Goal: Information Seeking & Learning: Learn about a topic

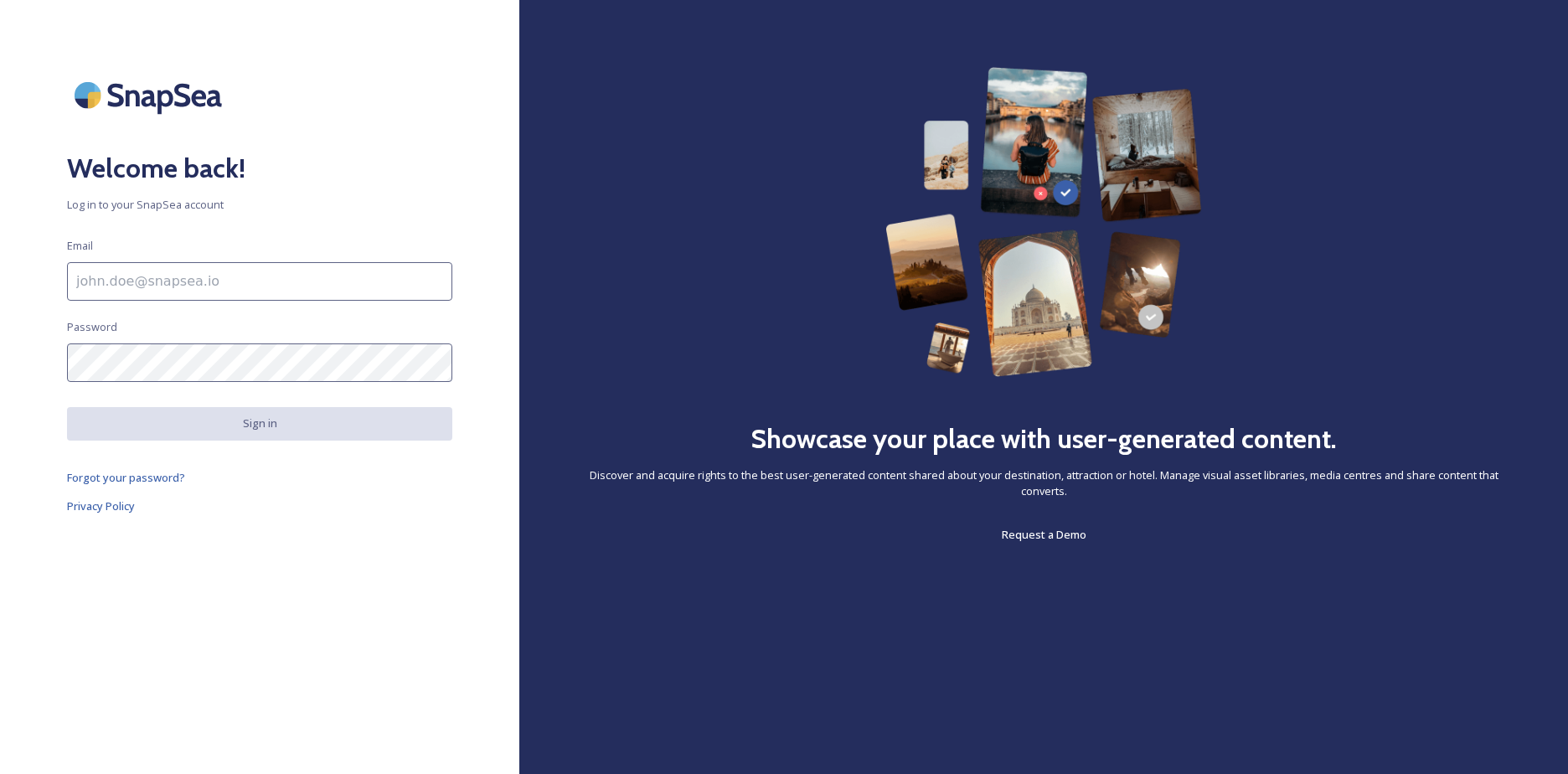
type input "[EMAIL_ADDRESS][PERSON_NAME][DOMAIN_NAME]"
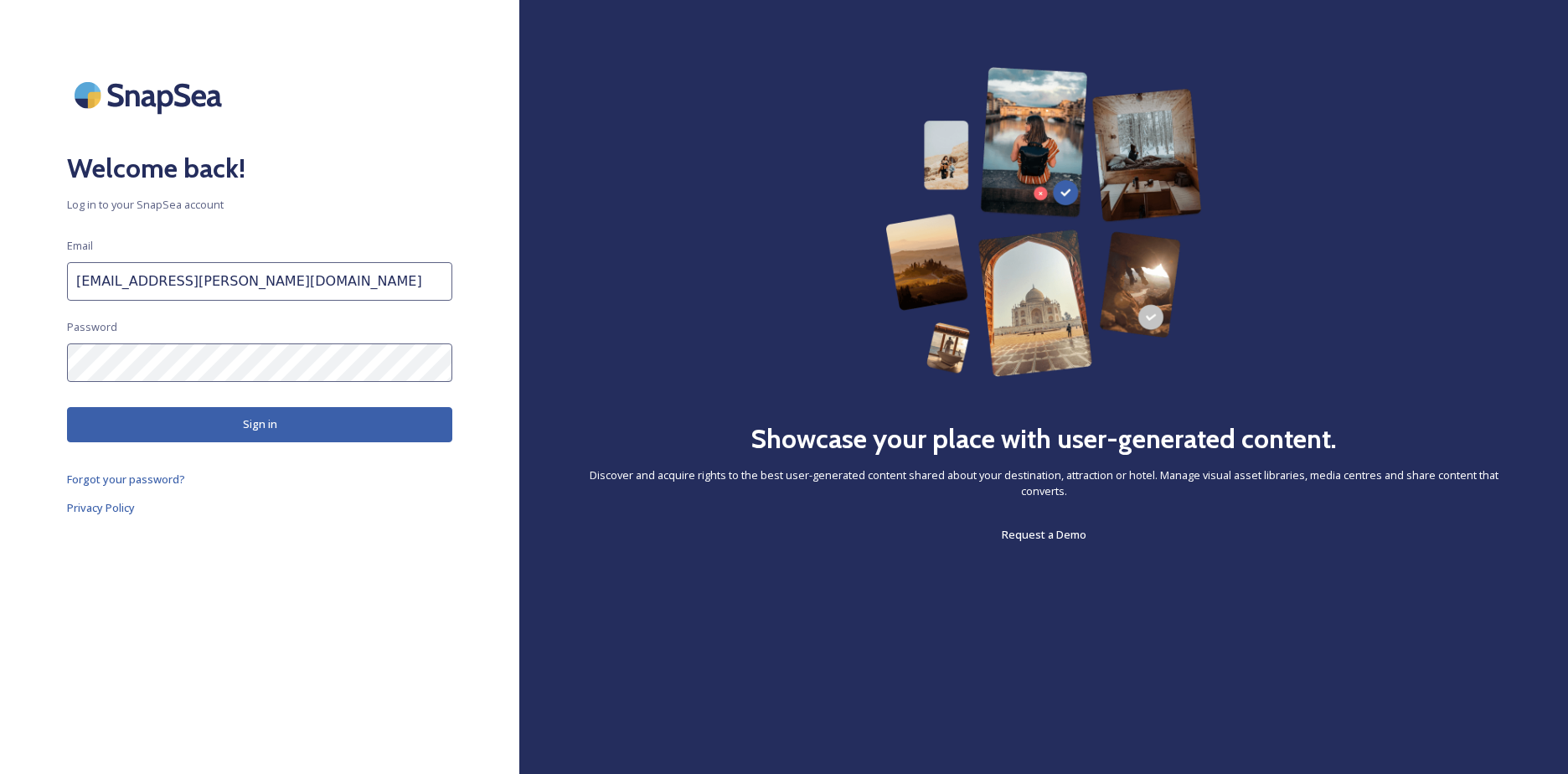
click at [209, 421] on button "Sign in" at bounding box center [259, 424] width 385 height 34
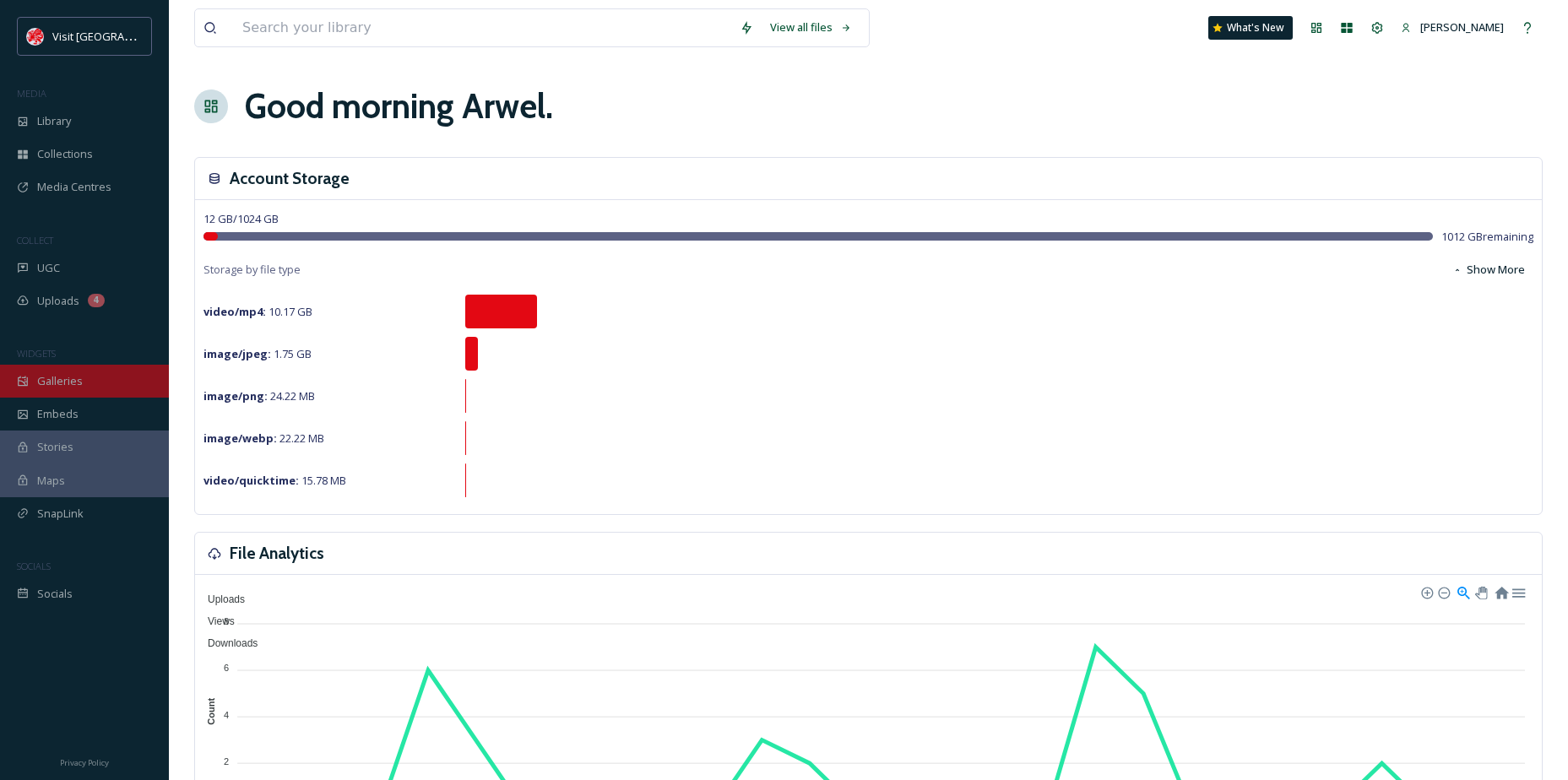
click at [130, 376] on div "Galleries" at bounding box center [84, 381] width 169 height 33
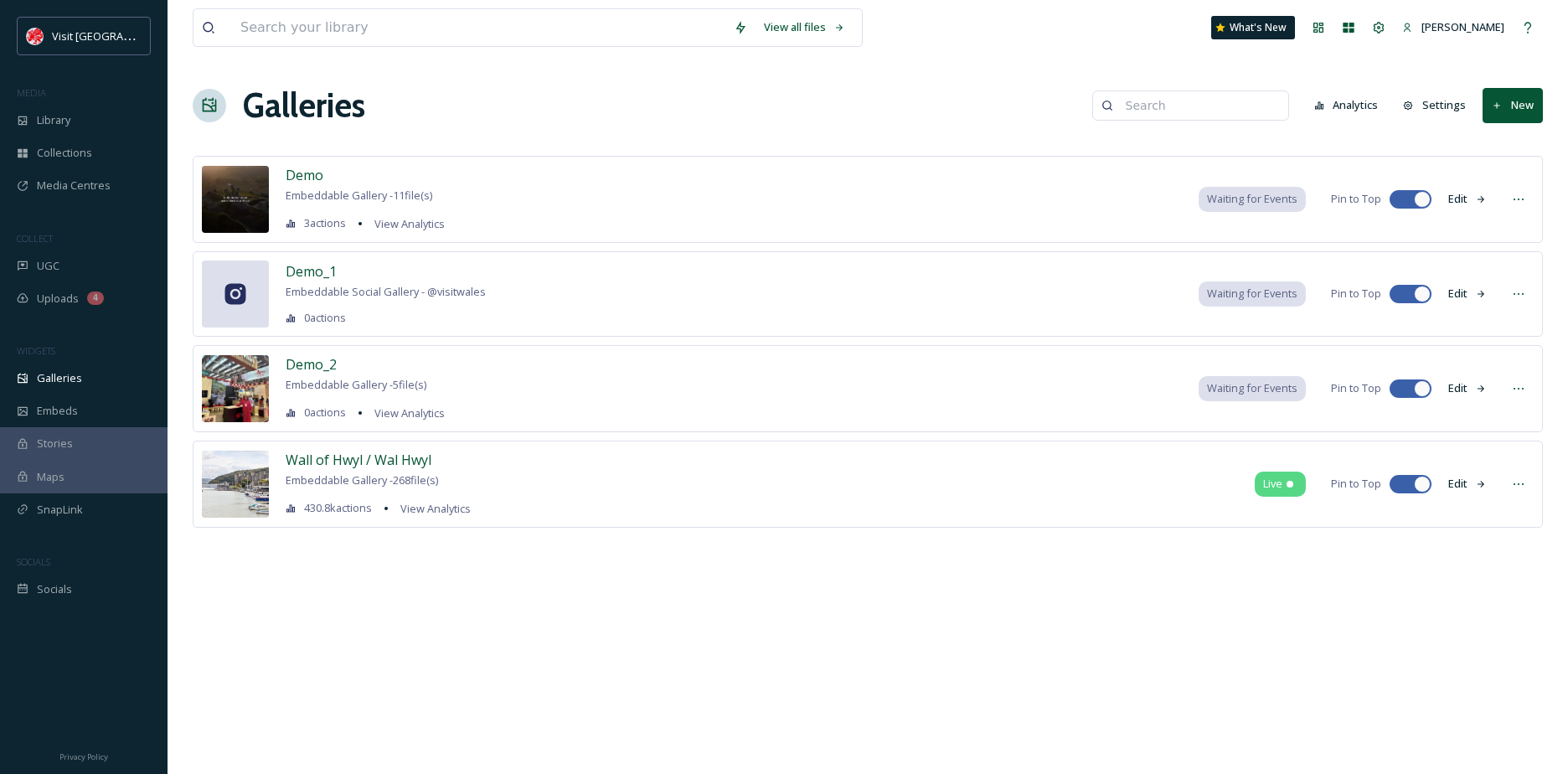
click at [1345, 111] on button "Analytics" at bounding box center [1346, 104] width 81 height 32
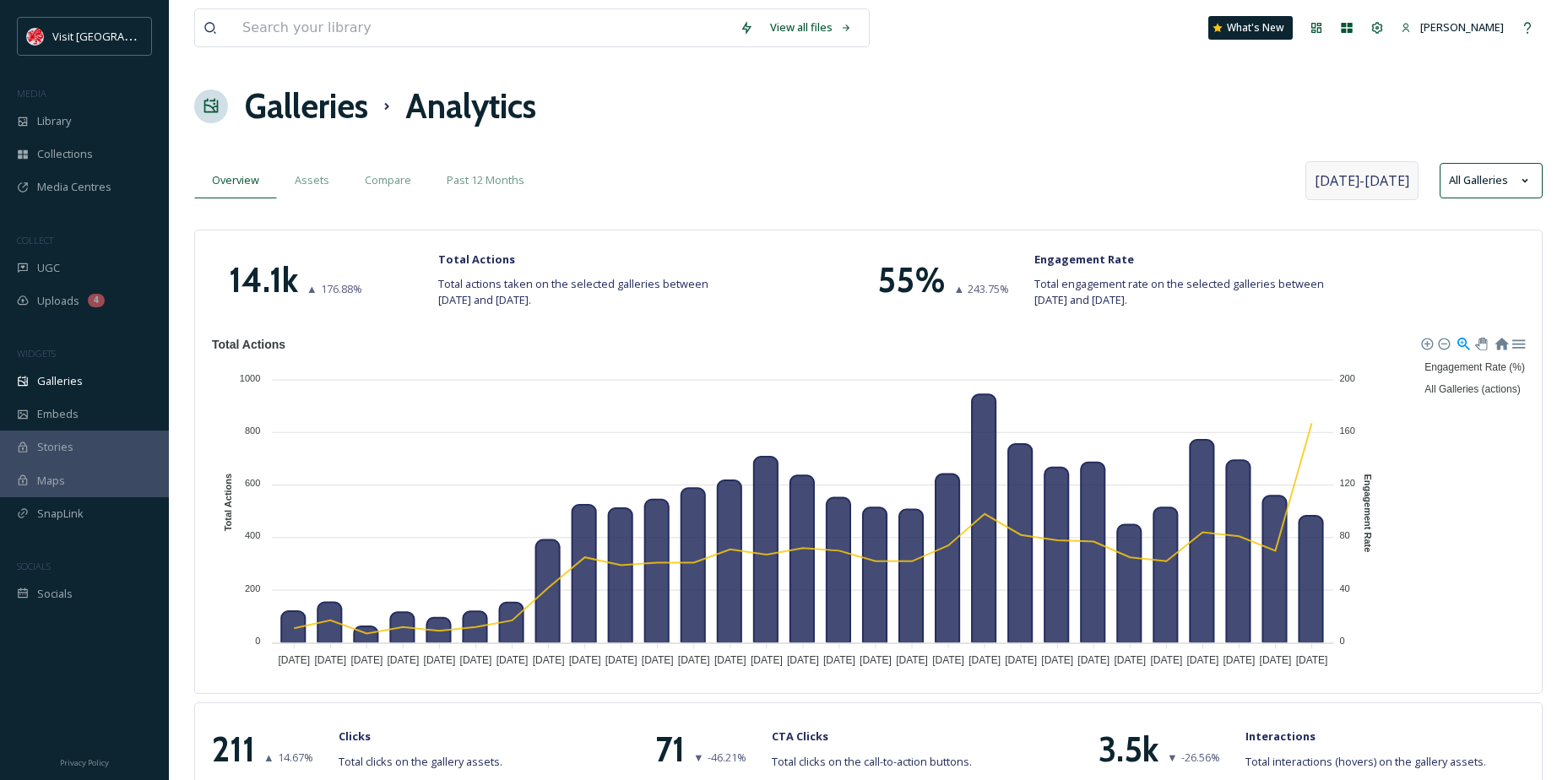
click at [1398, 187] on span "[DATE] - [DATE]" at bounding box center [1362, 181] width 95 height 20
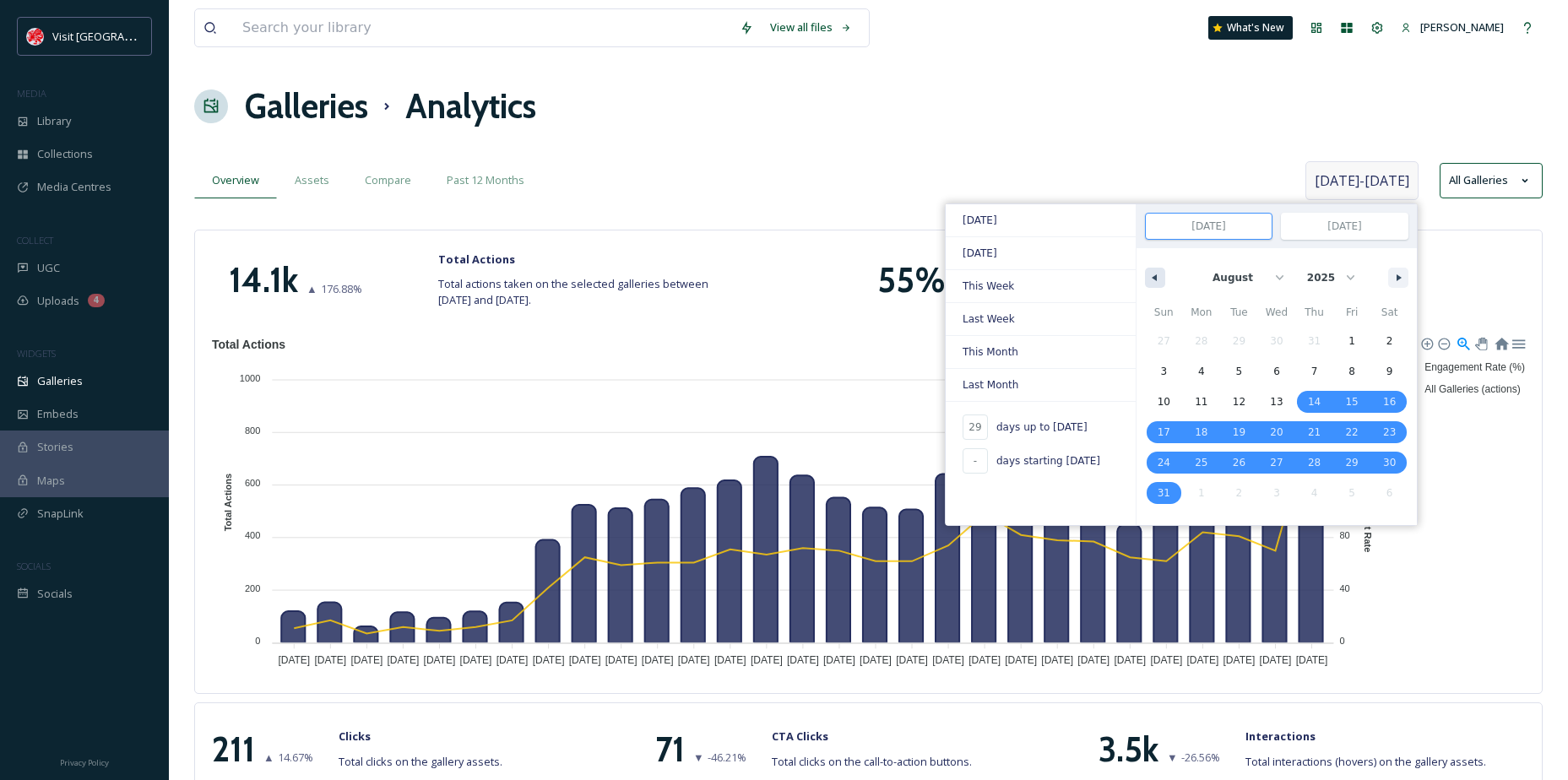
click at [1148, 270] on button "button" at bounding box center [1156, 278] width 20 height 20
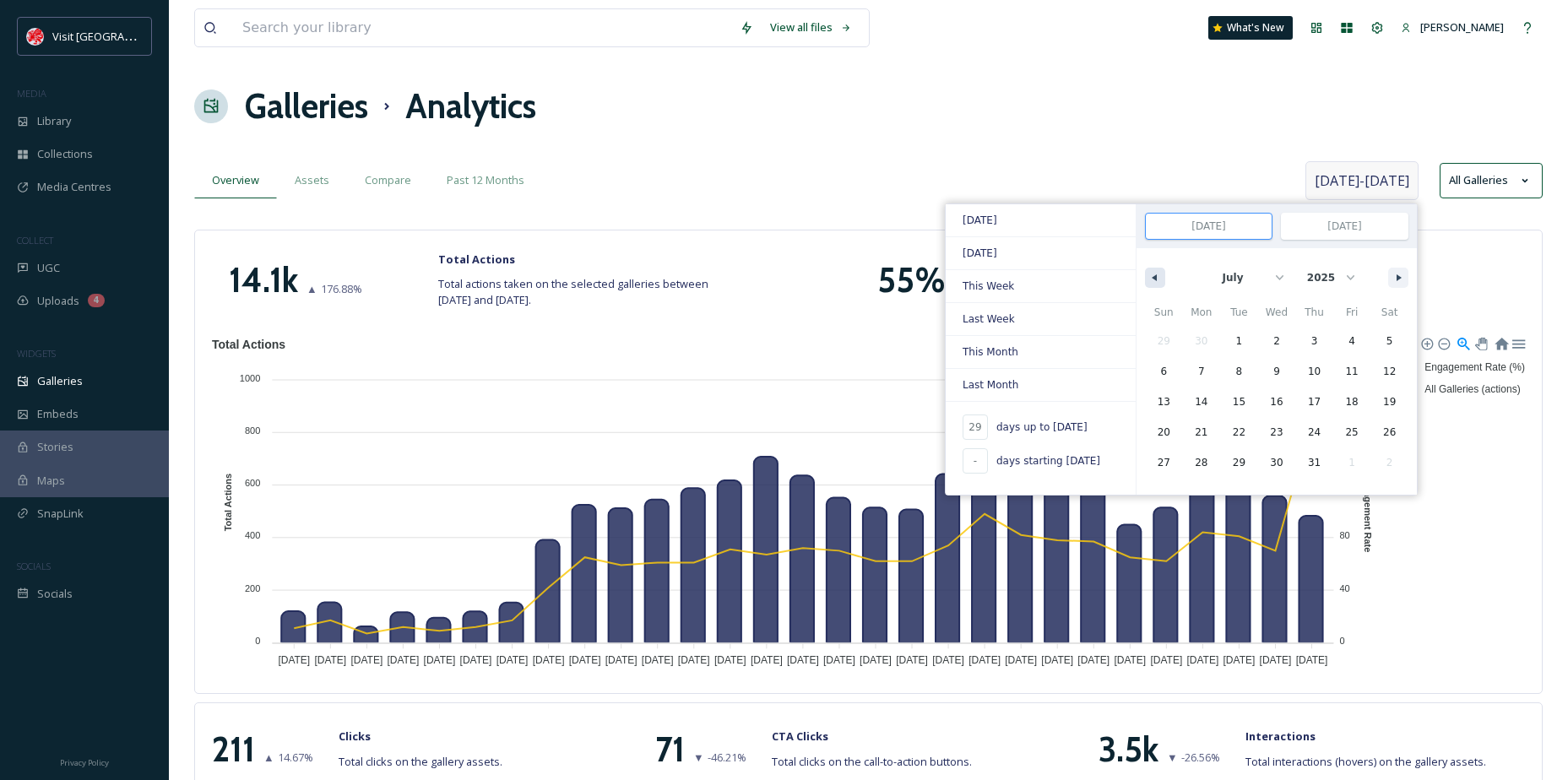
click at [1148, 270] on button "button" at bounding box center [1156, 278] width 20 height 20
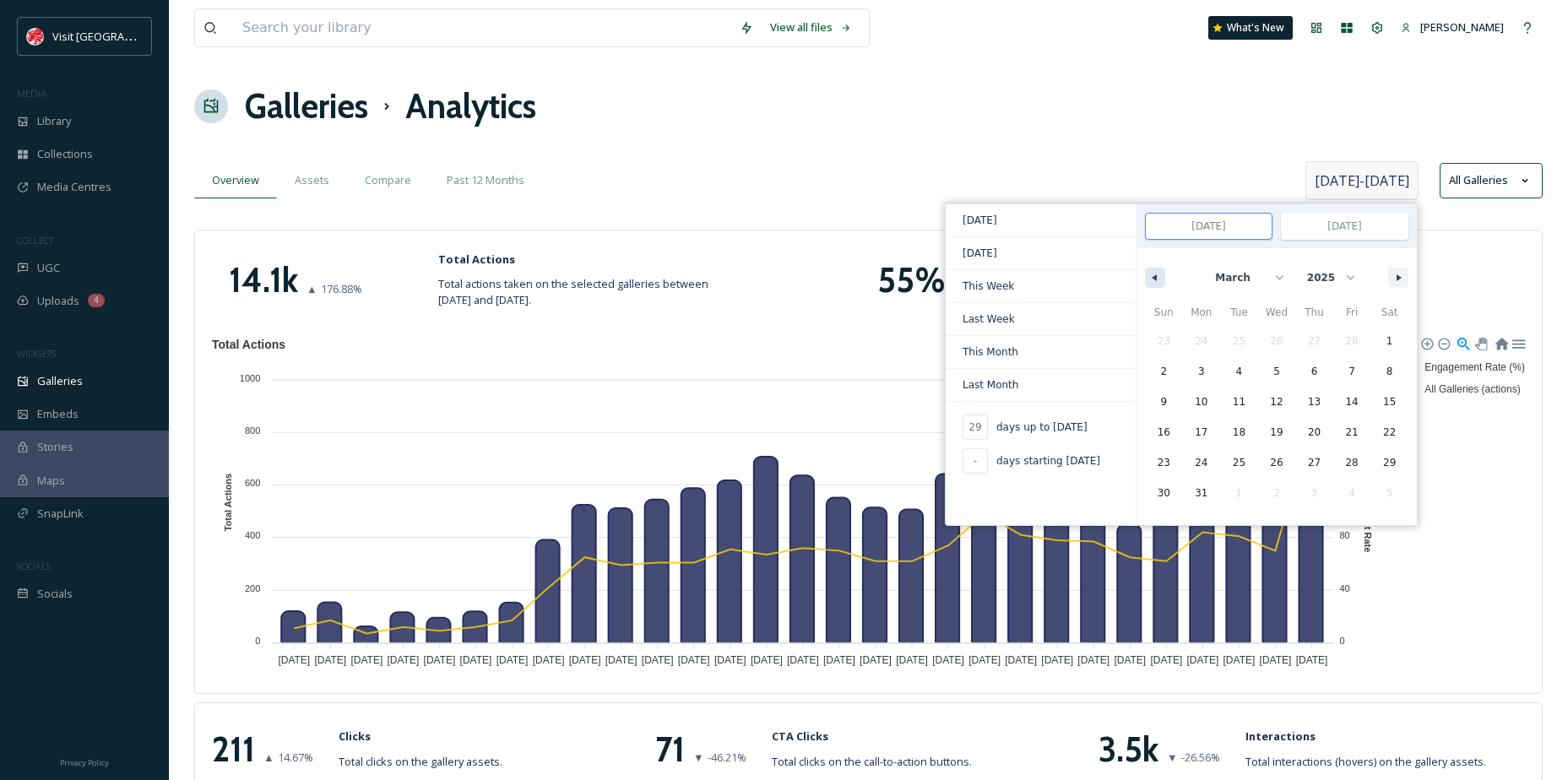
click at [1148, 270] on button "button" at bounding box center [1156, 278] width 20 height 20
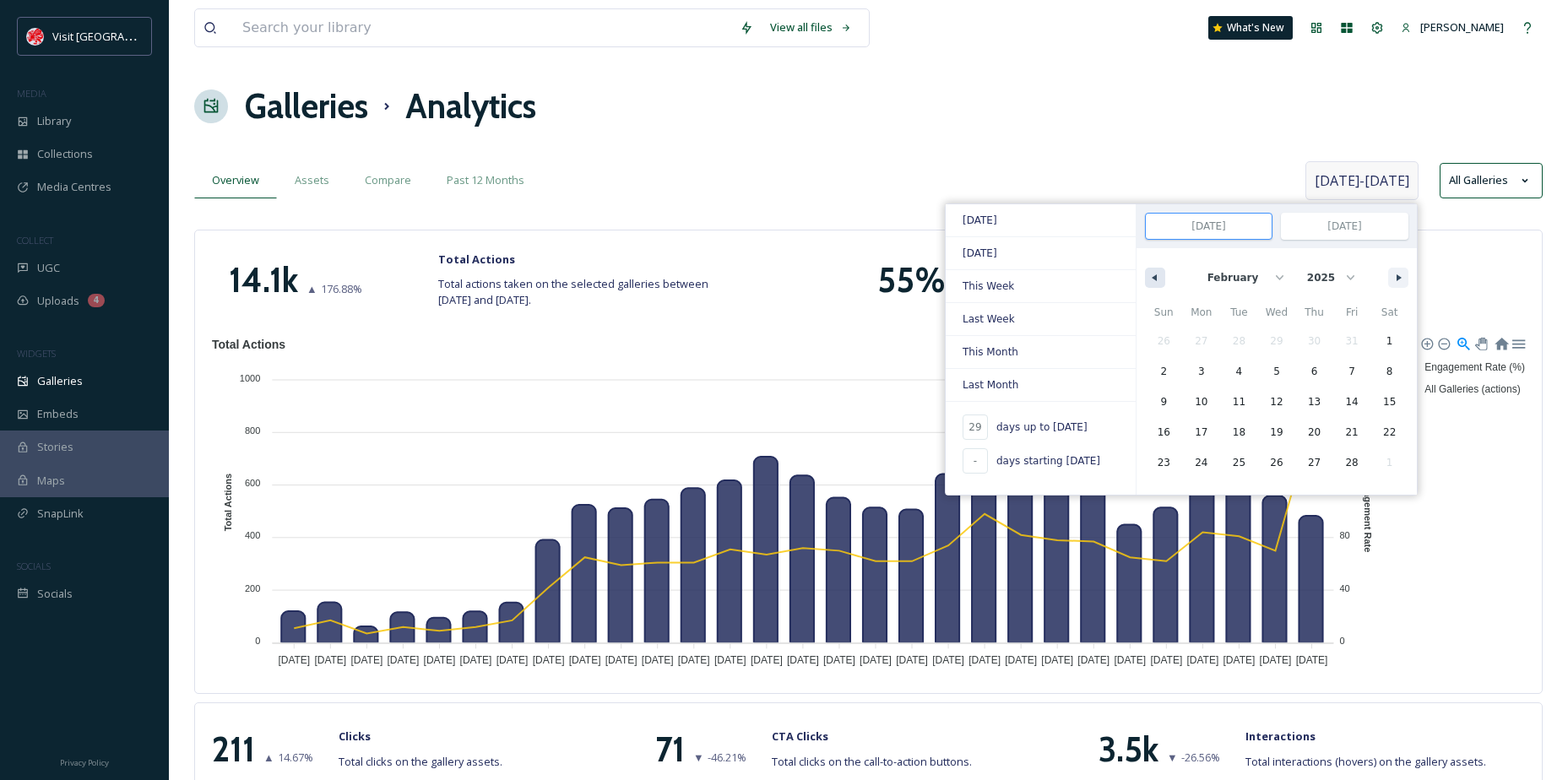
click at [1148, 270] on button "button" at bounding box center [1156, 278] width 20 height 20
select select "0"
click at [1278, 344] on span "1" at bounding box center [1277, 342] width 38 height 22
type input "-"
type input "[DATE]"
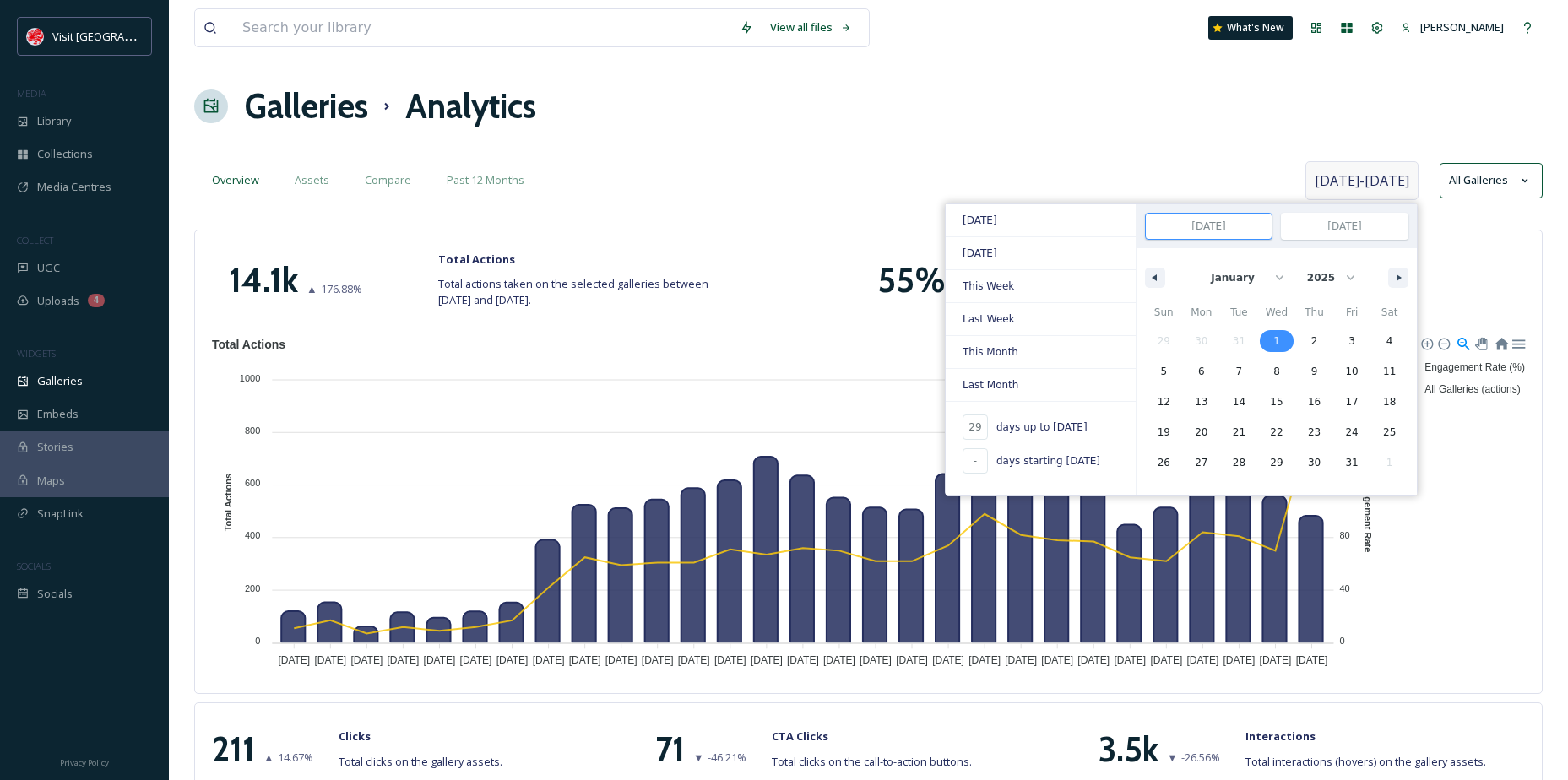
type input "[DATE]"
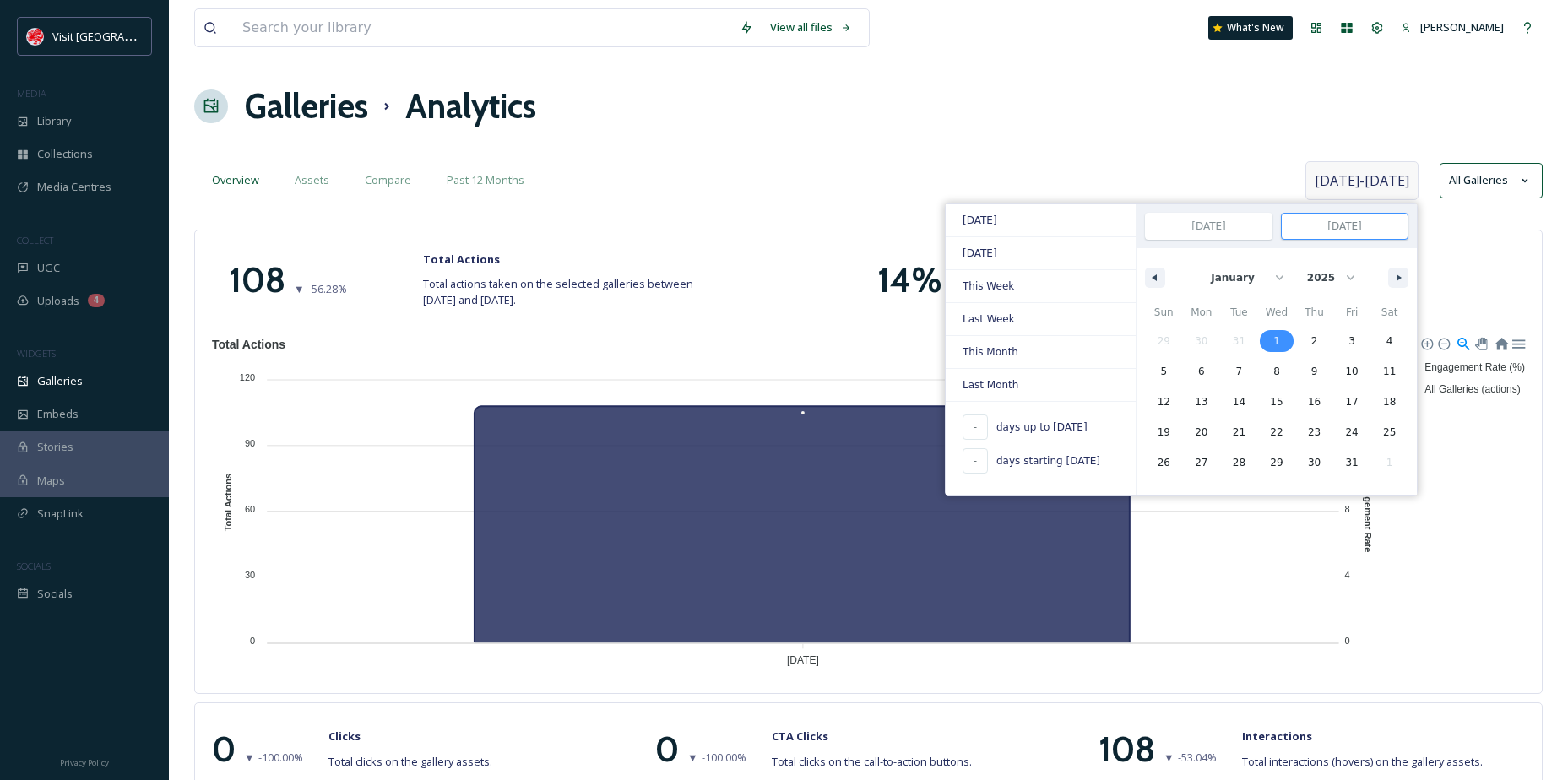
click at [1349, 235] on input "[DATE]" at bounding box center [1345, 225] width 126 height 25
click at [1337, 226] on input "[DATE]" at bounding box center [1345, 225] width 126 height 25
click at [975, 213] on span "[DATE]" at bounding box center [1041, 220] width 190 height 32
type input "1"
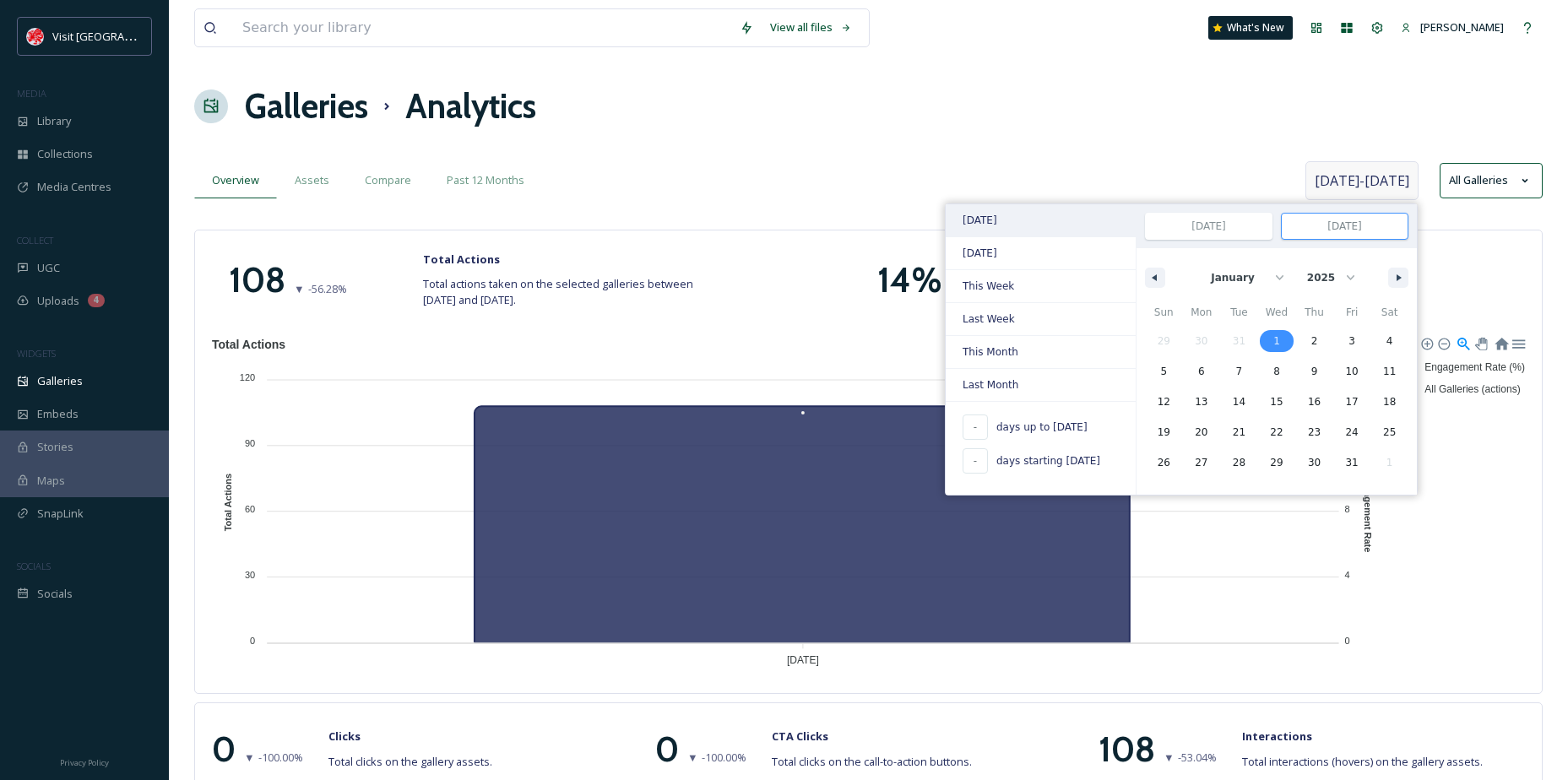
type input "[DATE]"
select select "8"
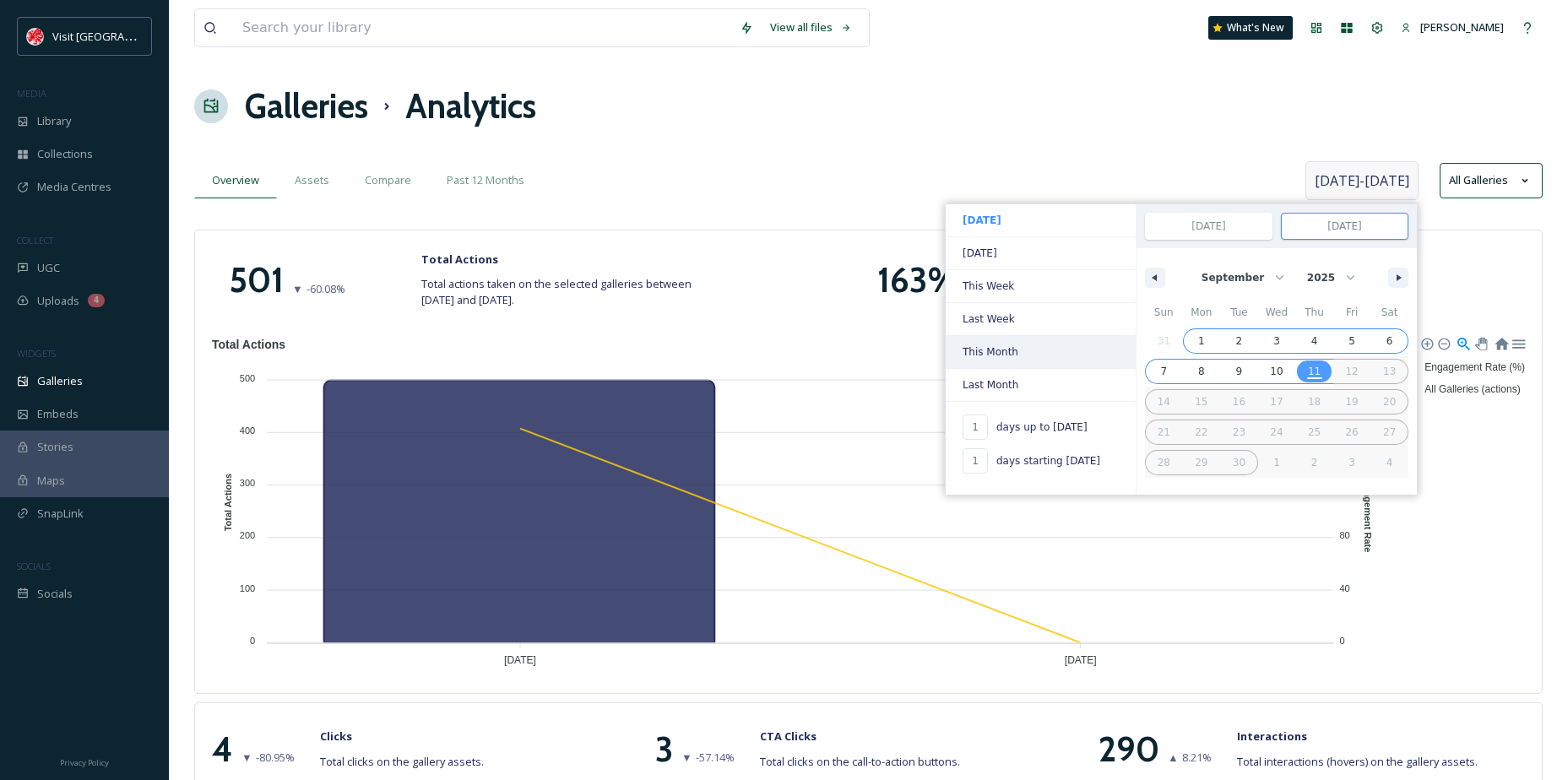
click at [1028, 354] on span "This Month" at bounding box center [1041, 352] width 190 height 32
type input "-"
type input "[DATE]"
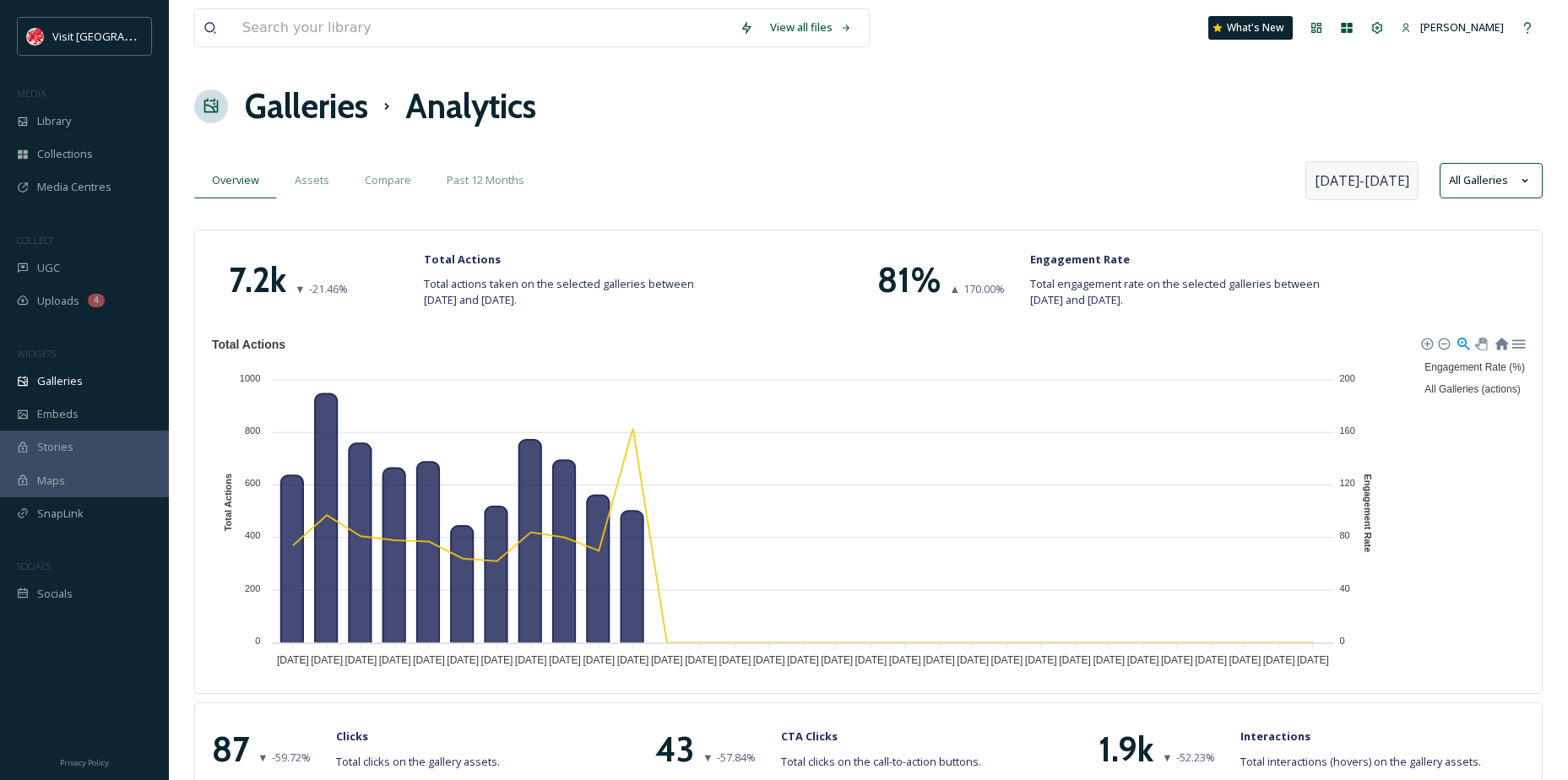
click at [1375, 181] on span "[DATE] - [DATE]" at bounding box center [1362, 181] width 95 height 20
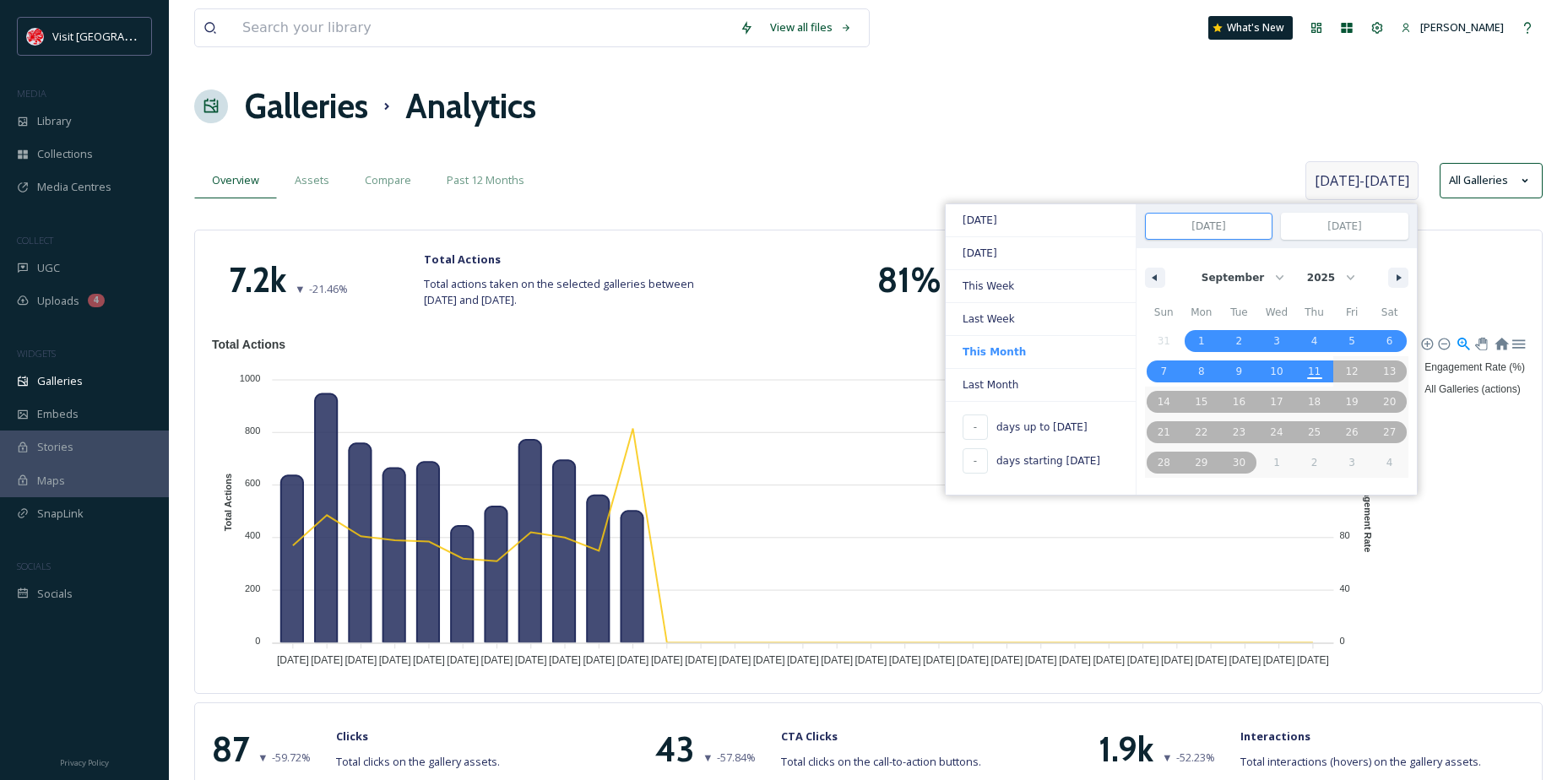
click at [1196, 224] on input "[DATE]" at bounding box center [1209, 225] width 126 height 25
click at [1226, 222] on input "[DATE]" at bounding box center [1209, 225] width 126 height 25
click at [1225, 220] on input "[DATE]" at bounding box center [1209, 225] width 126 height 25
drag, startPoint x: 1225, startPoint y: 221, endPoint x: 1180, endPoint y: 231, distance: 46.1
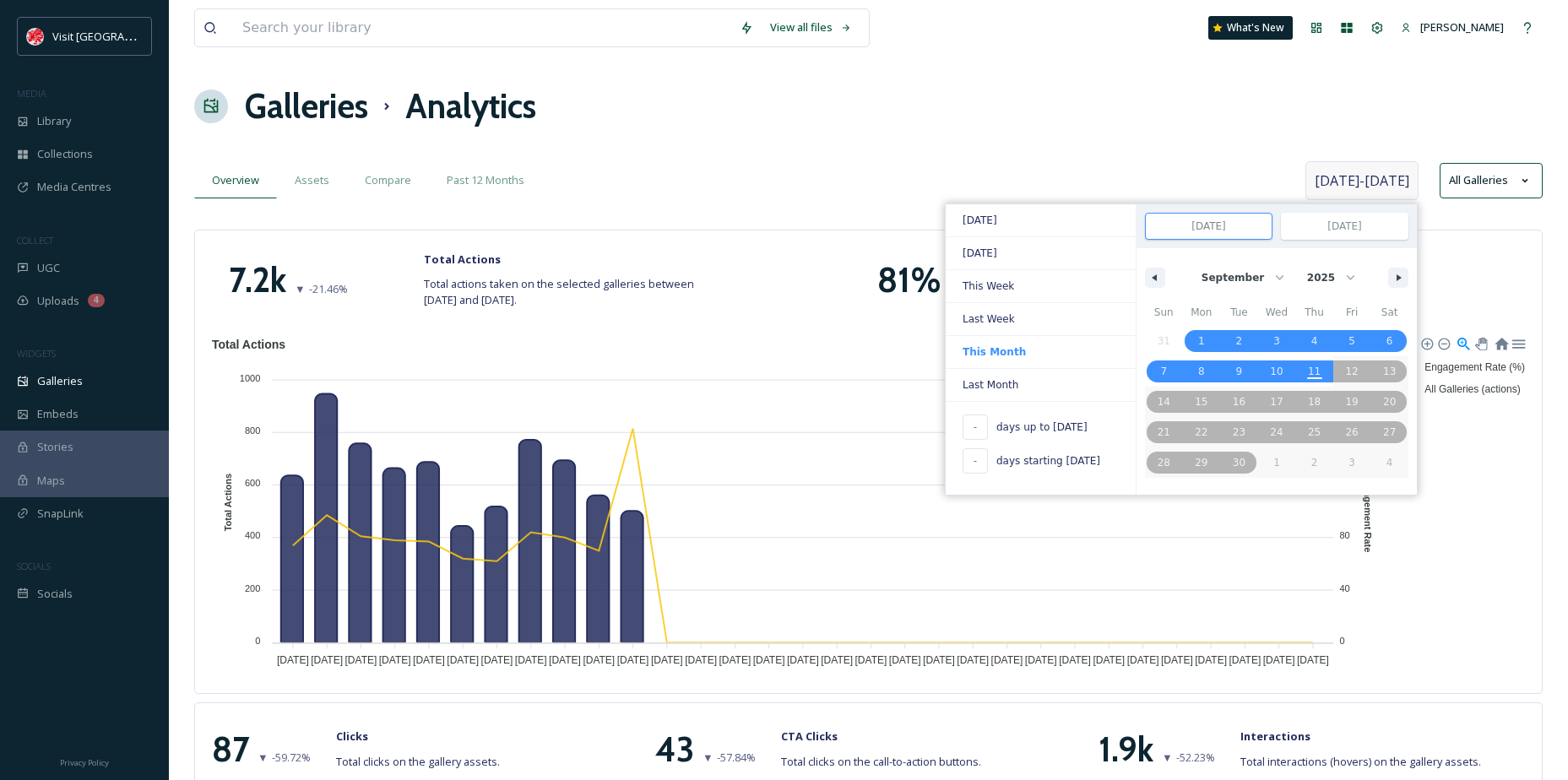
click at [1179, 231] on input "[DATE]" at bounding box center [1209, 225] width 126 height 25
click at [1180, 231] on input "[DATE]" at bounding box center [1209, 225] width 126 height 25
click at [1153, 271] on button "button" at bounding box center [1156, 278] width 20 height 20
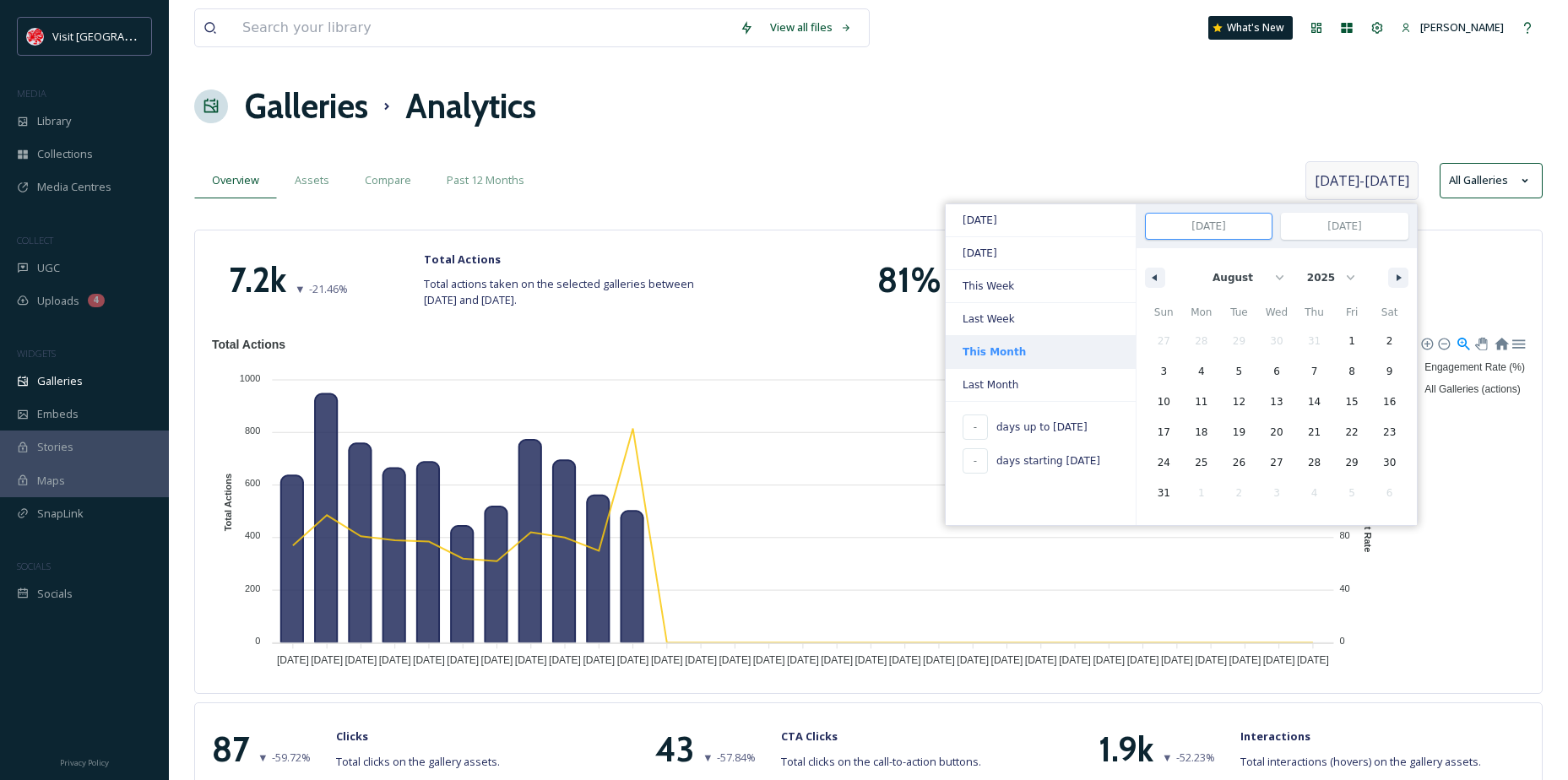
click at [1021, 340] on span "This Month" at bounding box center [1041, 352] width 190 height 32
click at [1157, 272] on button "button" at bounding box center [1156, 278] width 20 height 20
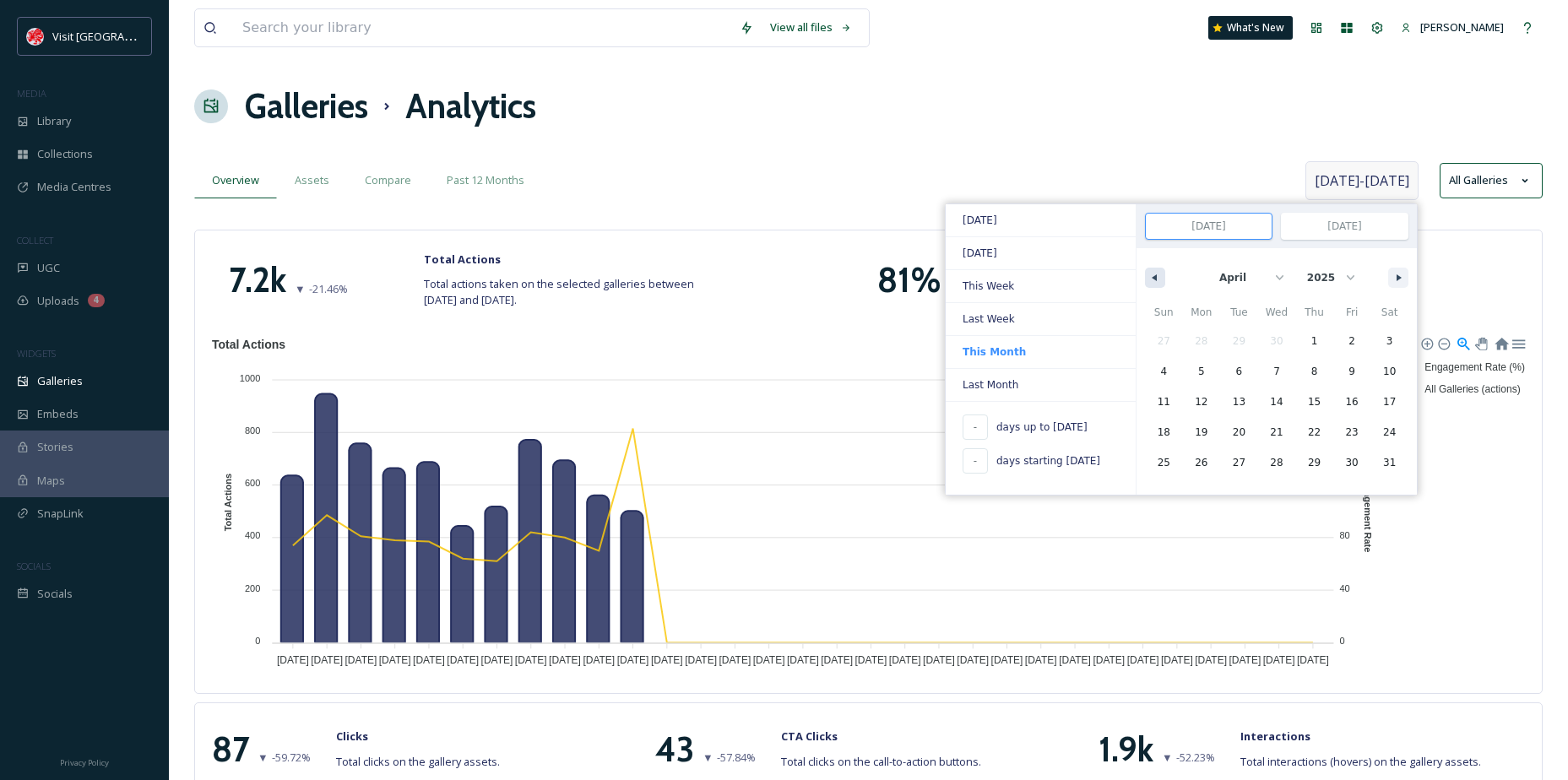
click at [1157, 272] on button "button" at bounding box center [1156, 278] width 20 height 20
select select "11"
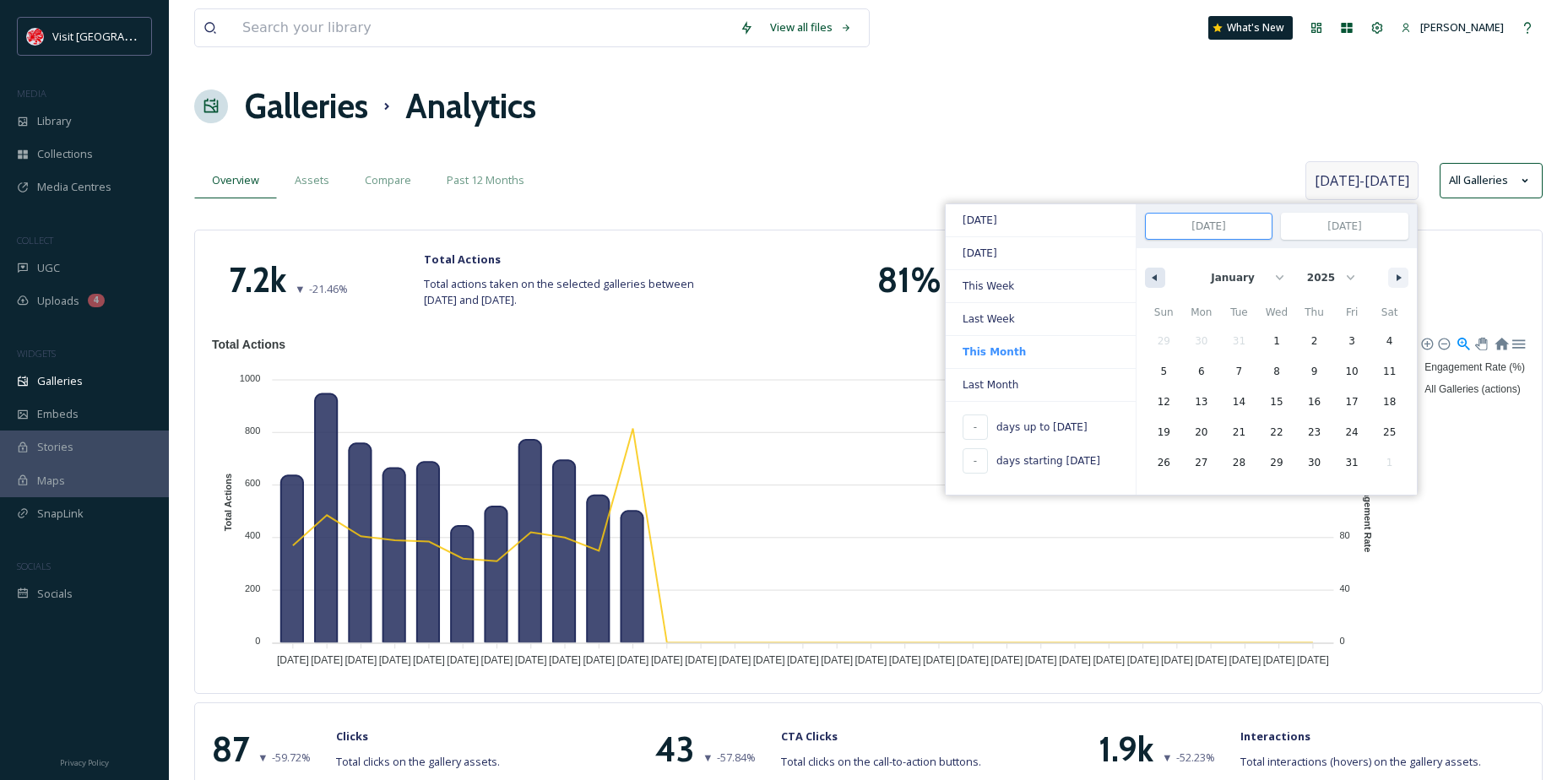
select select "2024"
click at [1169, 334] on span "1" at bounding box center [1164, 342] width 38 height 22
type input "[DATE]"
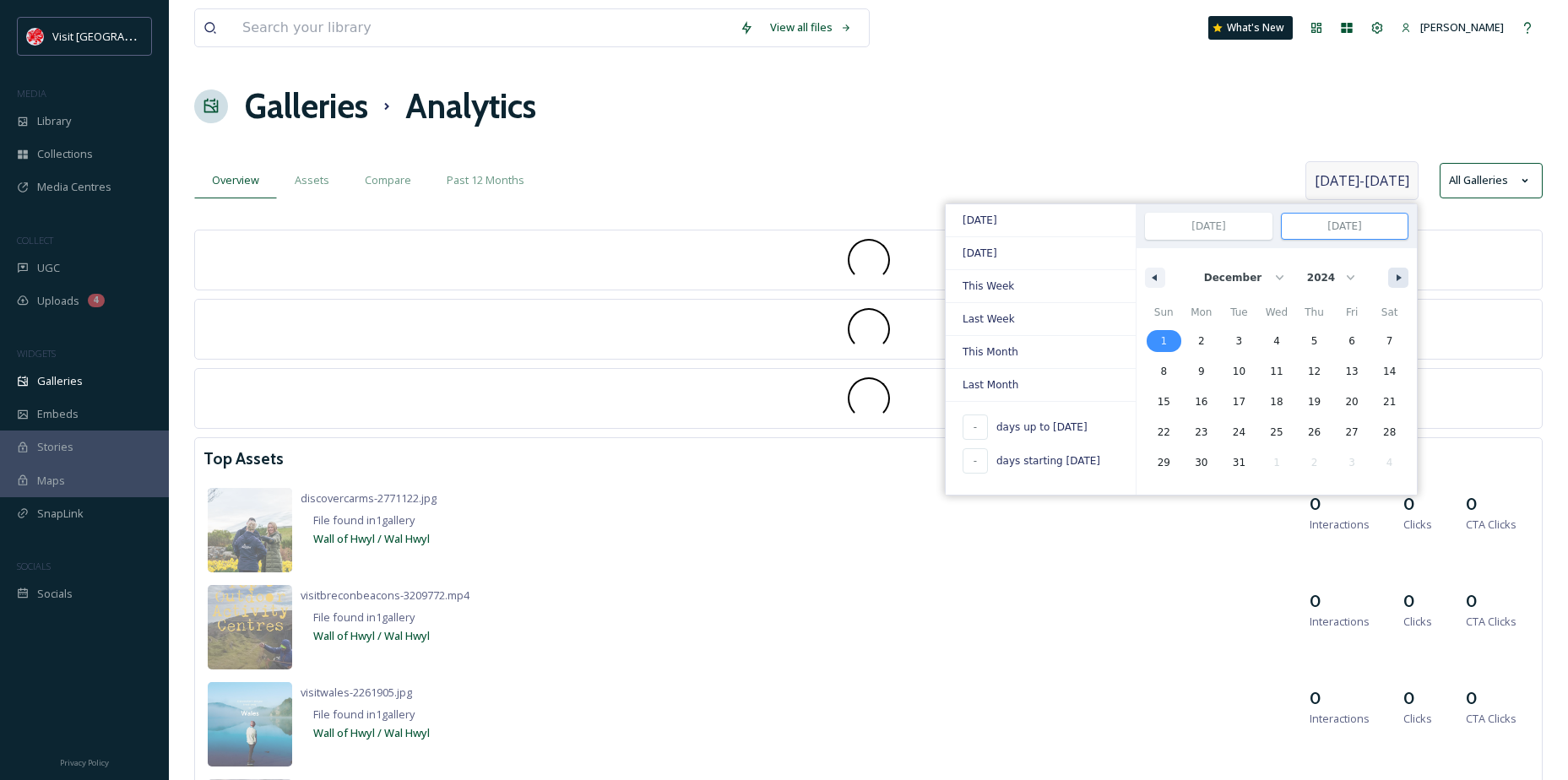
click at [1398, 273] on button "button" at bounding box center [1399, 278] width 20 height 20
select select "0"
select select "2025"
click at [1398, 273] on button "button" at bounding box center [1399, 278] width 20 height 20
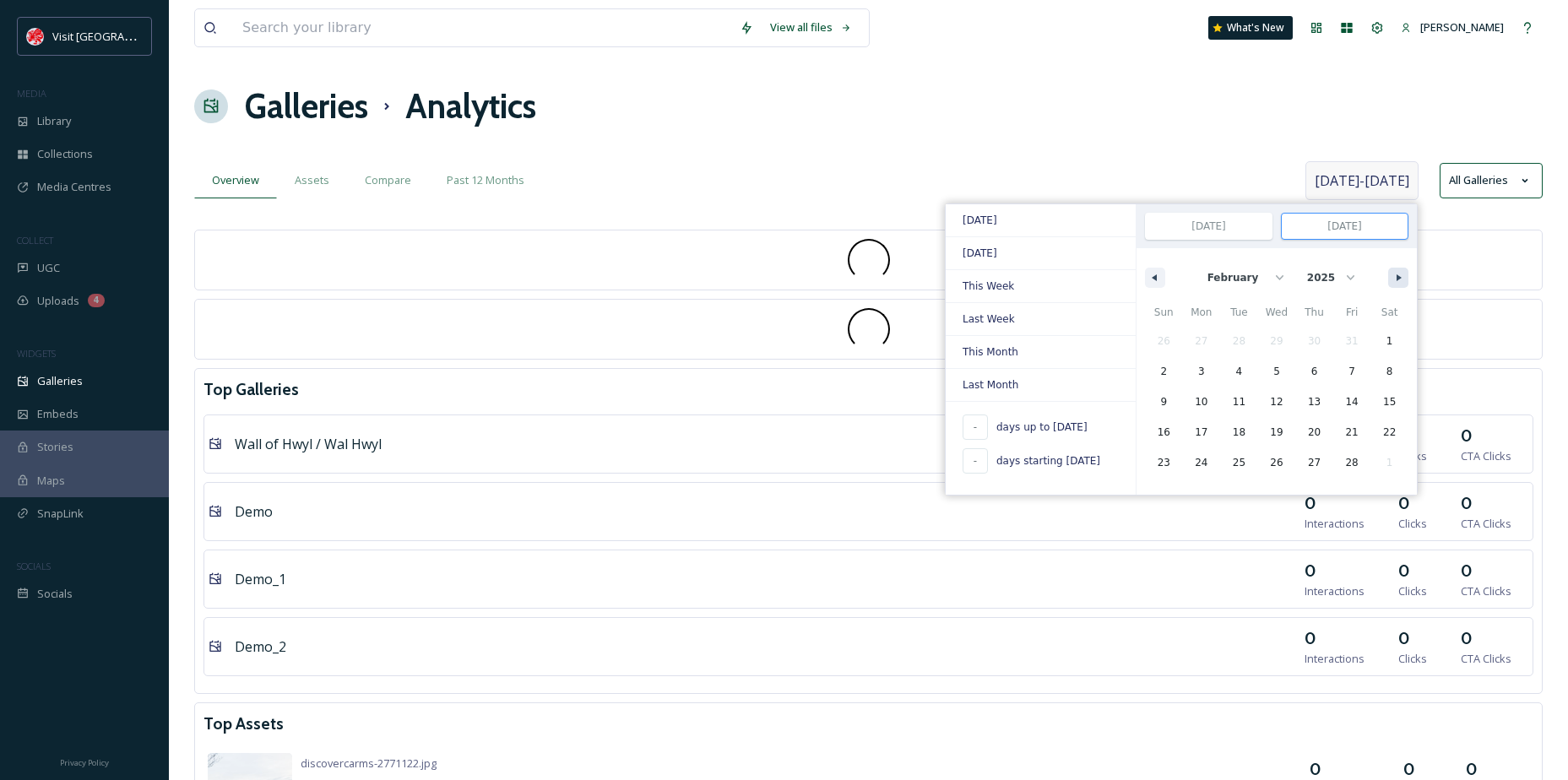
click at [1398, 273] on button "button" at bounding box center [1399, 278] width 20 height 20
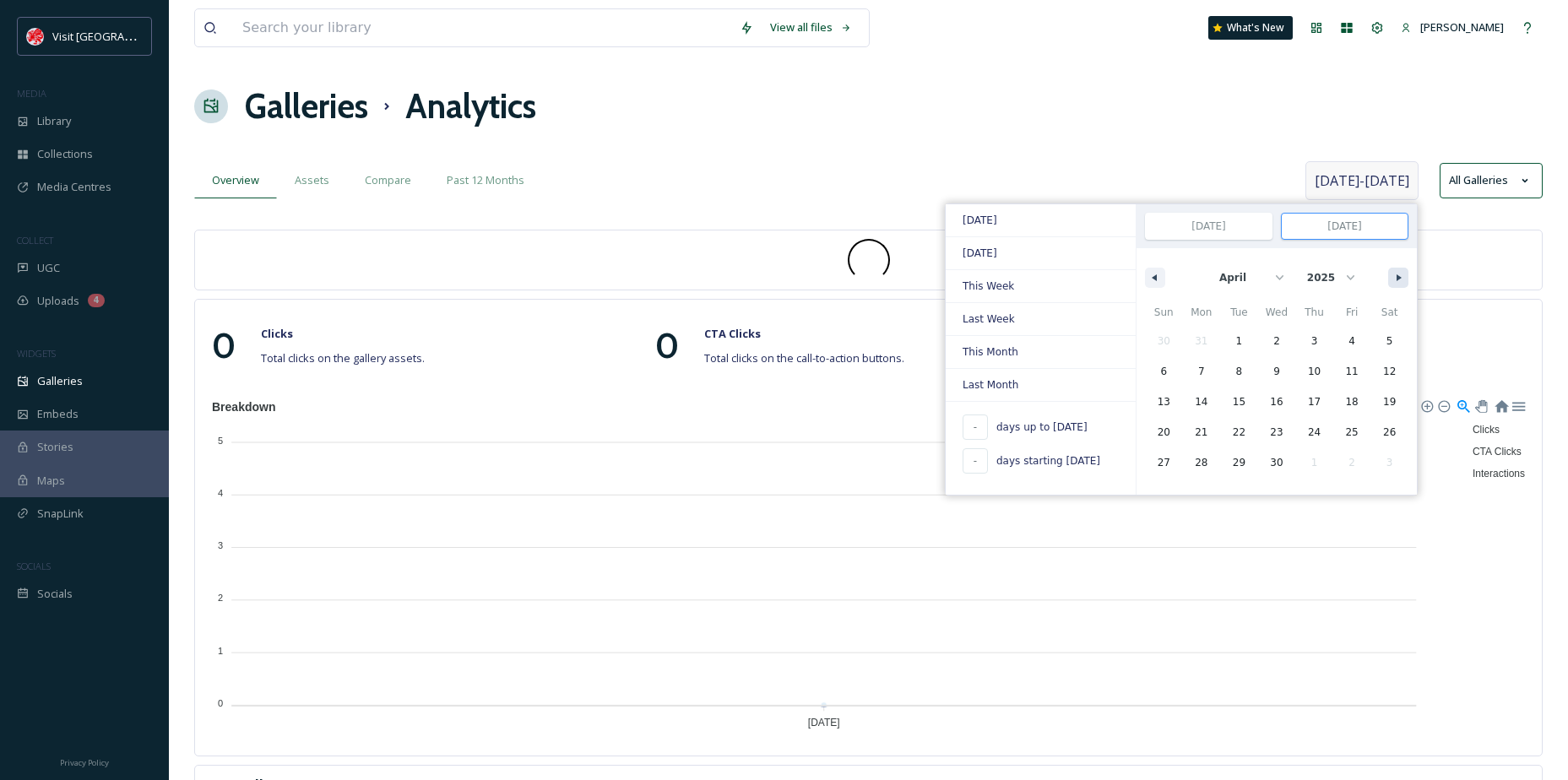
click at [1398, 273] on button "button" at bounding box center [1399, 278] width 20 height 20
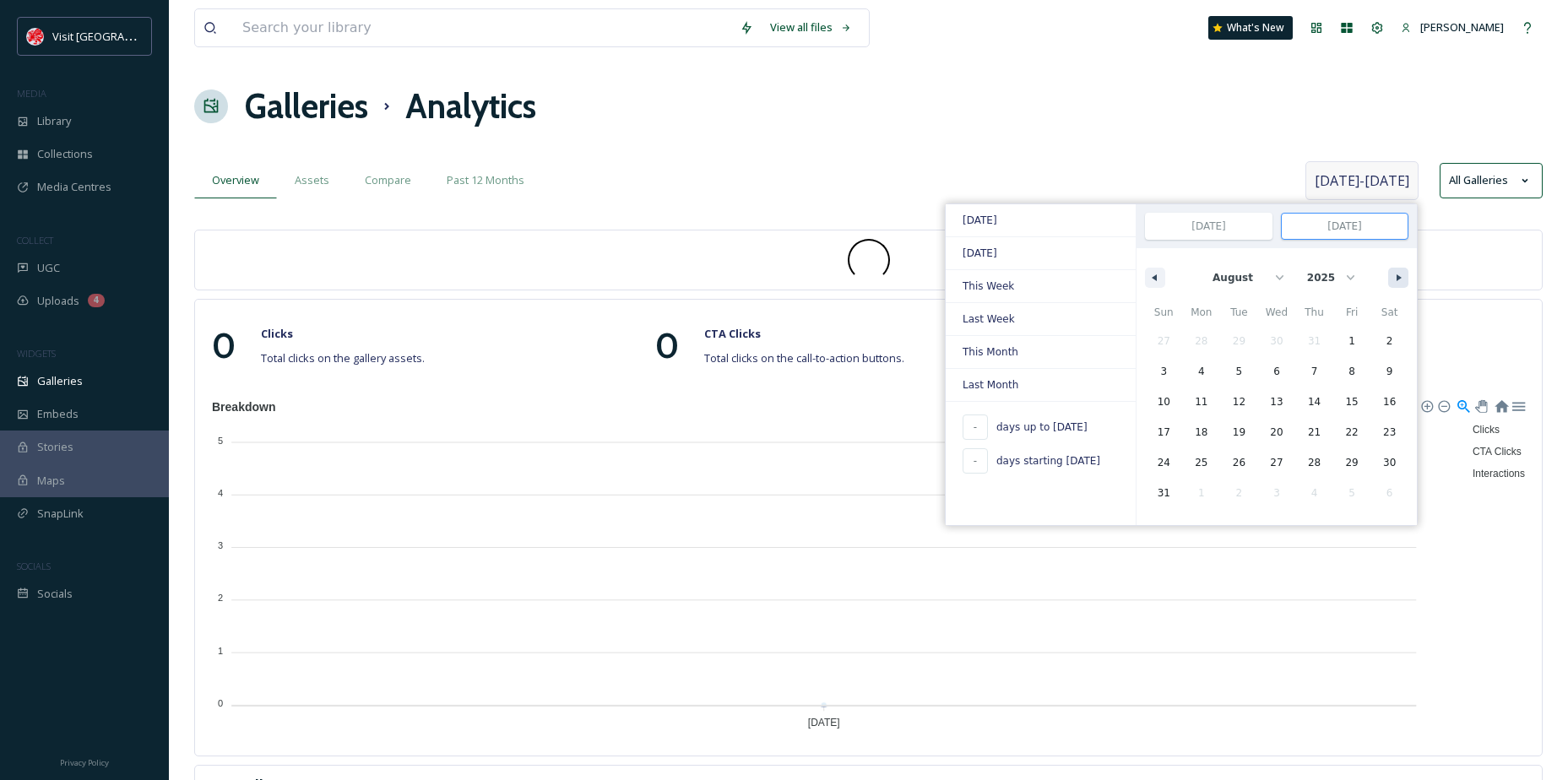
select select "8"
click at [1398, 273] on button "button" at bounding box center [1399, 278] width 20 height 20
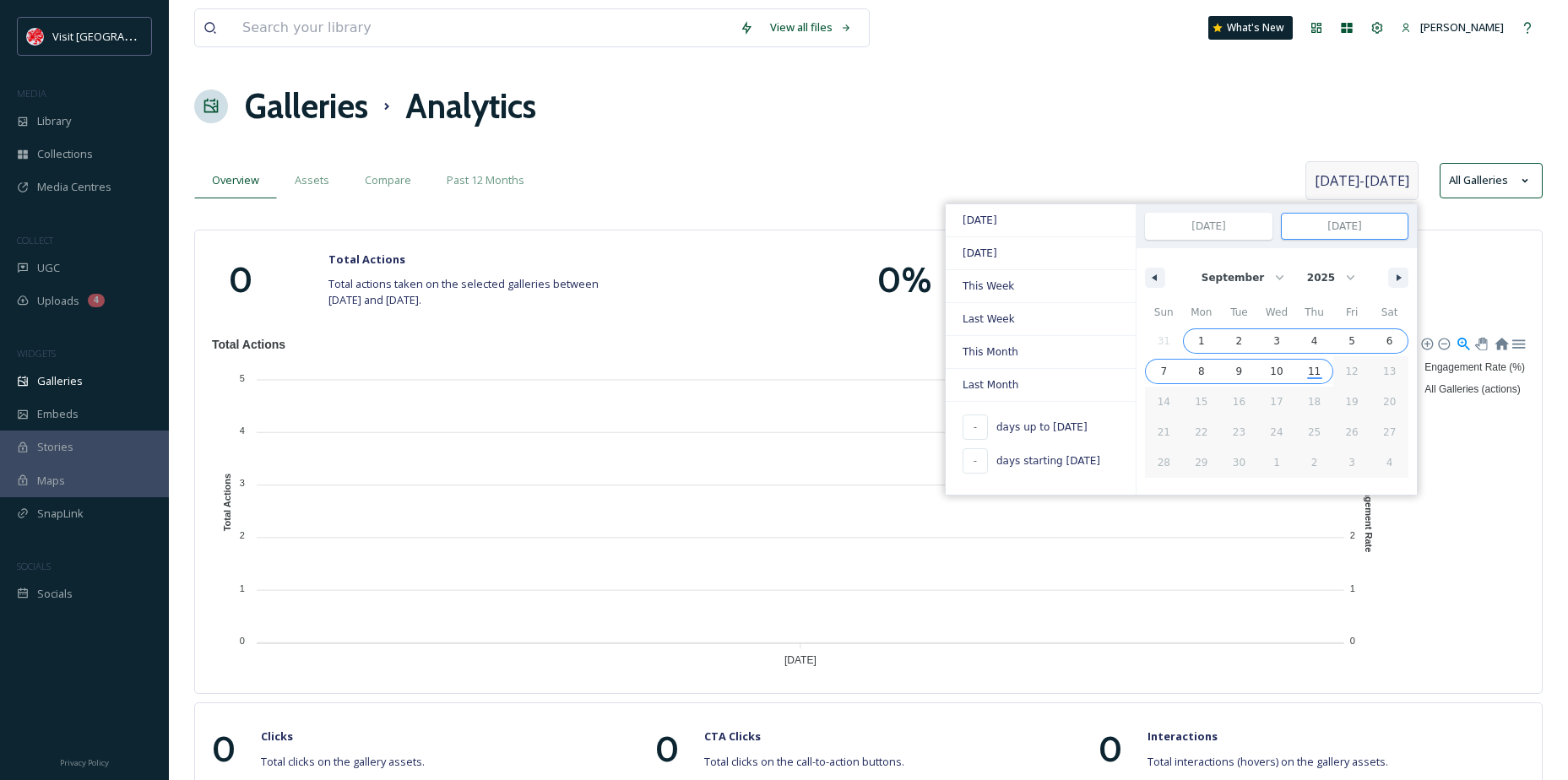
click at [1314, 368] on span "11" at bounding box center [1315, 371] width 13 height 31
type input "285"
type input "[DATE]"
select select "11"
select select "2024"
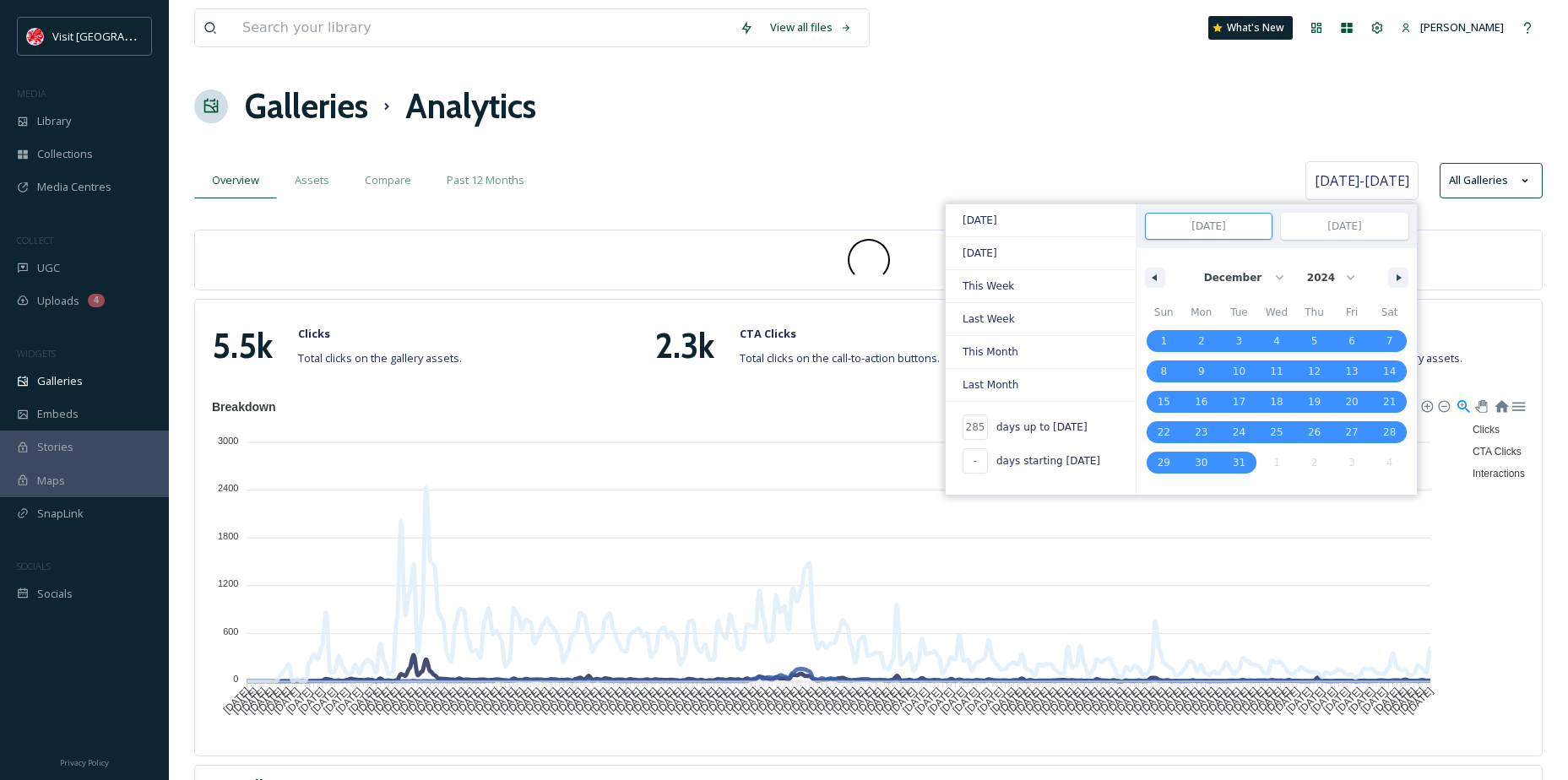
click at [1129, 120] on div "Galleries Analytics" at bounding box center [869, 106] width 1348 height 50
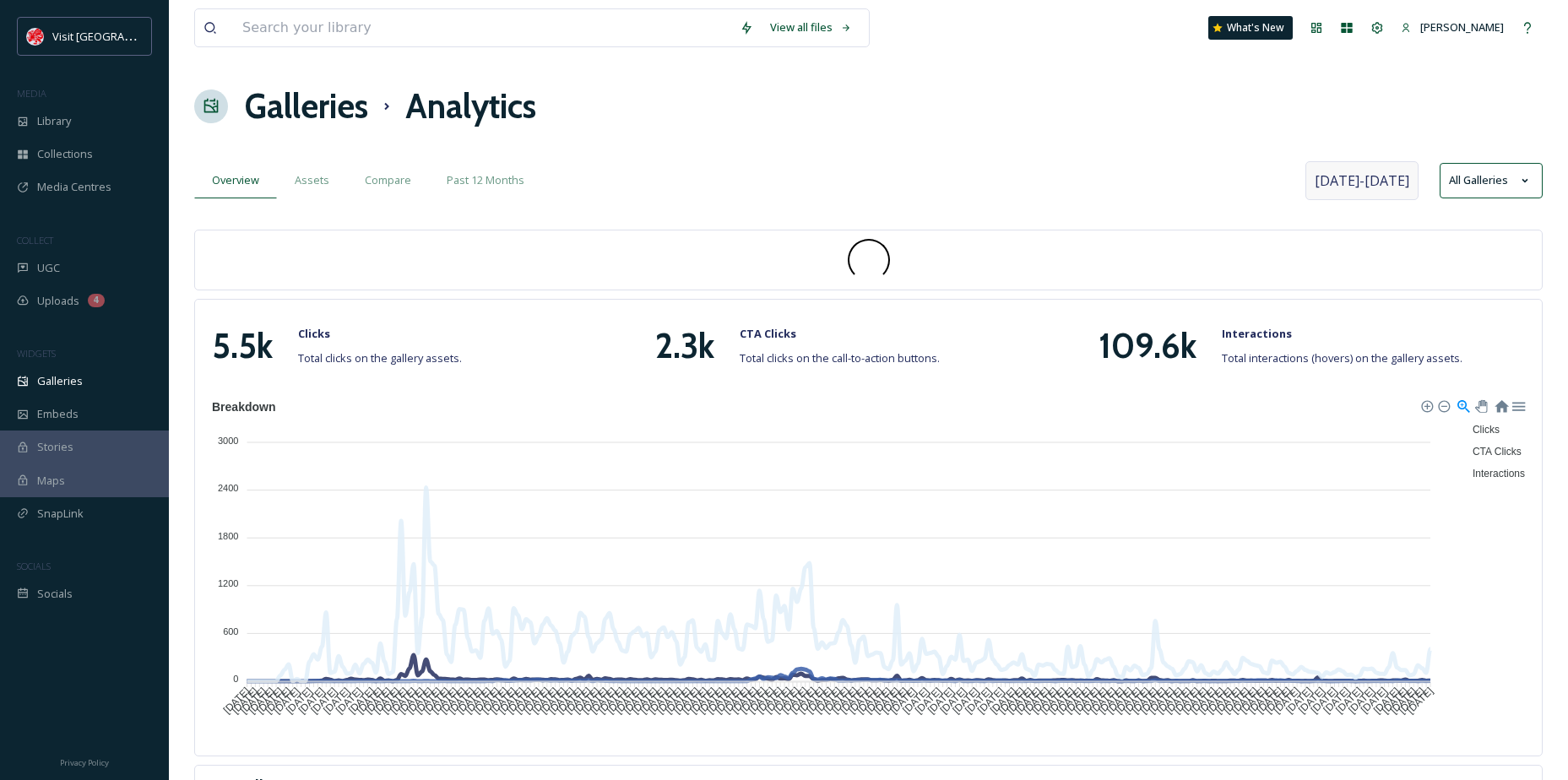
click at [1334, 185] on span "Dec [DATE]" at bounding box center [1362, 181] width 95 height 20
select select "11"
select select "2024"
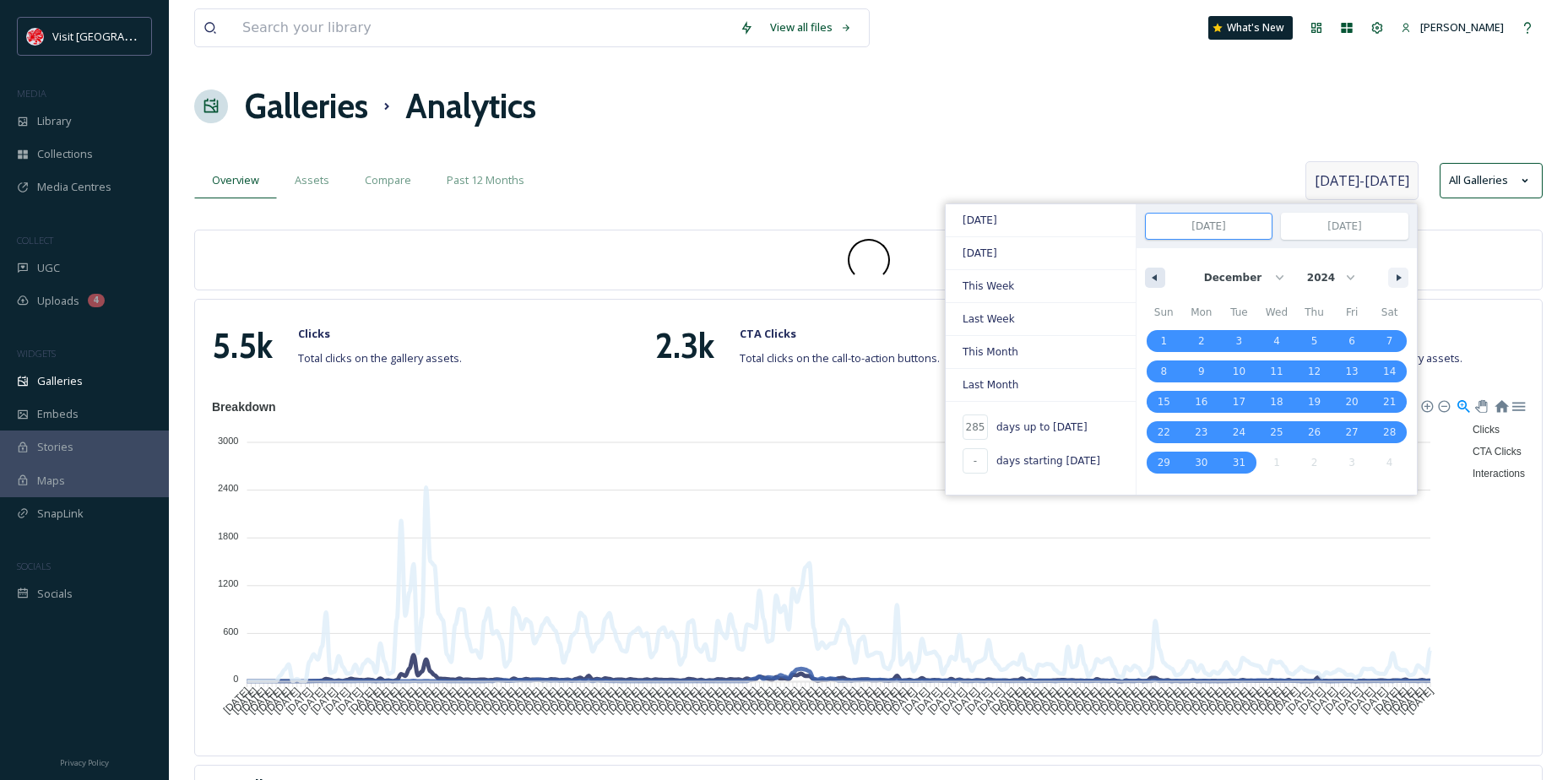
click at [1148, 273] on button "button" at bounding box center [1156, 278] width 20 height 20
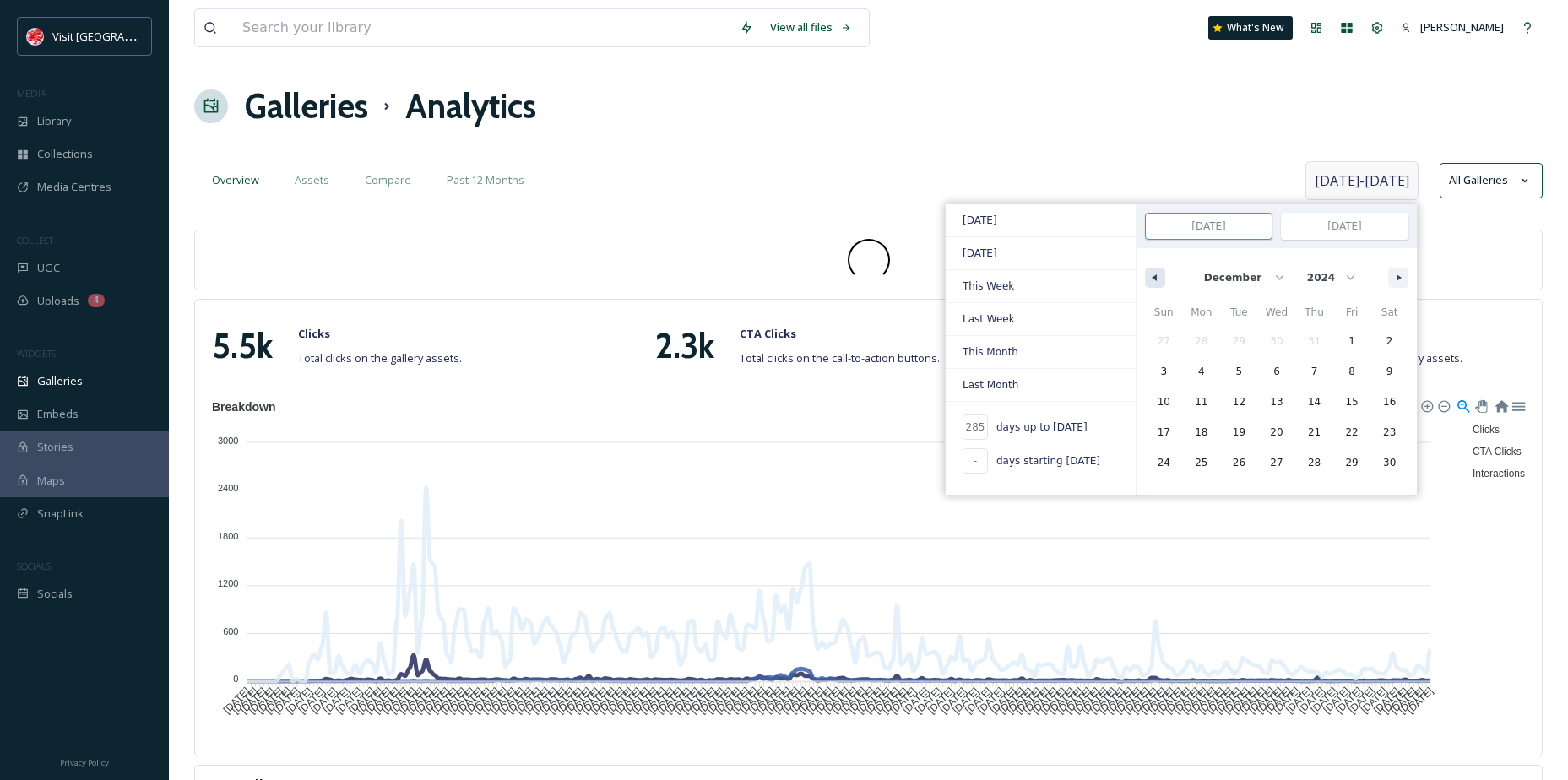
select select "10"
click at [1348, 337] on span "1" at bounding box center [1351, 341] width 7 height 31
type input "-"
type input "[DATE]"
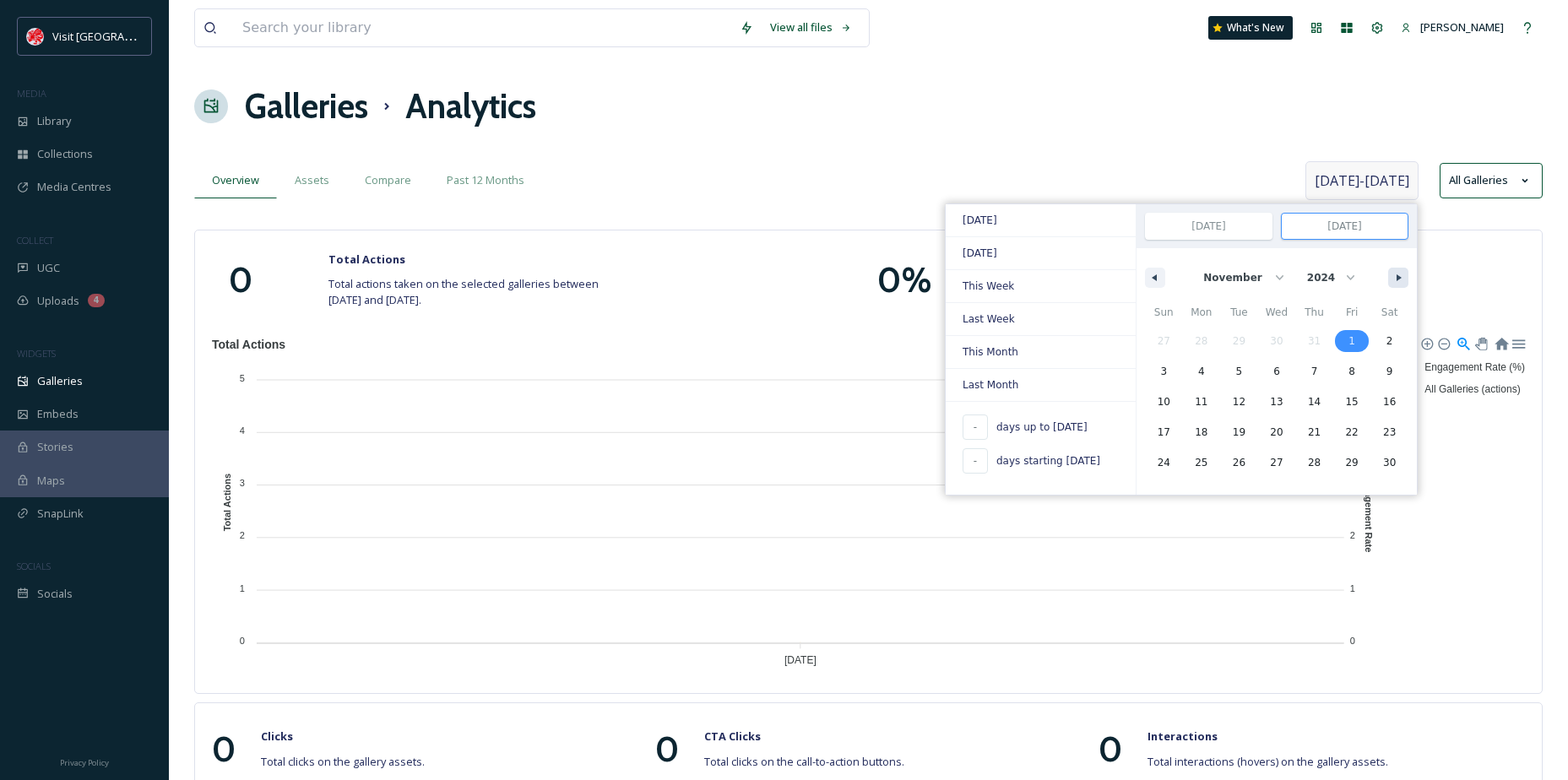
click at [1398, 276] on icon "button" at bounding box center [1400, 277] width 8 height 7
select select "0"
select select "2025"
click at [1398, 276] on icon "button" at bounding box center [1400, 277] width 8 height 7
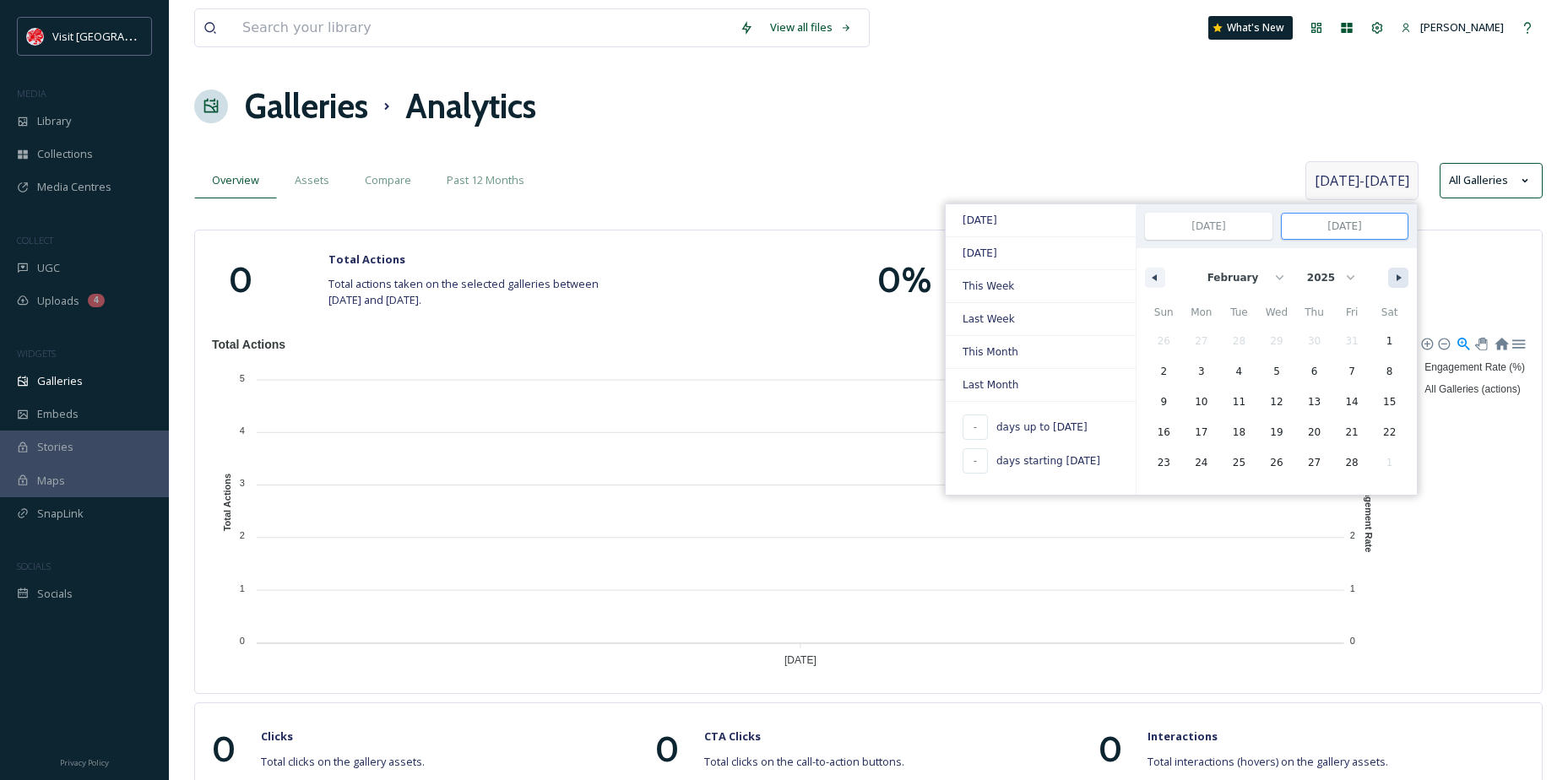
click at [1398, 276] on icon "button" at bounding box center [1400, 277] width 8 height 7
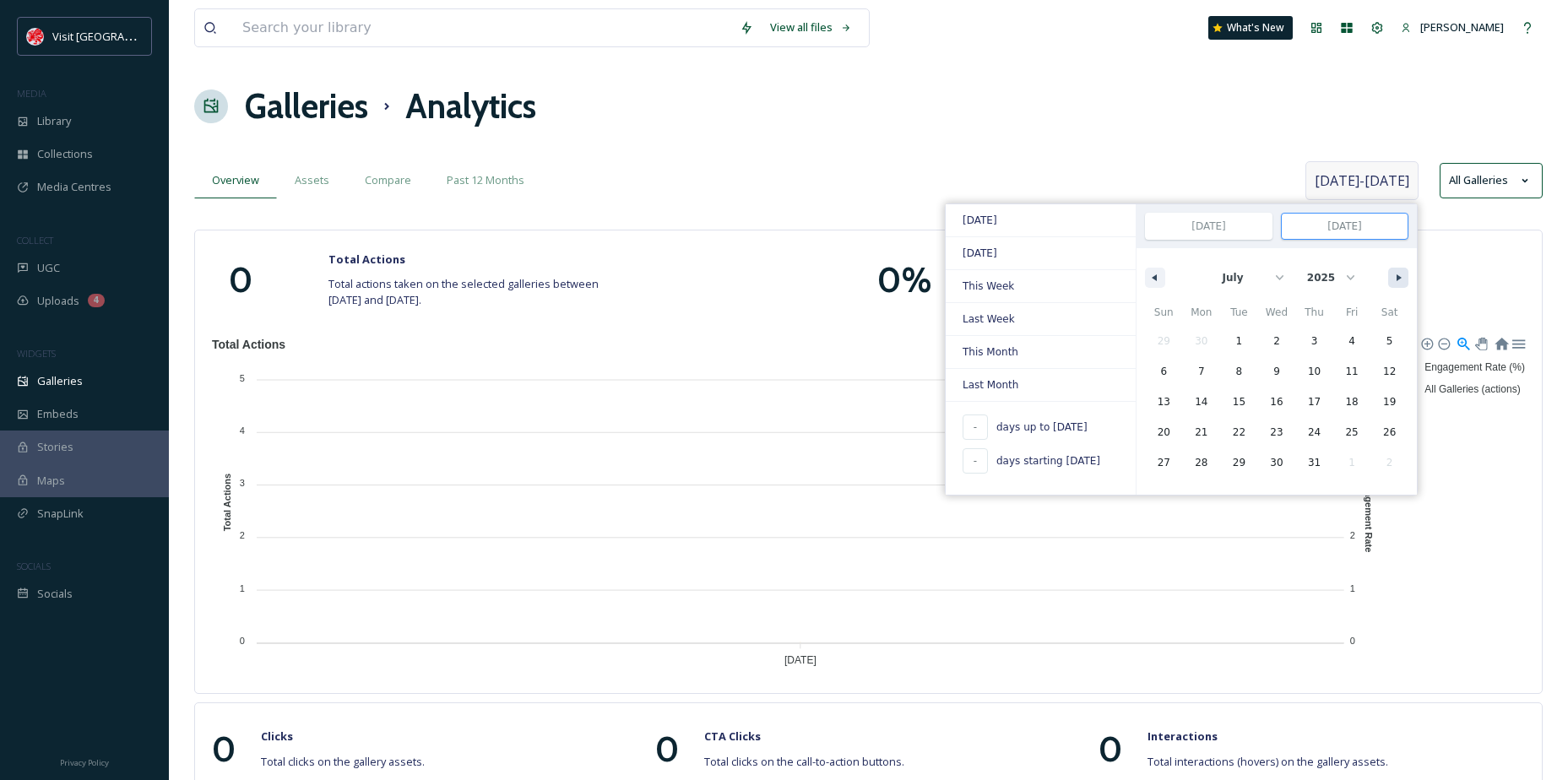
click at [1398, 276] on icon "button" at bounding box center [1400, 277] width 8 height 7
select select "8"
click at [1311, 367] on span "11" at bounding box center [1315, 371] width 13 height 31
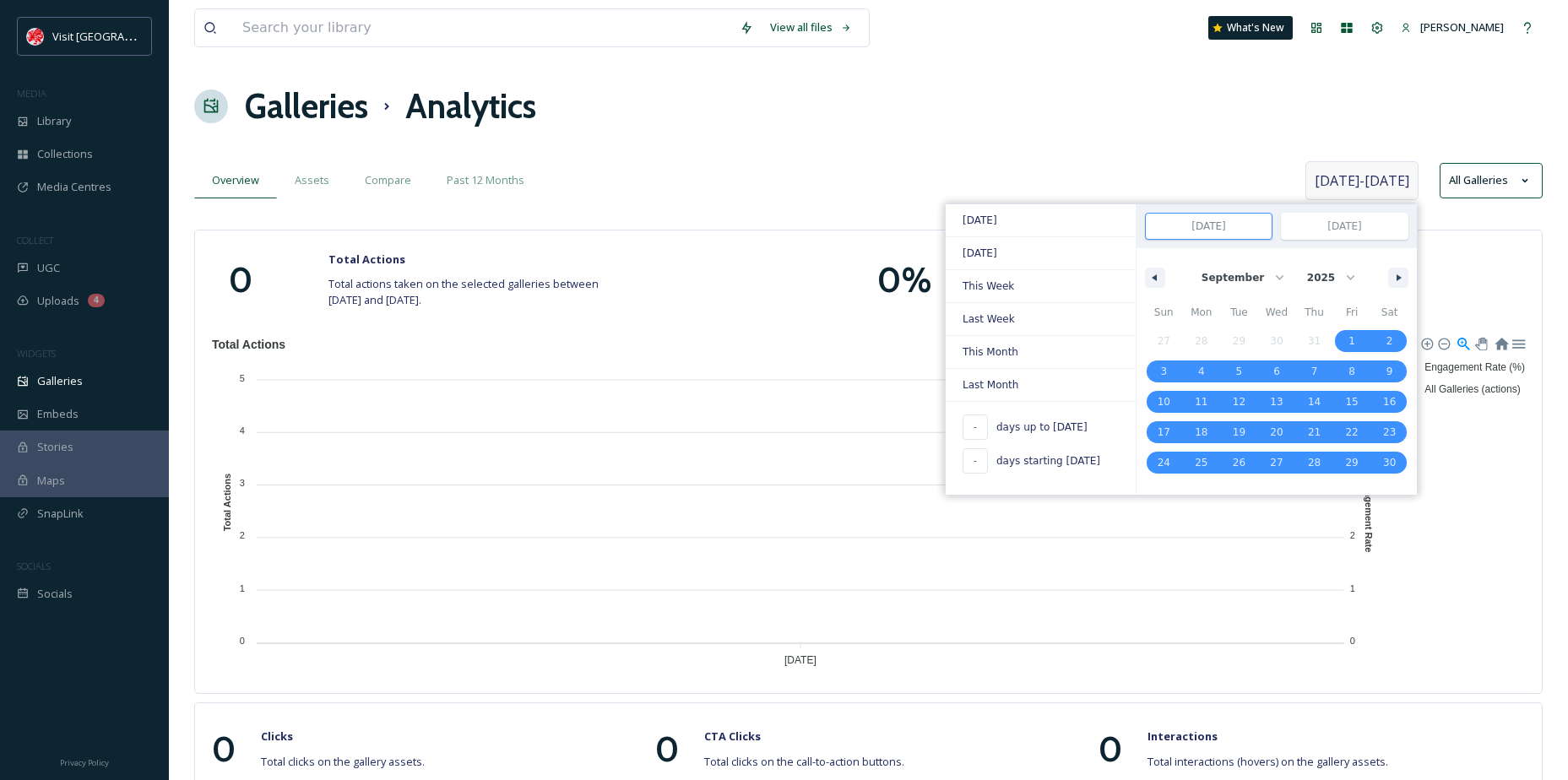
type input "315"
type input "[DATE]"
select select "10"
select select "2024"
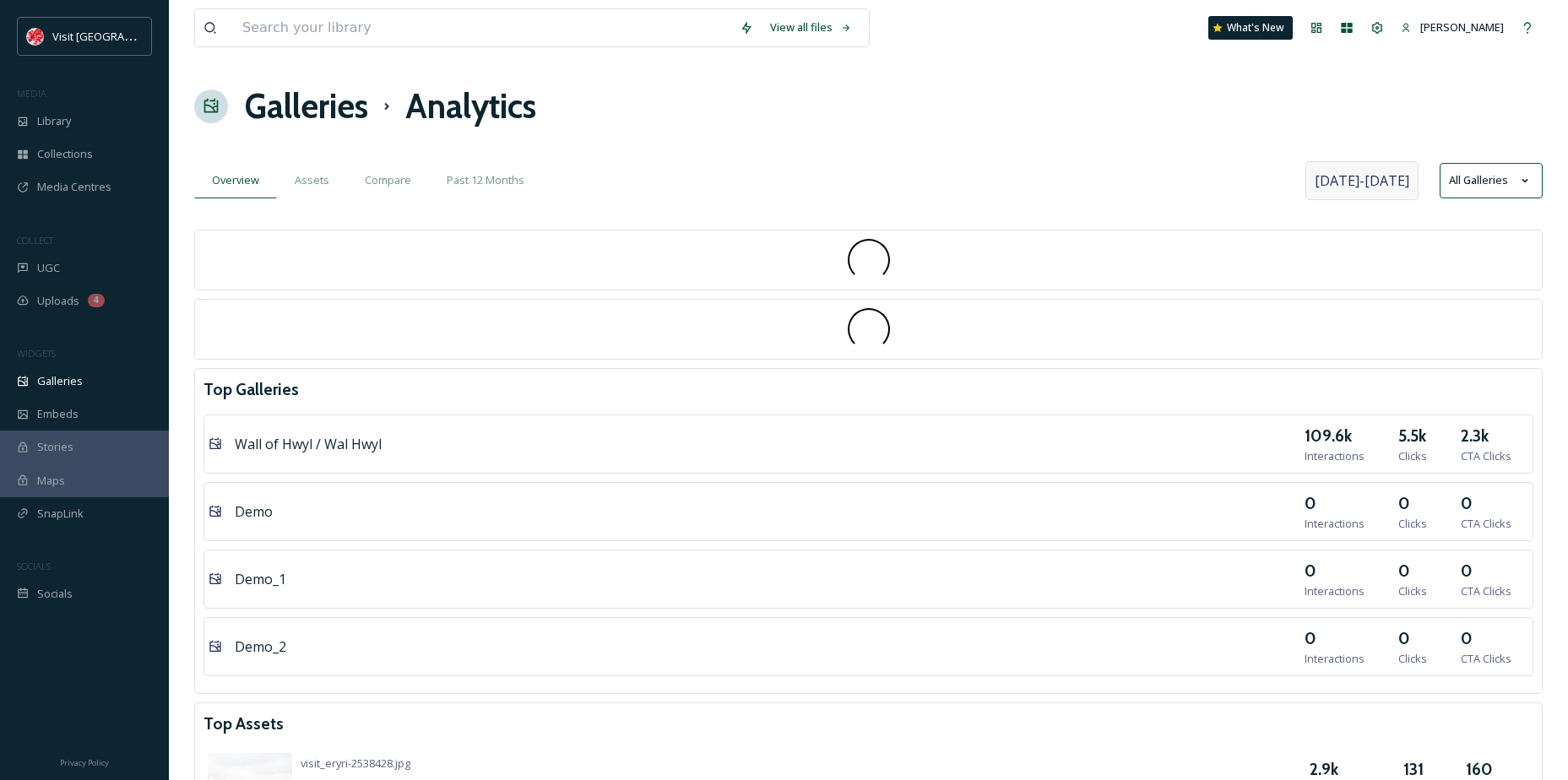
click at [948, 128] on div "Galleries Analytics" at bounding box center [869, 106] width 1348 height 50
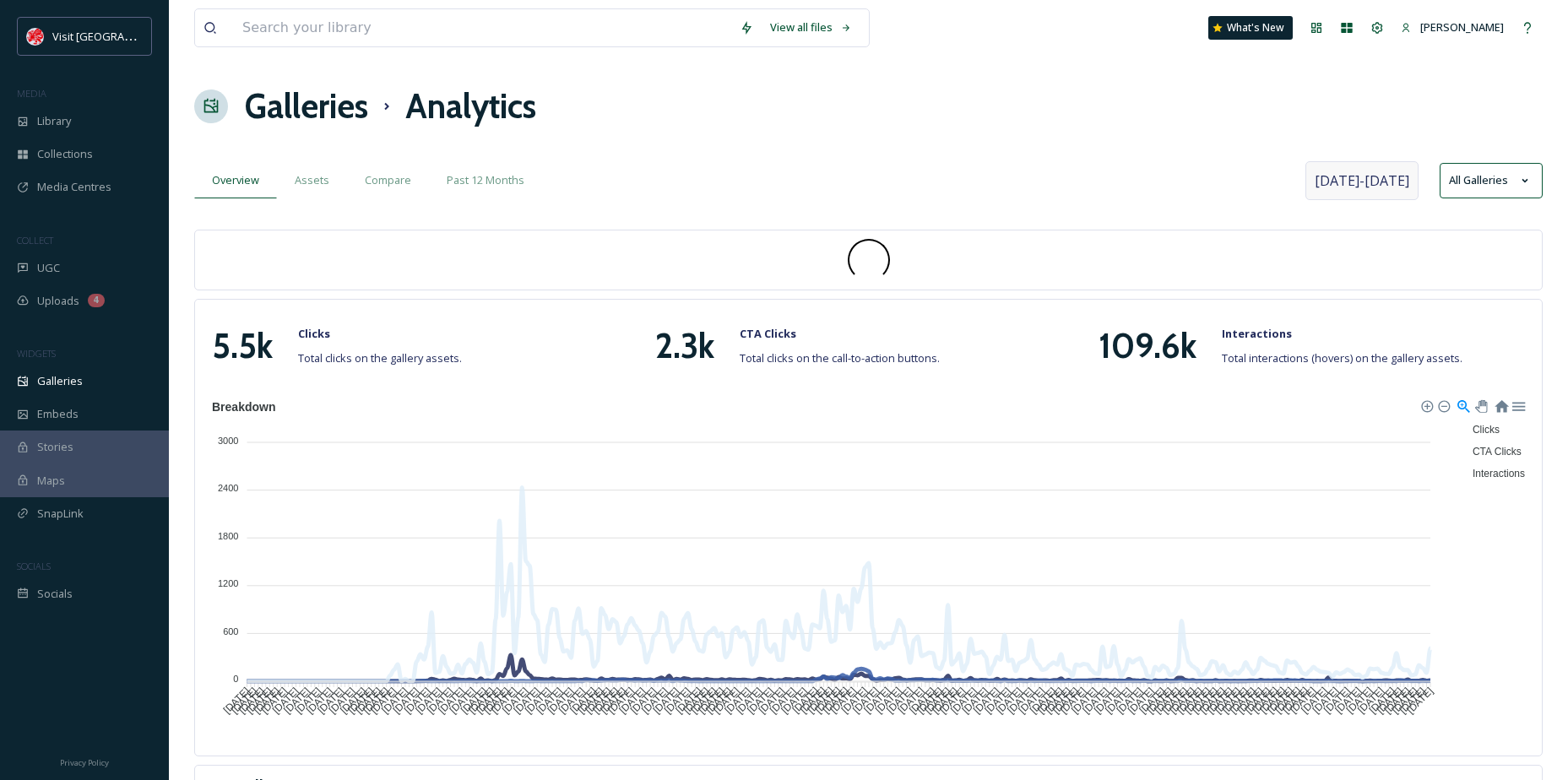
click at [1381, 188] on span "Nov [DATE]" at bounding box center [1362, 181] width 95 height 20
select select "10"
select select "2024"
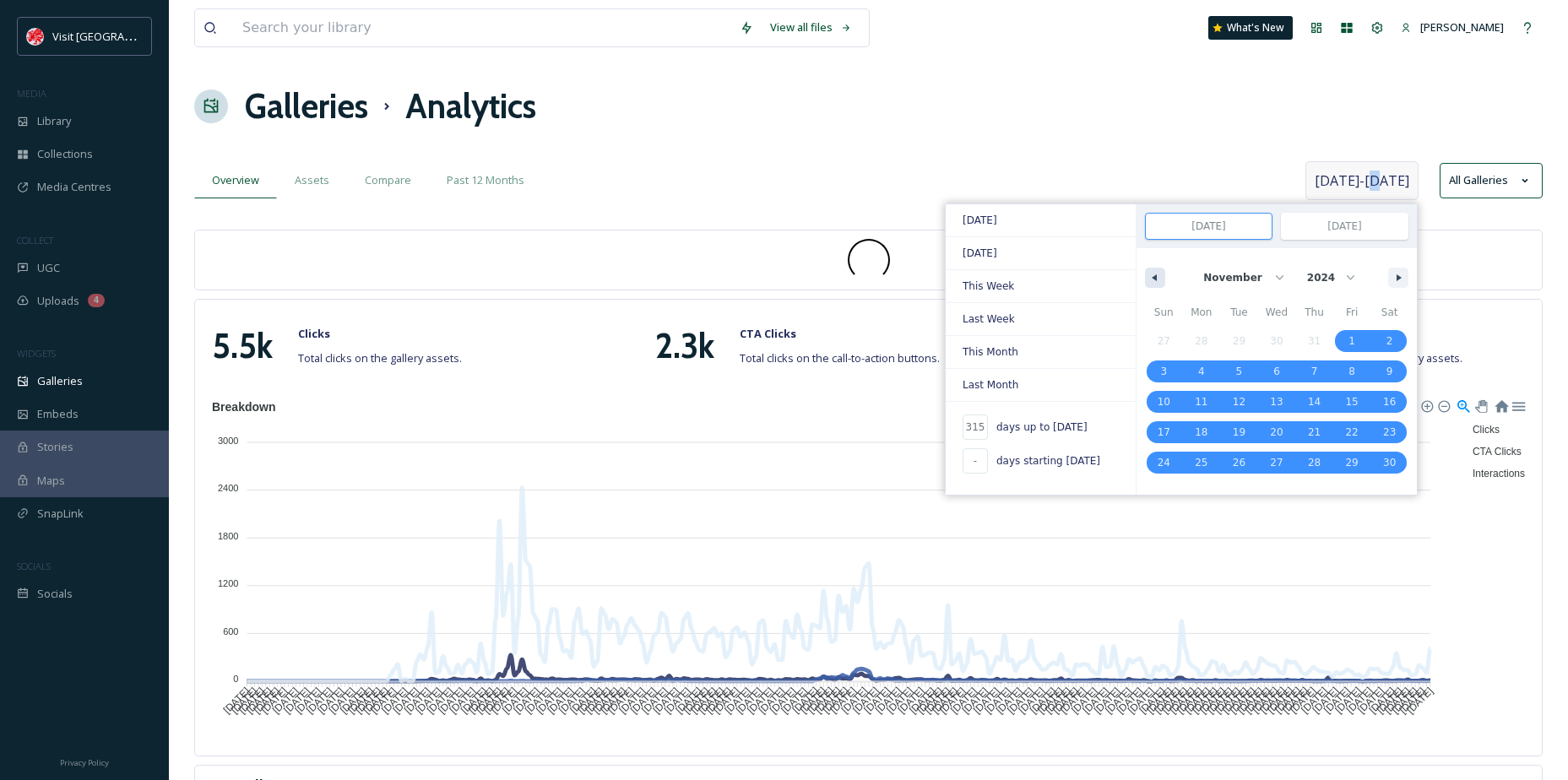
click at [1157, 283] on button "button" at bounding box center [1156, 278] width 20 height 20
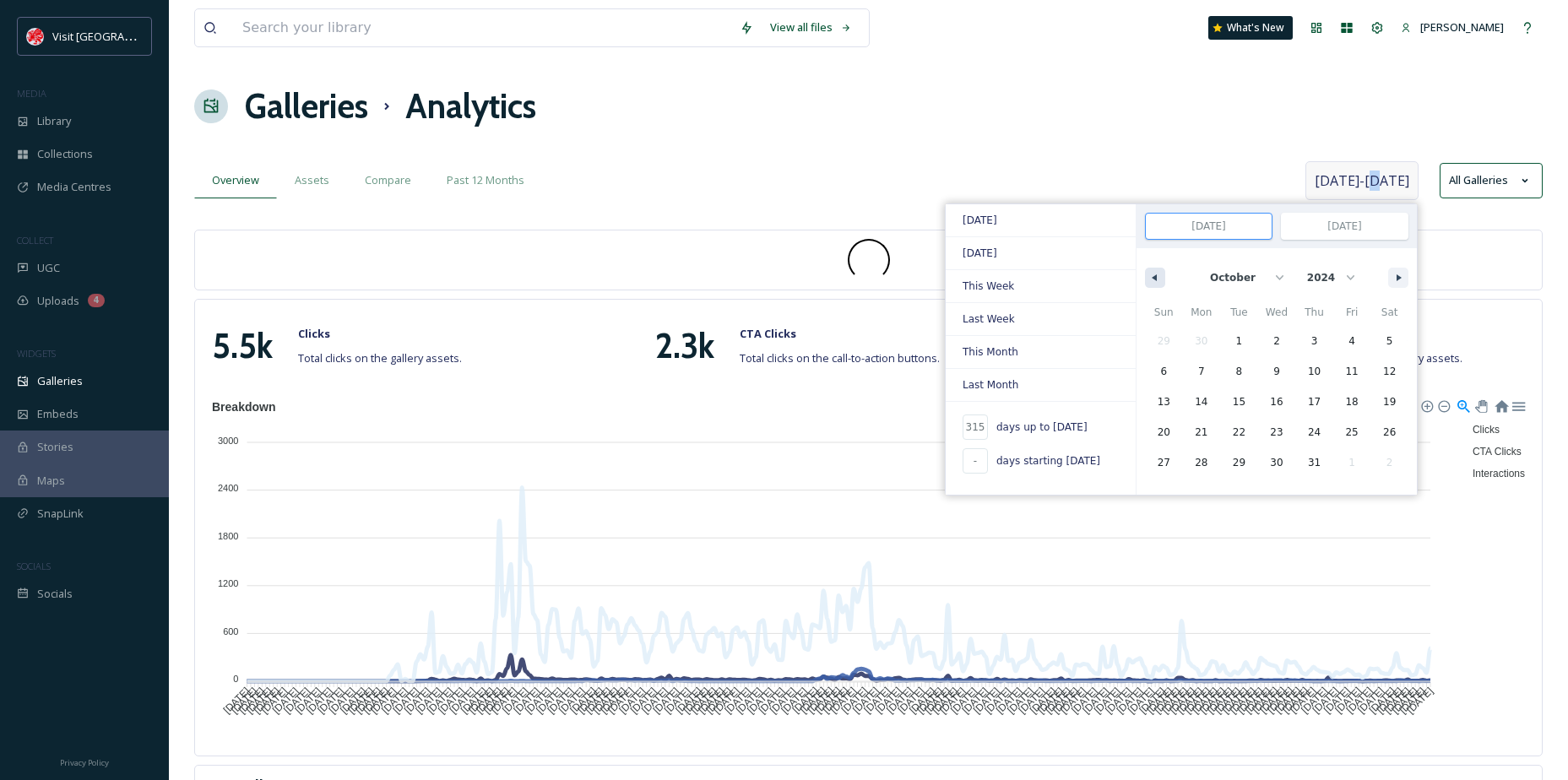
click at [1157, 284] on button "button" at bounding box center [1156, 278] width 20 height 20
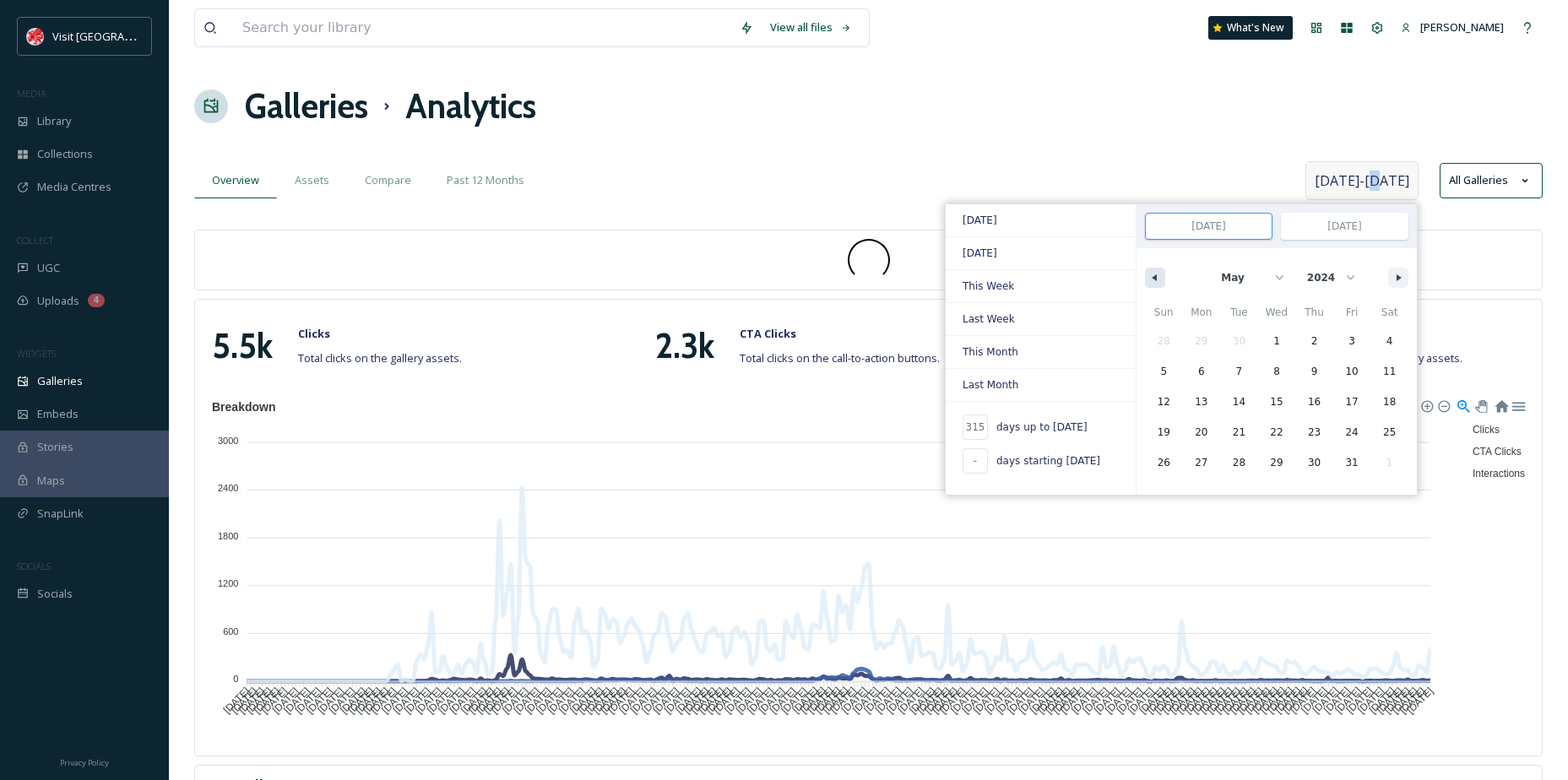
click at [1157, 284] on button "button" at bounding box center [1156, 278] width 20 height 20
click at [1157, 285] on button "button" at bounding box center [1156, 278] width 20 height 20
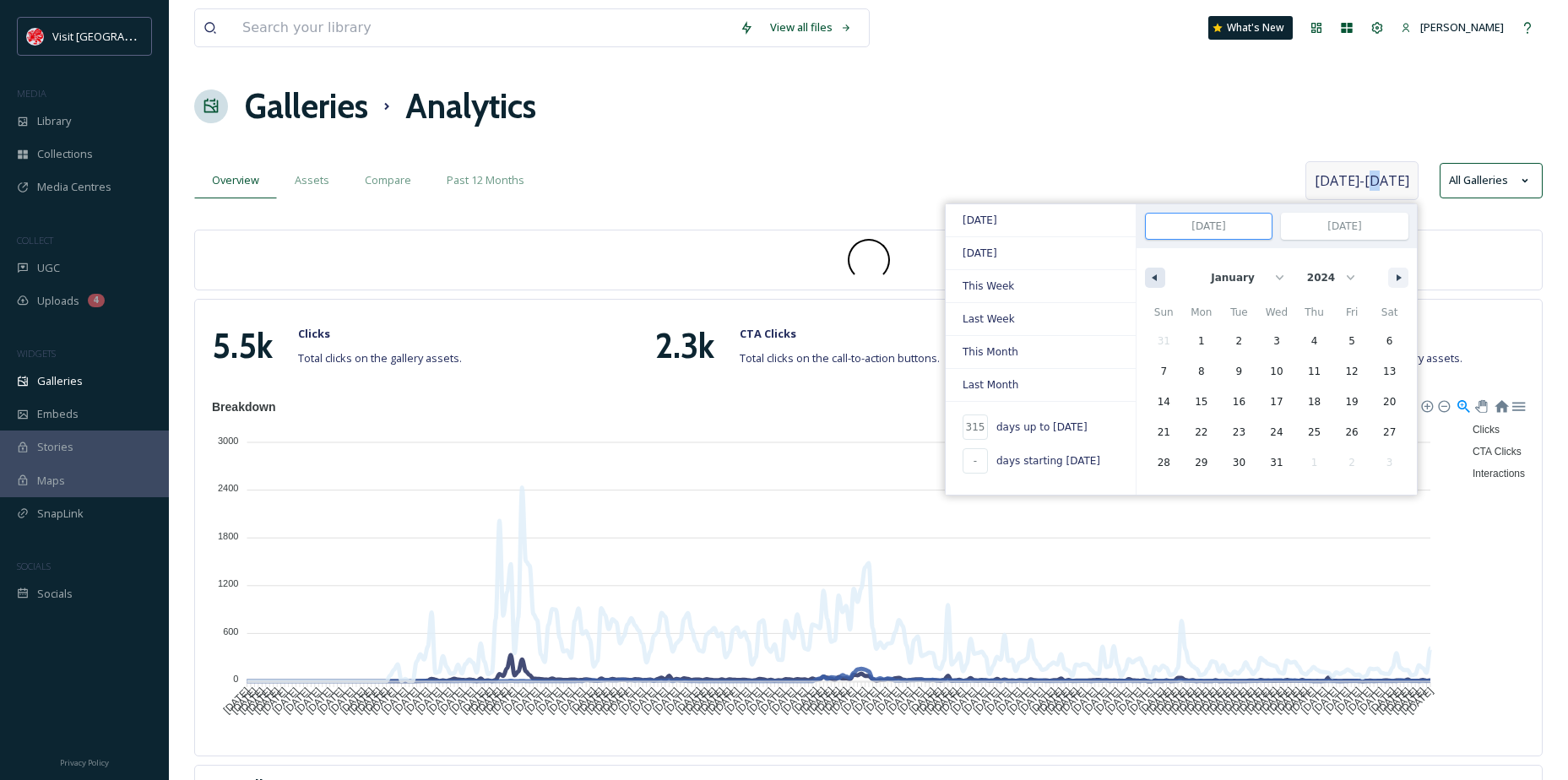
select select "11"
select select "2023"
click at [1174, 399] on span "10" at bounding box center [1164, 402] width 38 height 22
type input "-"
type input "[DATE]"
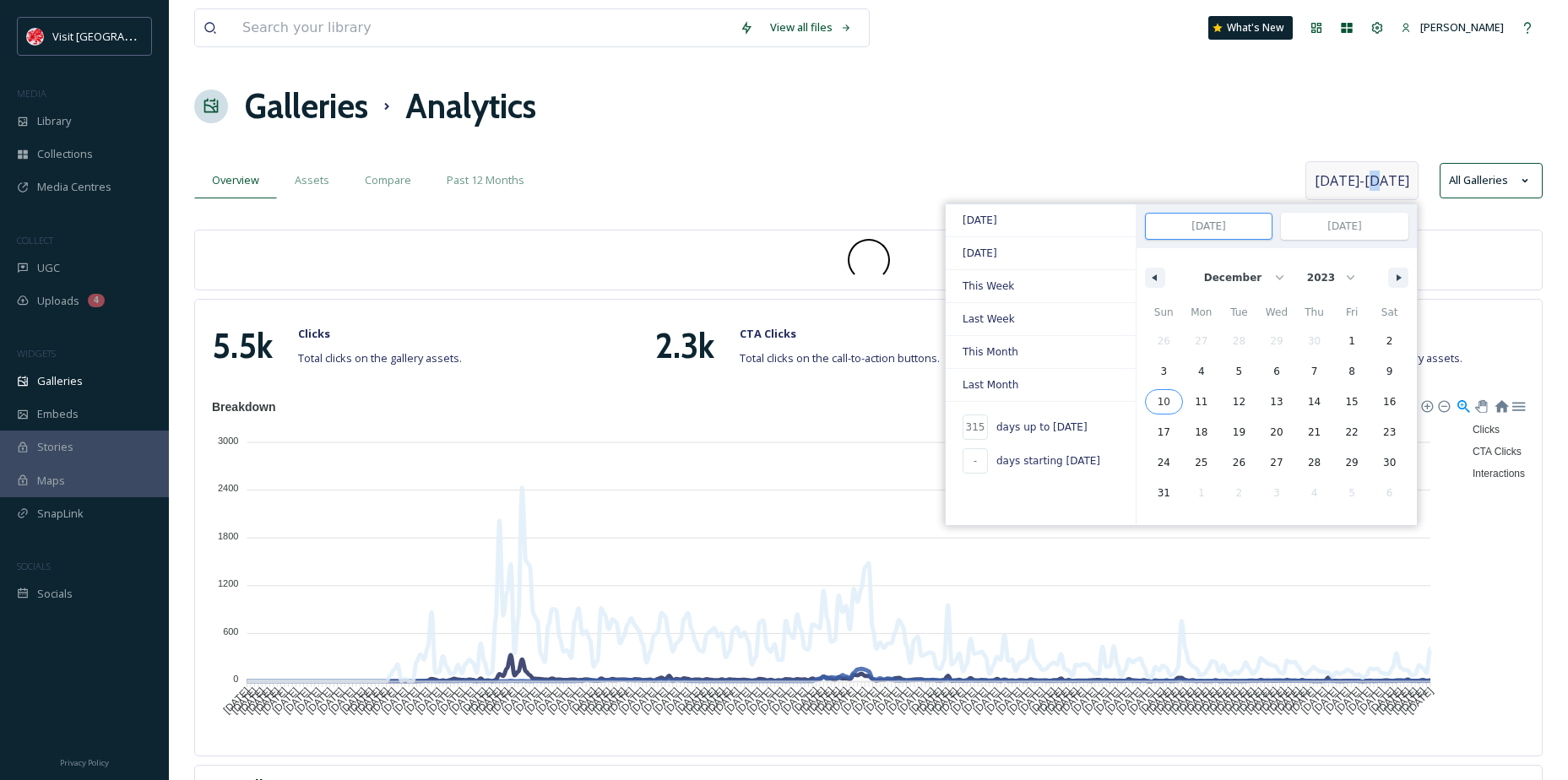
type input "[DATE]"
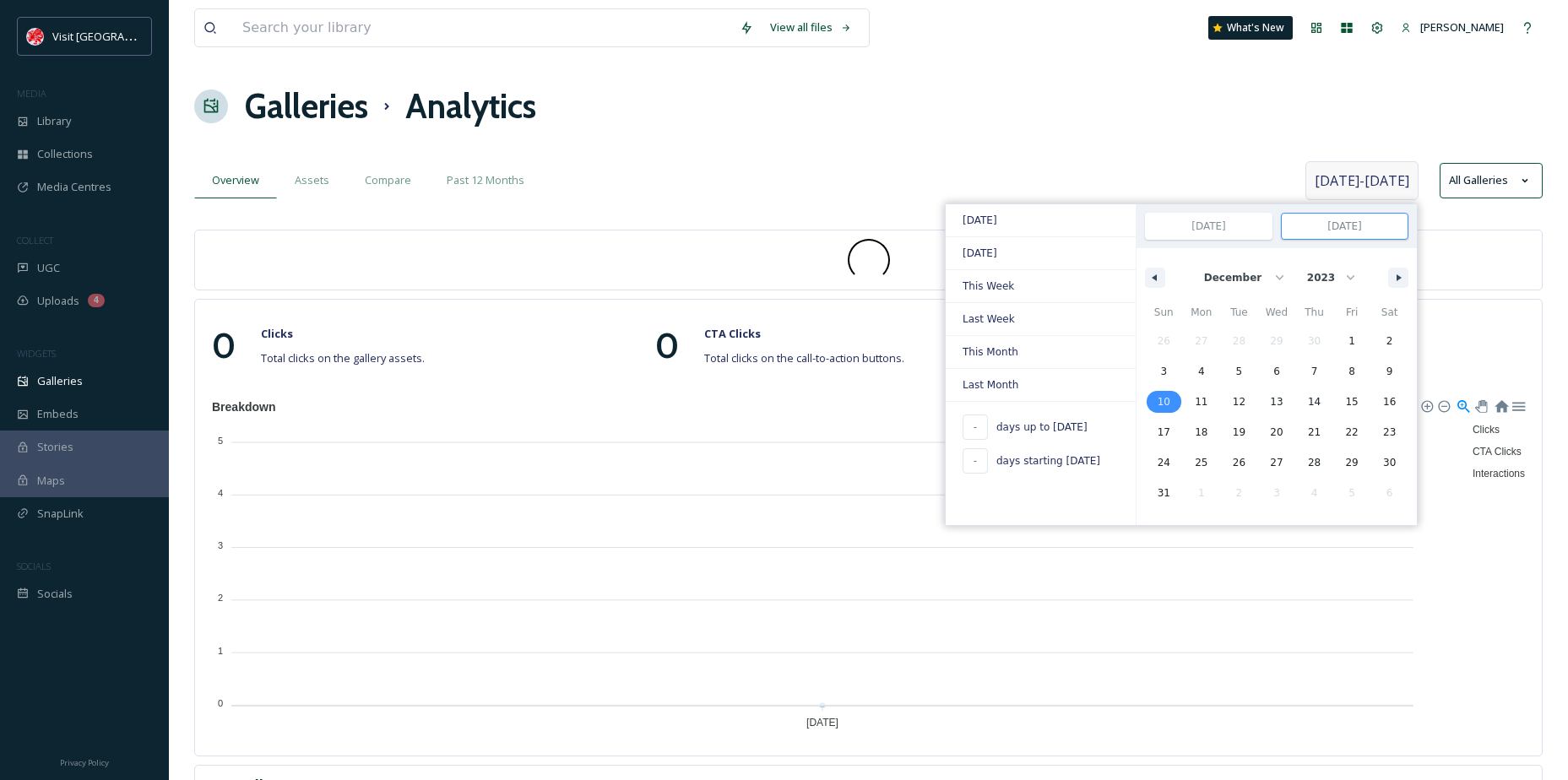
click at [1363, 230] on input "[DATE]" at bounding box center [1345, 225] width 126 height 25
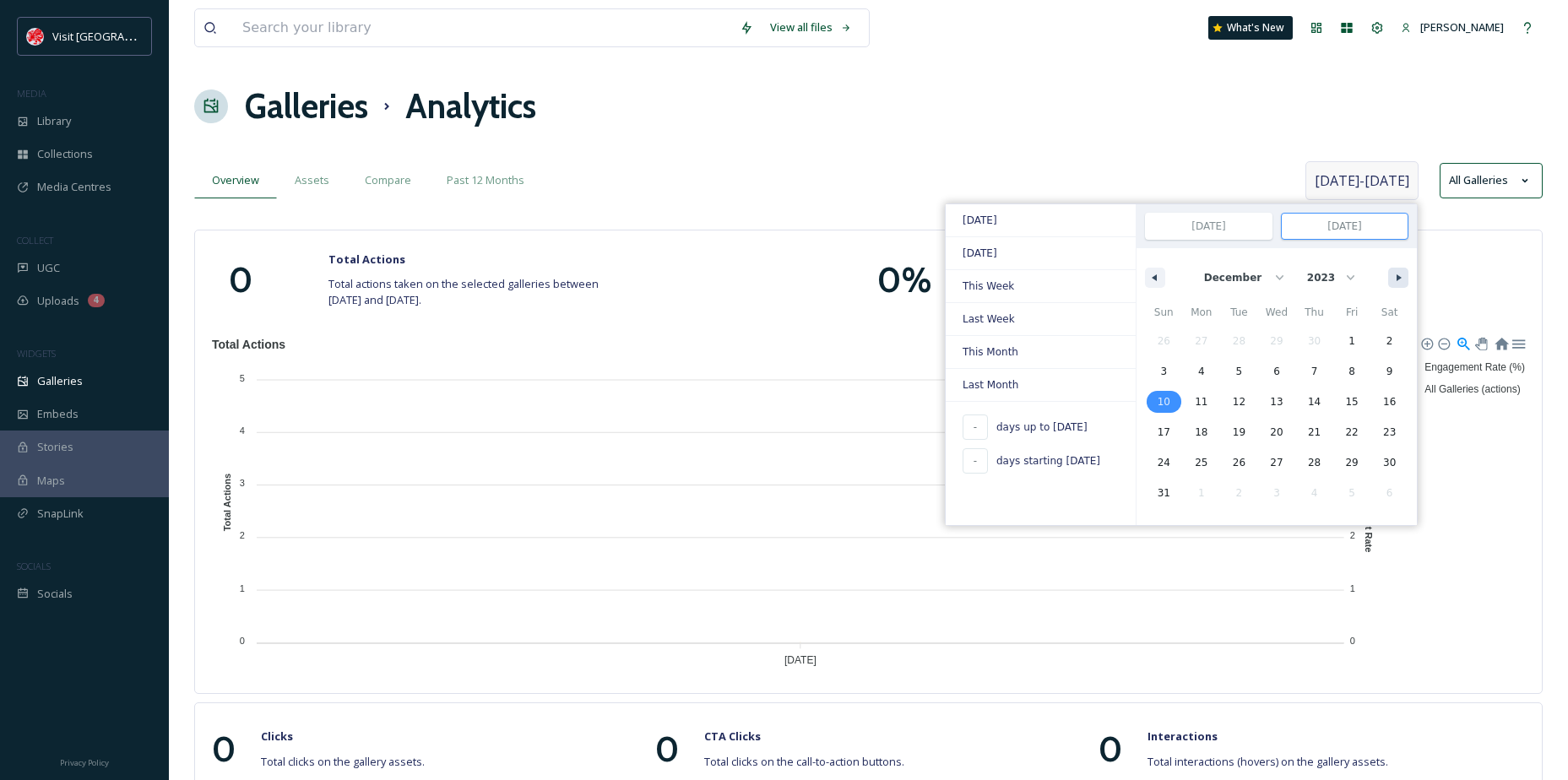
click at [1390, 281] on button "button" at bounding box center [1399, 278] width 20 height 20
select select "0"
select select "2024"
click at [1390, 281] on button "button" at bounding box center [1399, 278] width 20 height 20
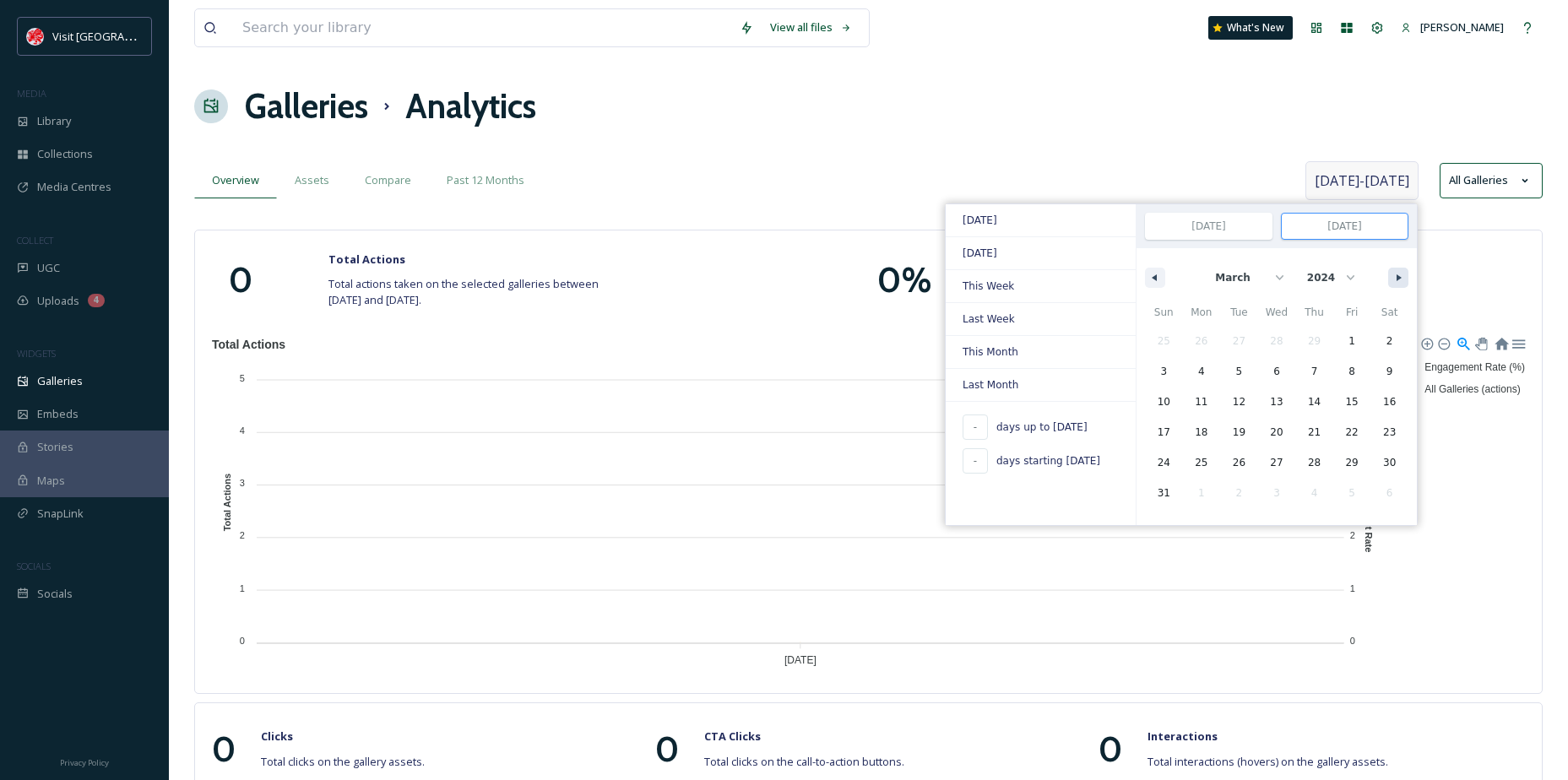
click at [1390, 281] on button "button" at bounding box center [1399, 278] width 20 height 20
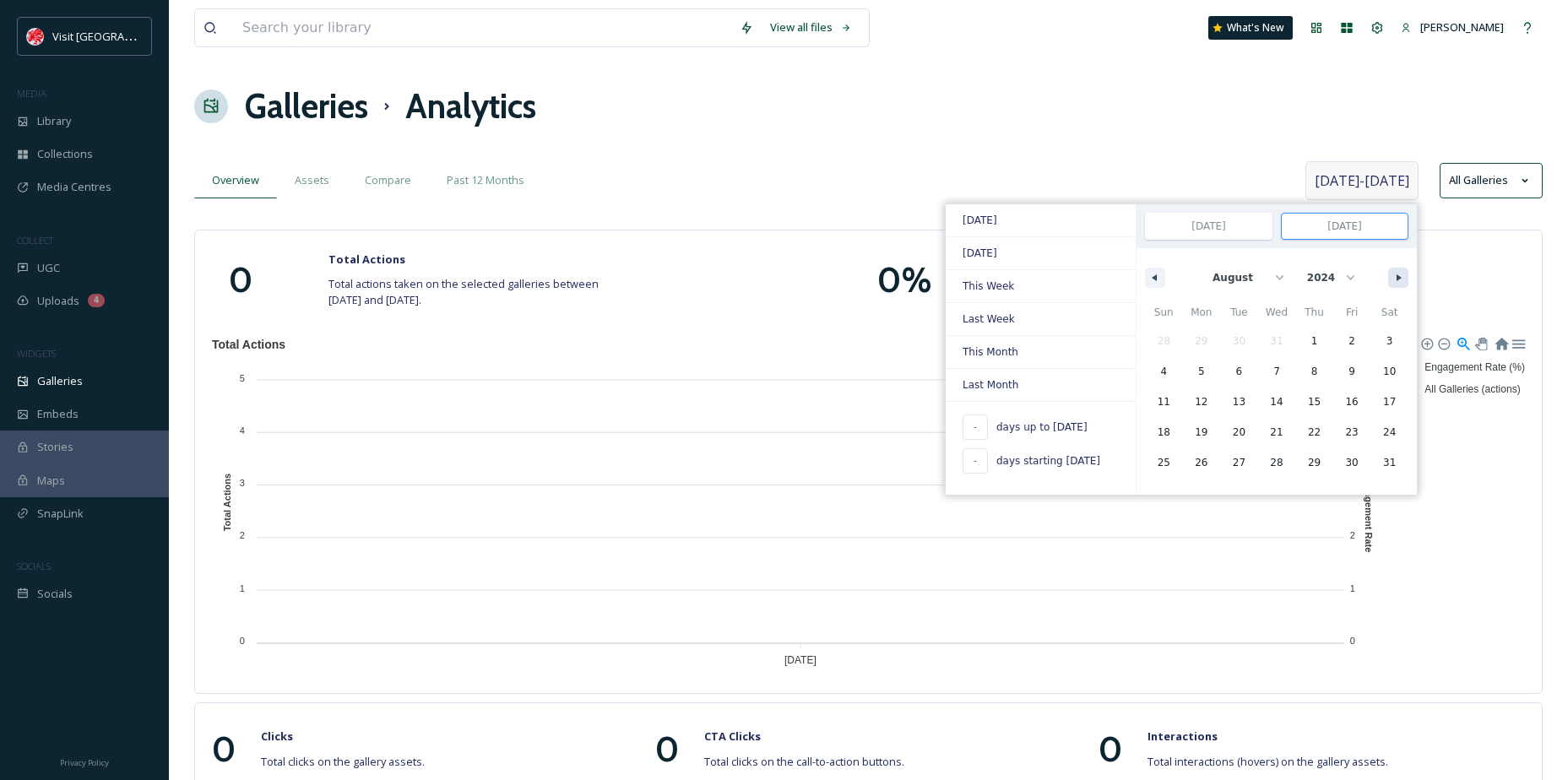
click at [1390, 281] on button "button" at bounding box center [1399, 278] width 20 height 20
select select "11"
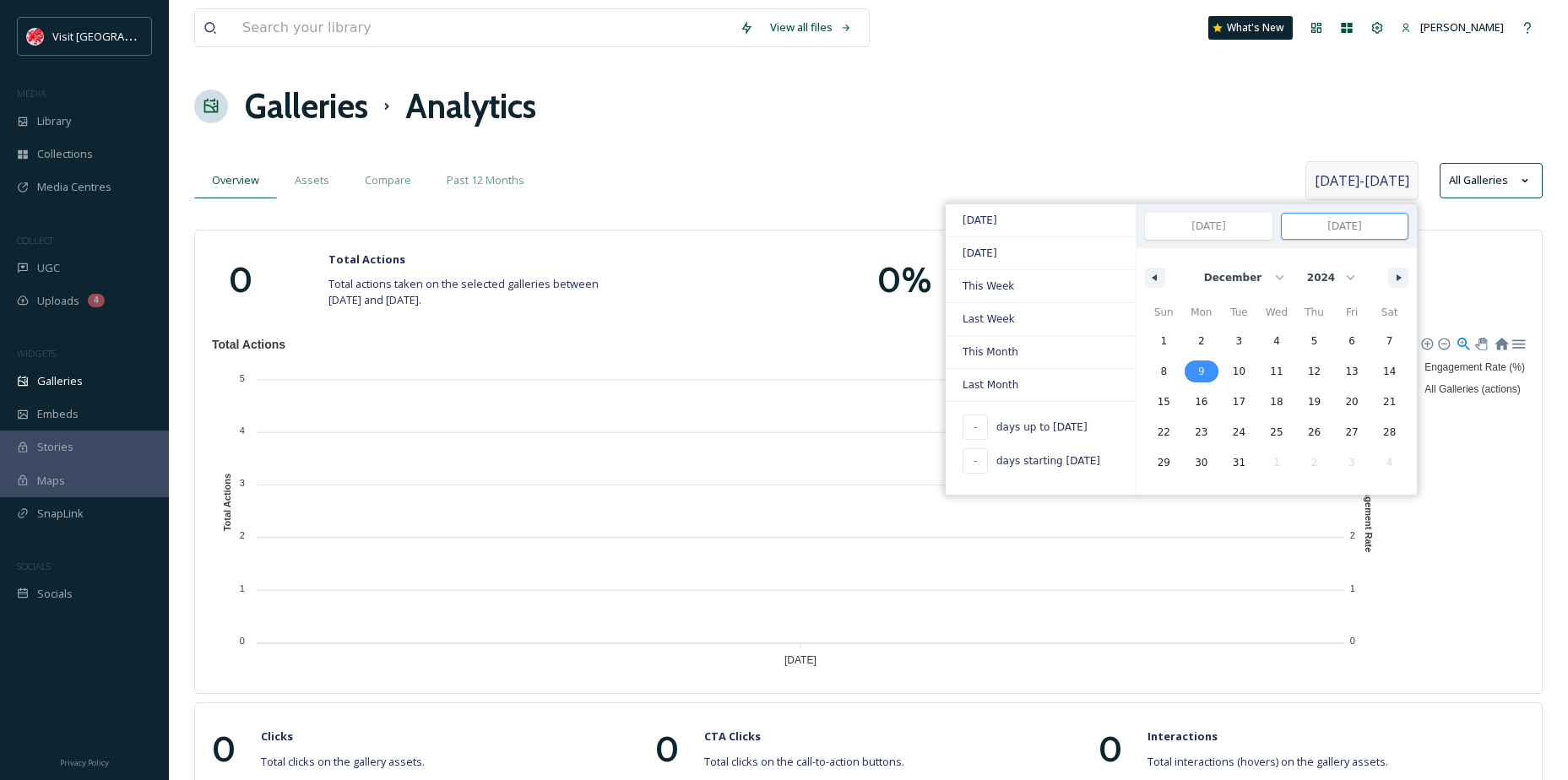
click at [1199, 366] on span "9" at bounding box center [1201, 371] width 7 height 31
type input "[DATE]"
select select "2023"
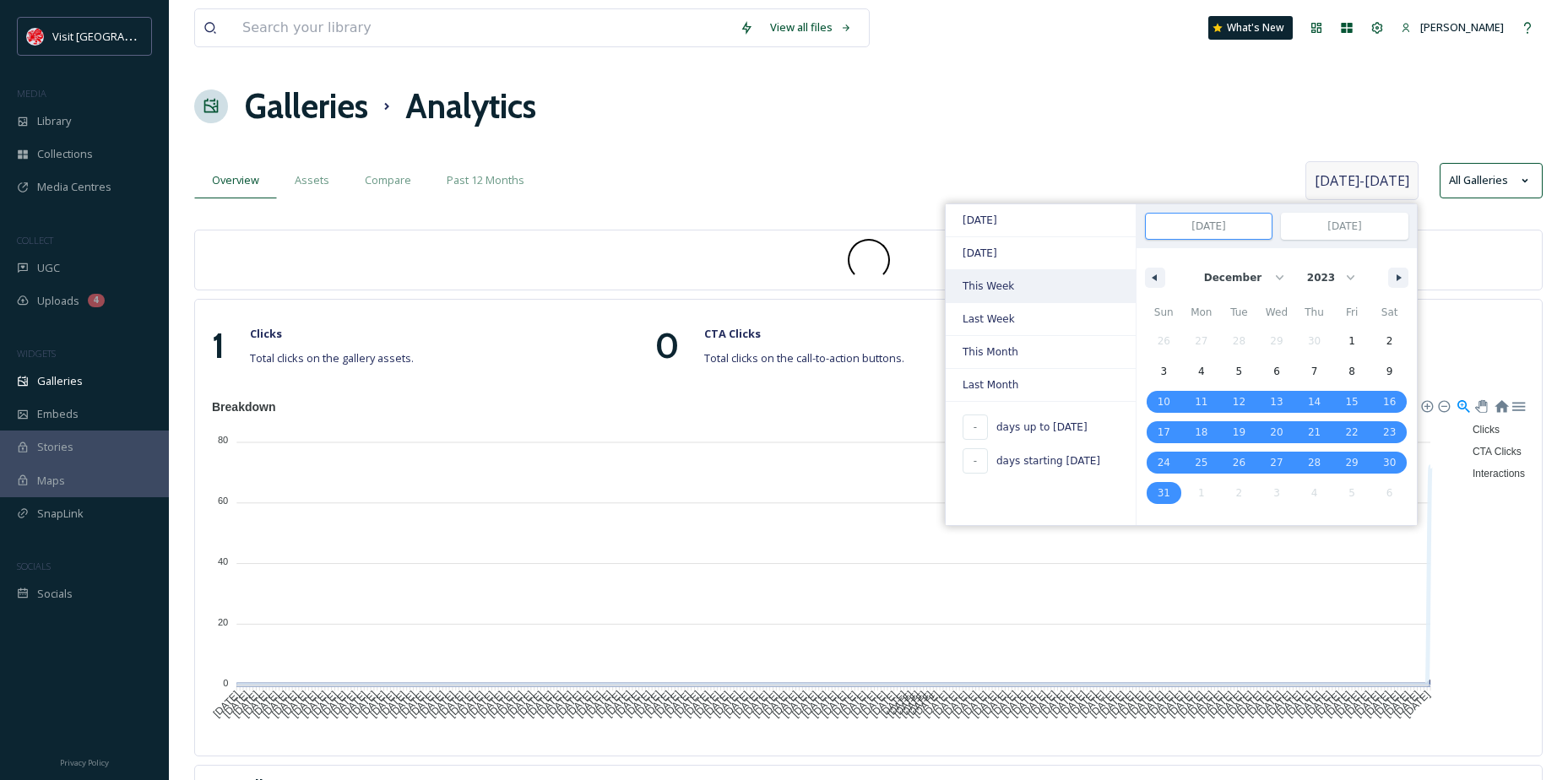
click at [1021, 290] on span "This Week" at bounding box center [1041, 286] width 190 height 32
type input "[DATE]"
select select "8"
select select "2025"
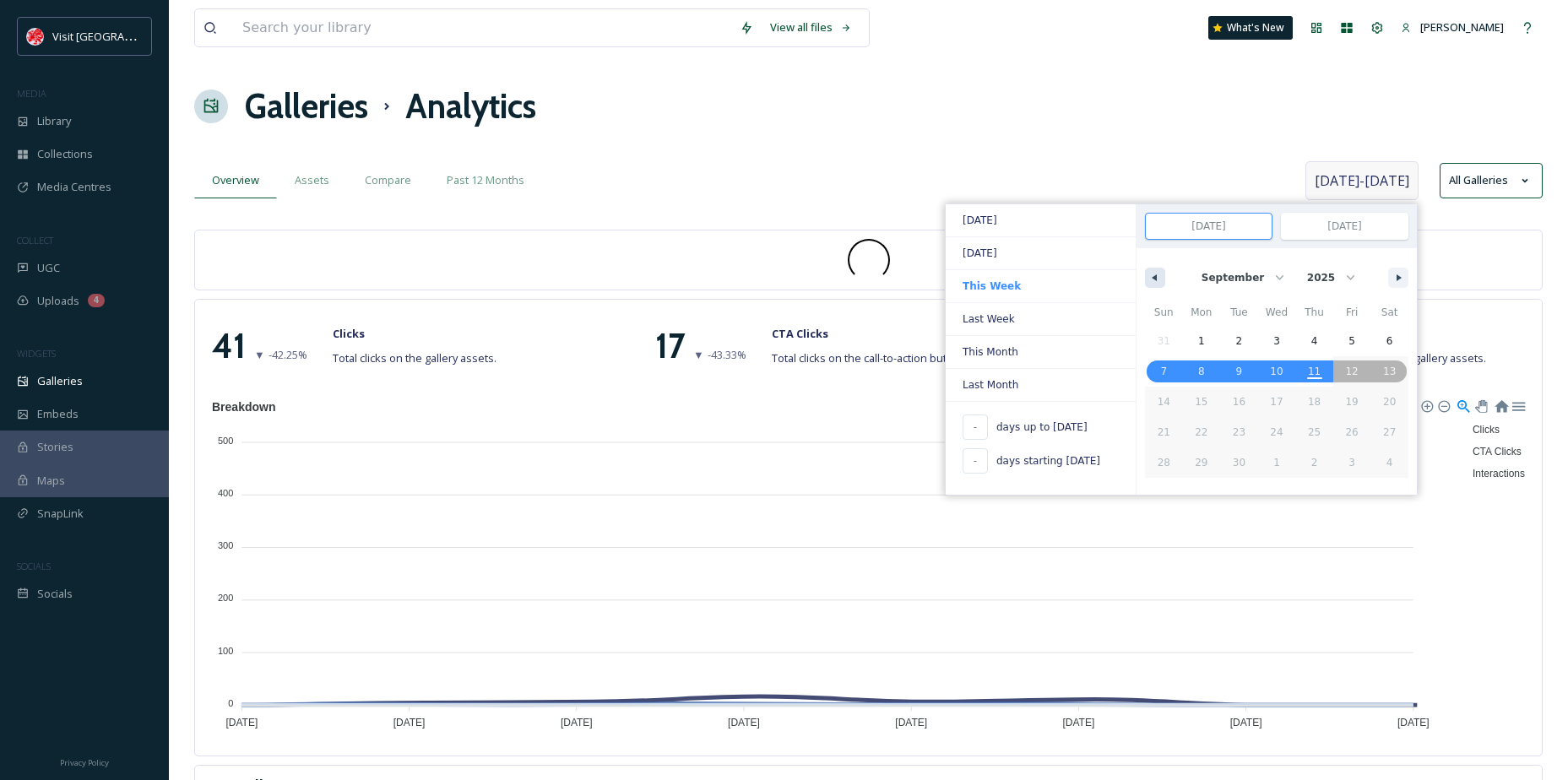
click at [1156, 282] on button "button" at bounding box center [1156, 278] width 20 height 20
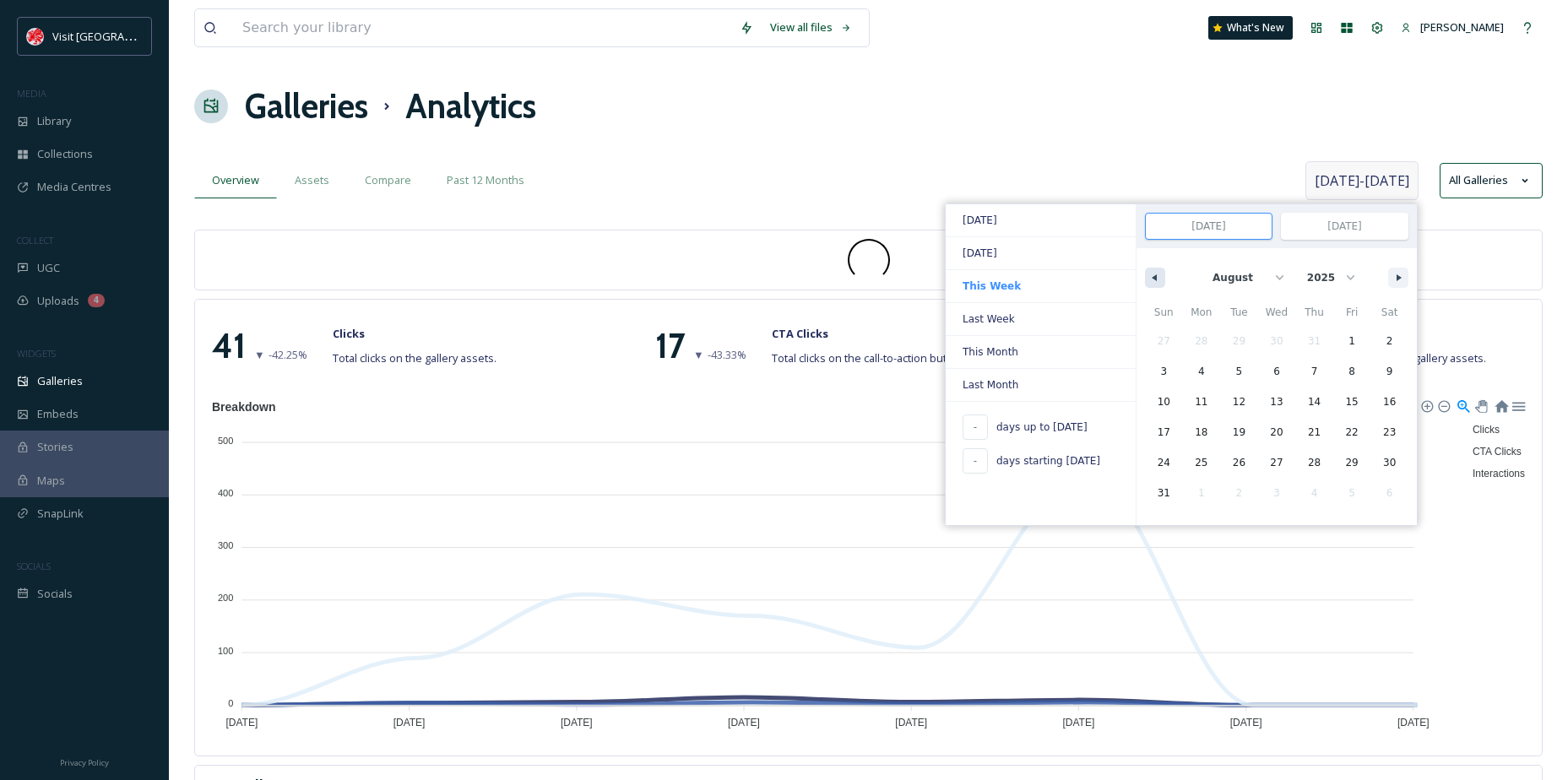
click at [1156, 282] on button "button" at bounding box center [1156, 278] width 20 height 20
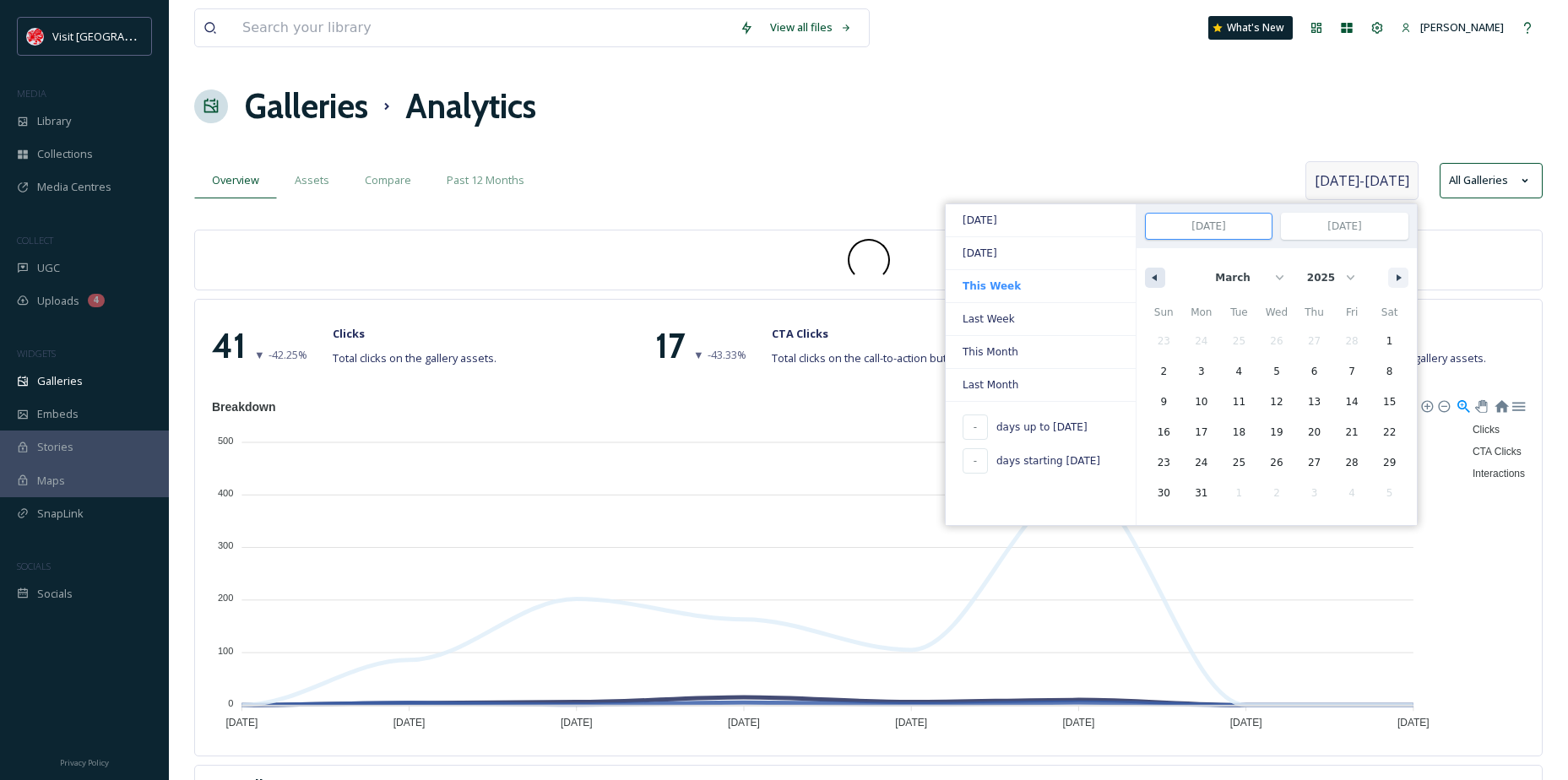
click at [1156, 282] on button "button" at bounding box center [1156, 278] width 20 height 20
select select "11"
select select "2024"
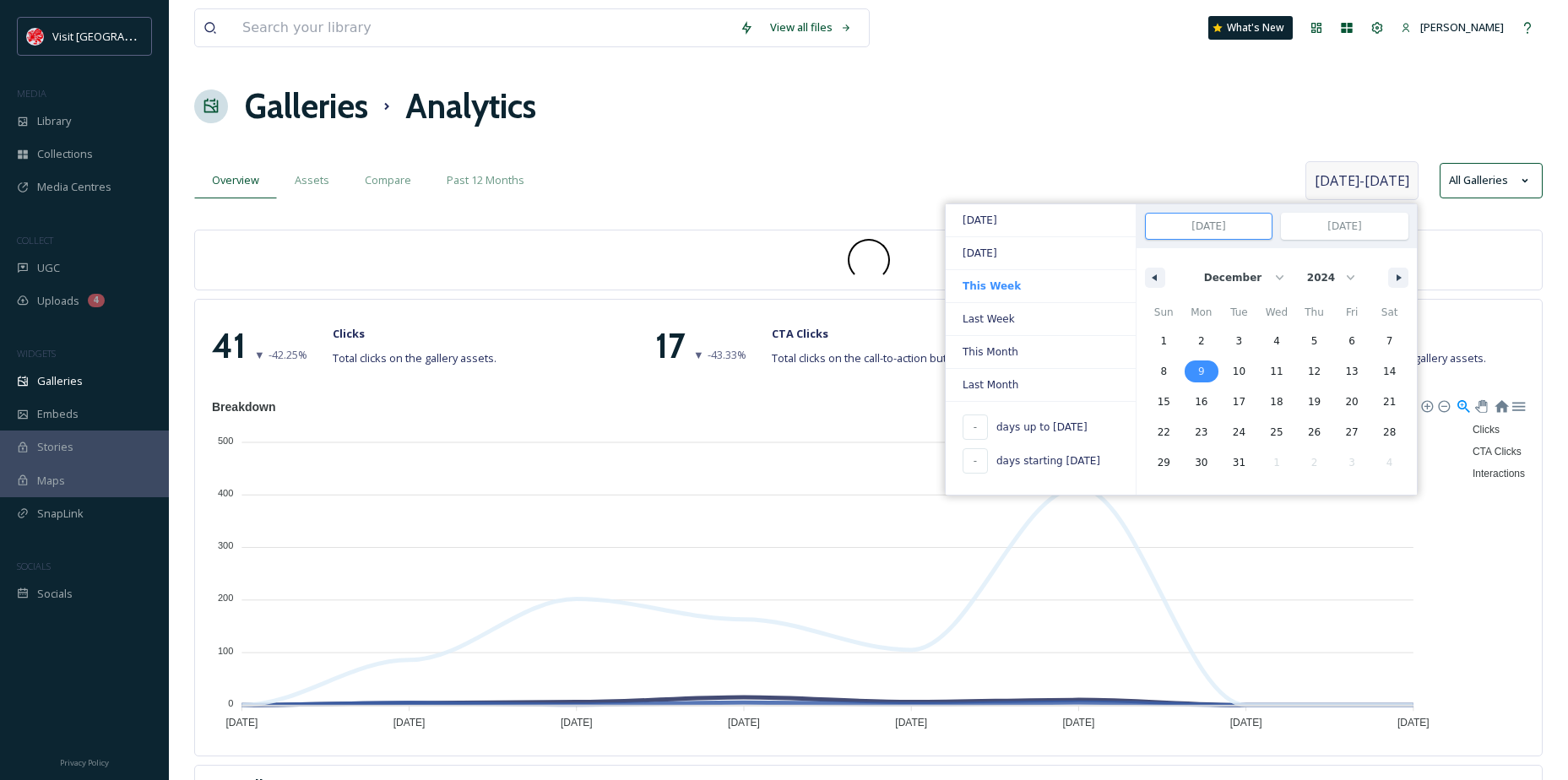
click at [1202, 362] on span "9" at bounding box center [1201, 371] width 7 height 31
type input "[DATE]"
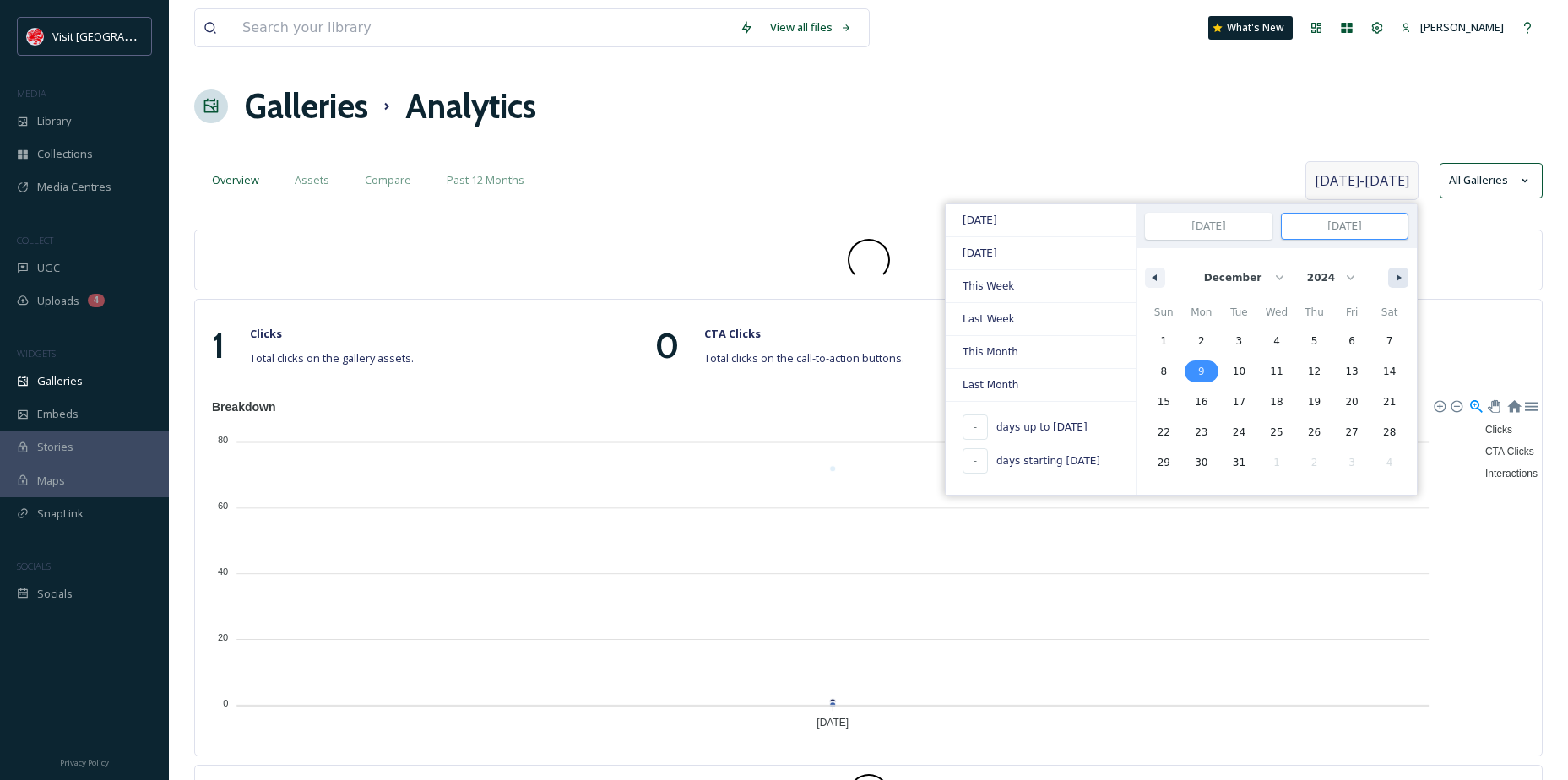
click at [1412, 272] on div "January February March April May June July August September October November [D…" at bounding box center [1277, 274] width 280 height 50
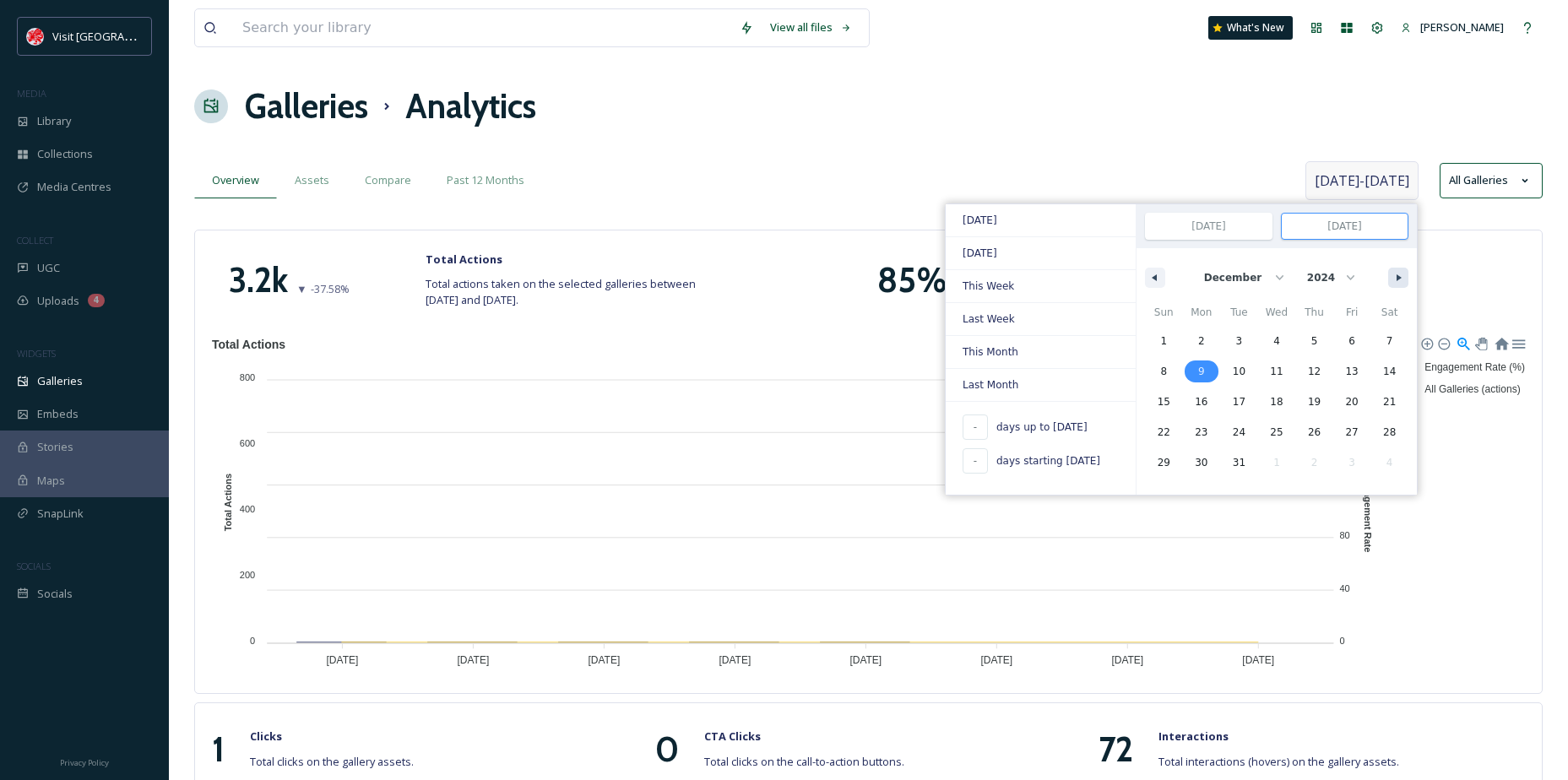
click at [1398, 272] on button "button" at bounding box center [1399, 278] width 20 height 20
select select "0"
select select "2025"
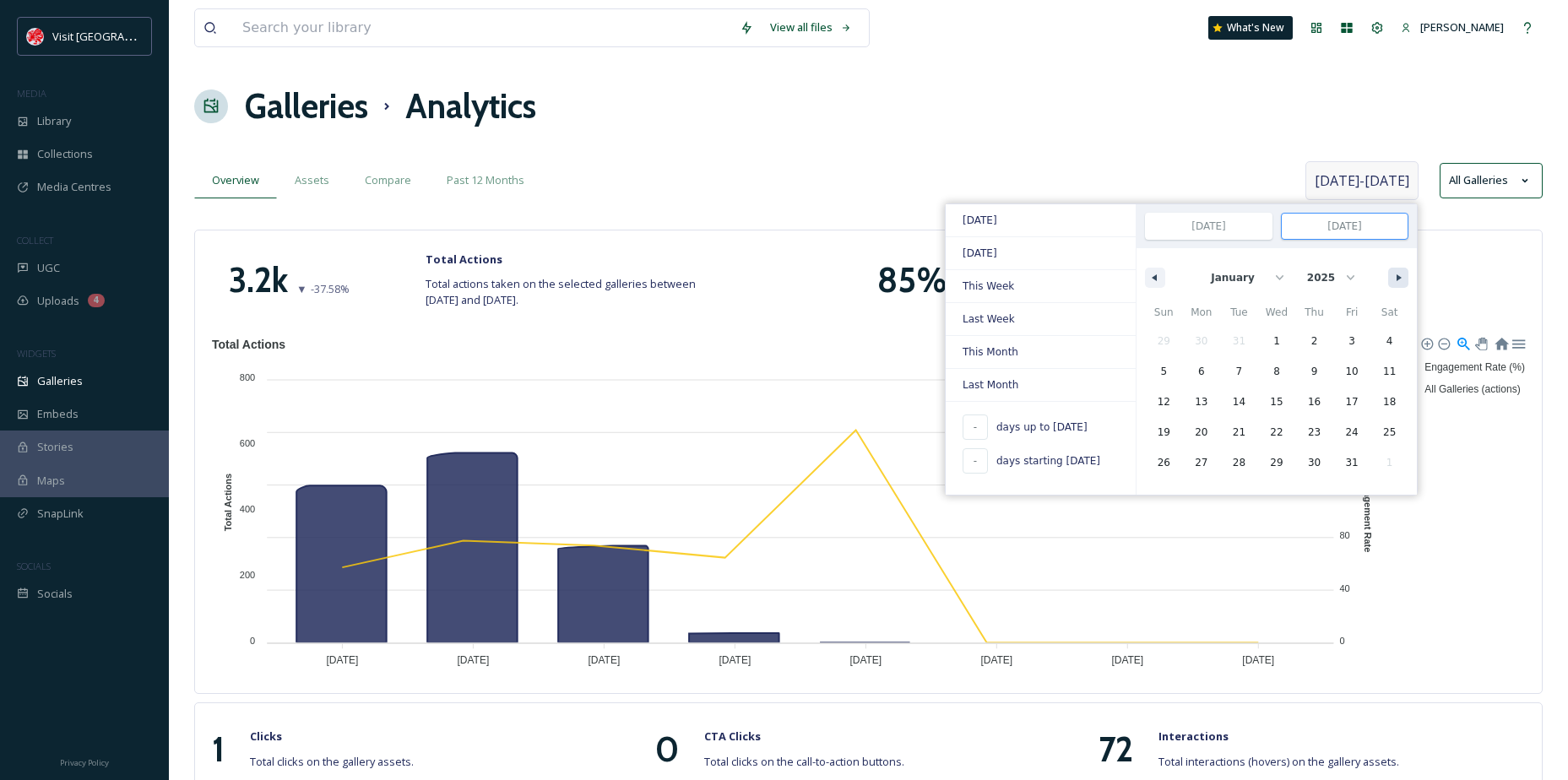
click at [1398, 272] on button "button" at bounding box center [1399, 278] width 20 height 20
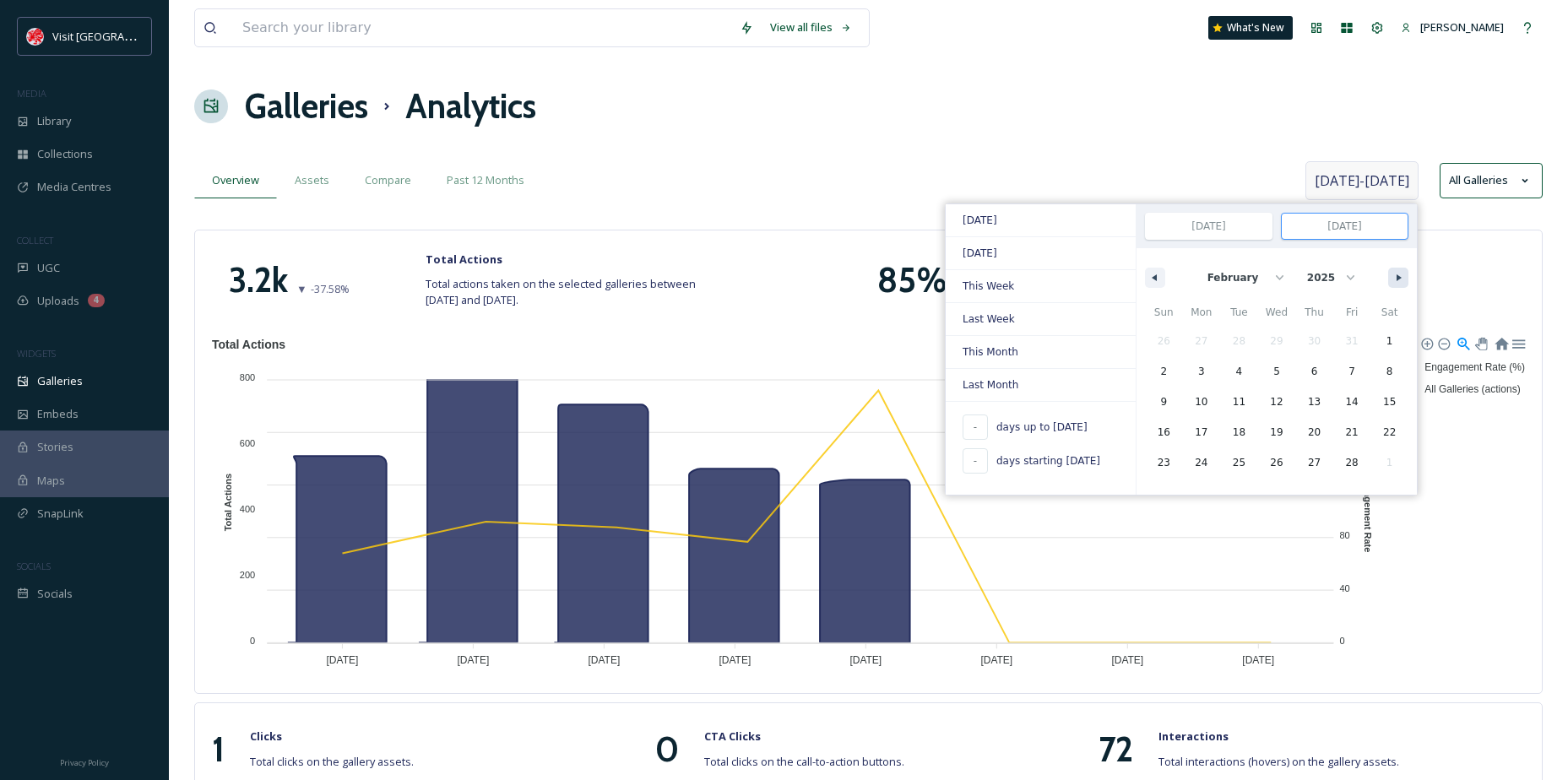
click at [1398, 272] on button "button" at bounding box center [1399, 278] width 20 height 20
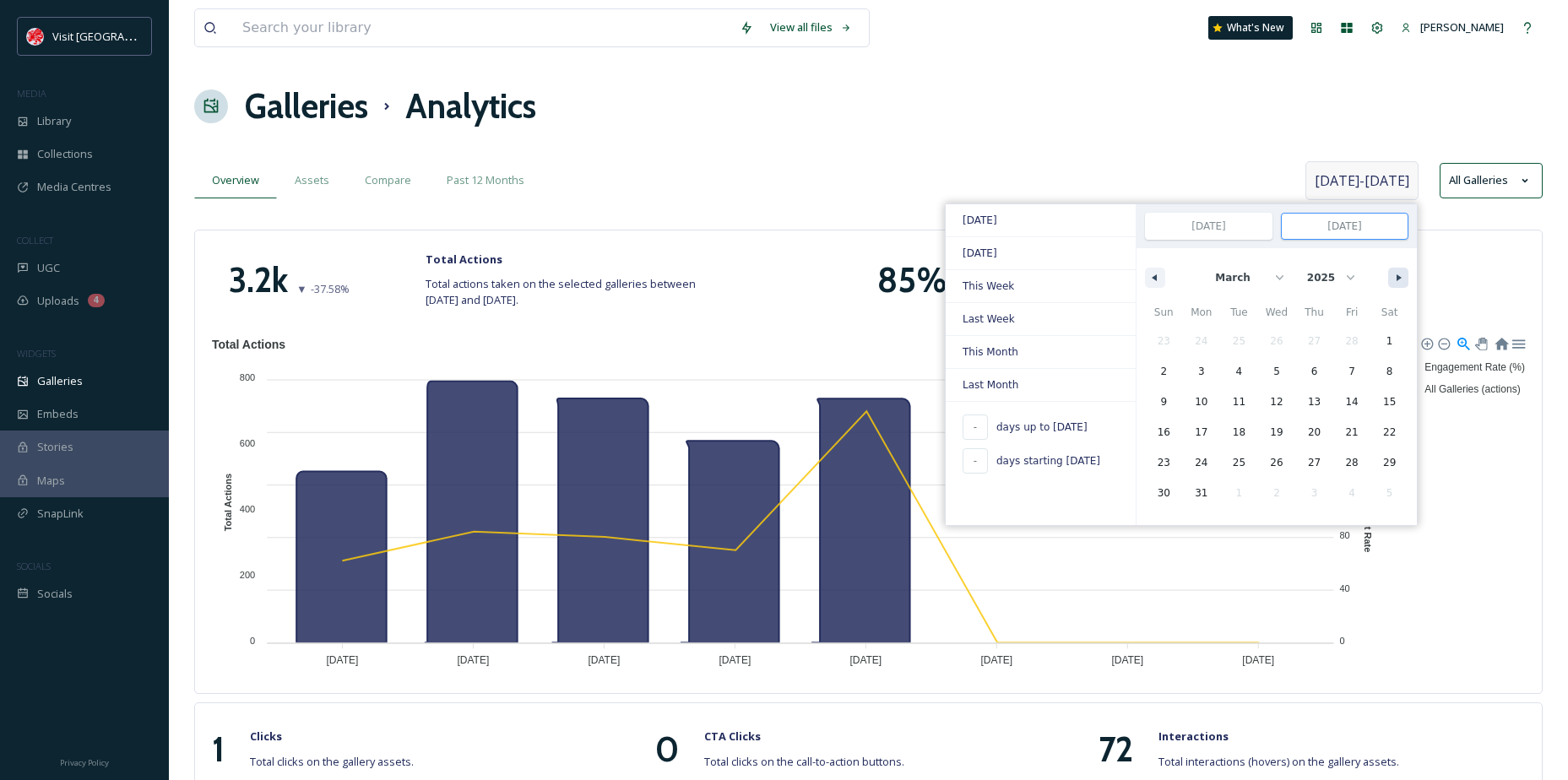
click at [1398, 272] on button "button" at bounding box center [1399, 278] width 20 height 20
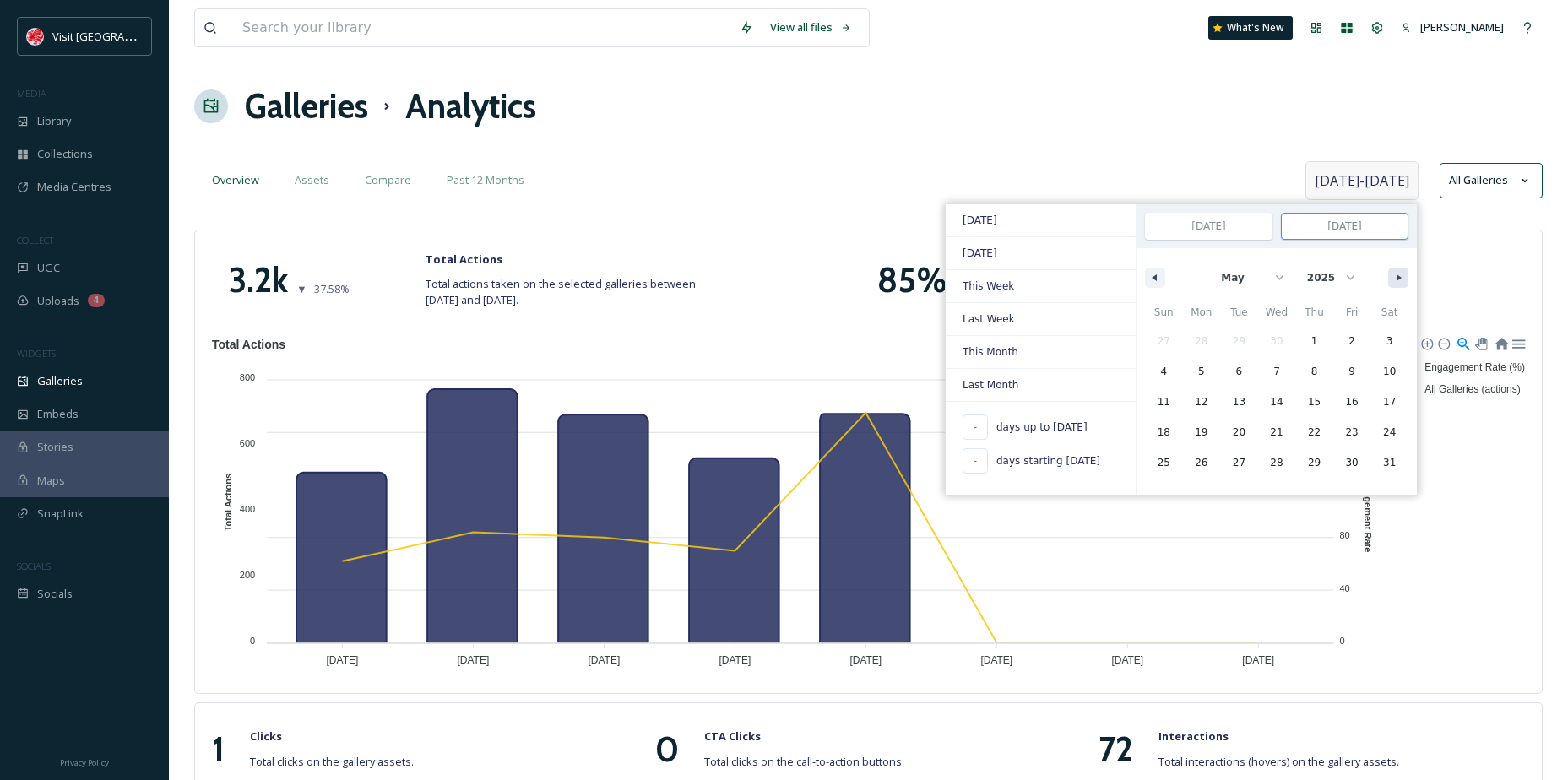
click at [1398, 272] on button "button" at bounding box center [1399, 278] width 20 height 20
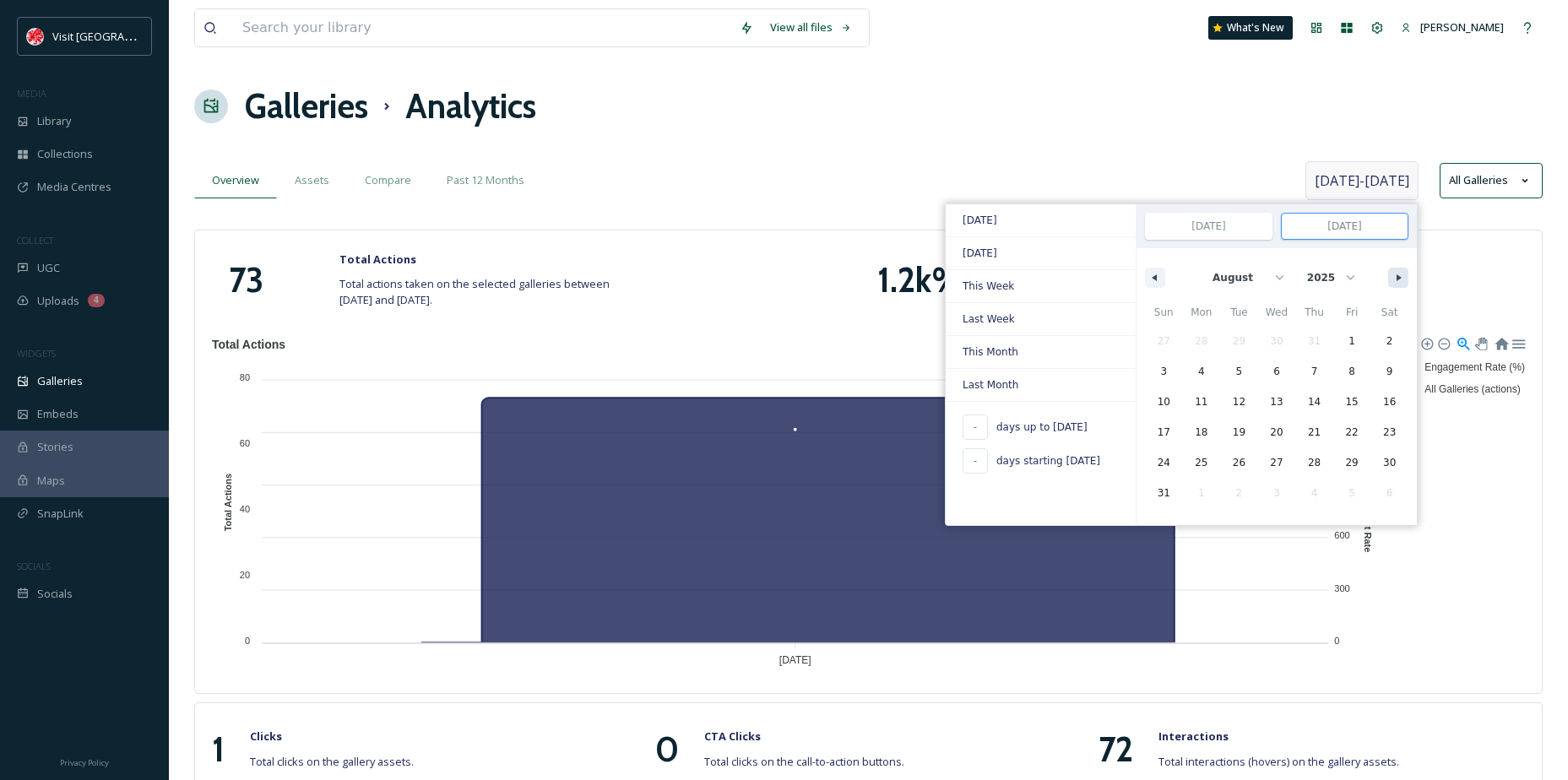
click at [1398, 272] on button "button" at bounding box center [1399, 278] width 20 height 20
select select "8"
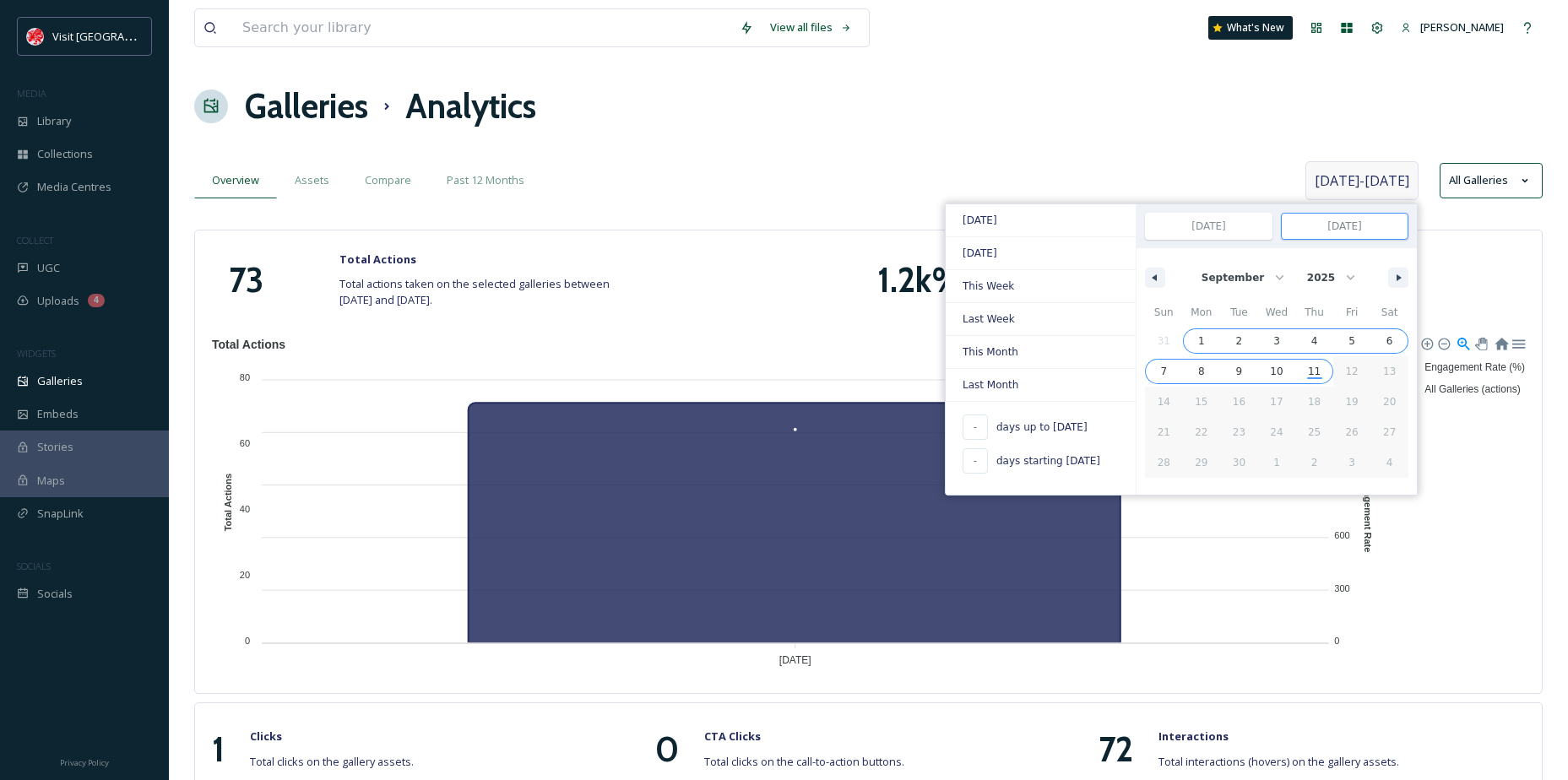
click at [1314, 368] on span "11" at bounding box center [1315, 371] width 13 height 31
type input "277"
type input "[DATE]"
select select "11"
select select "2024"
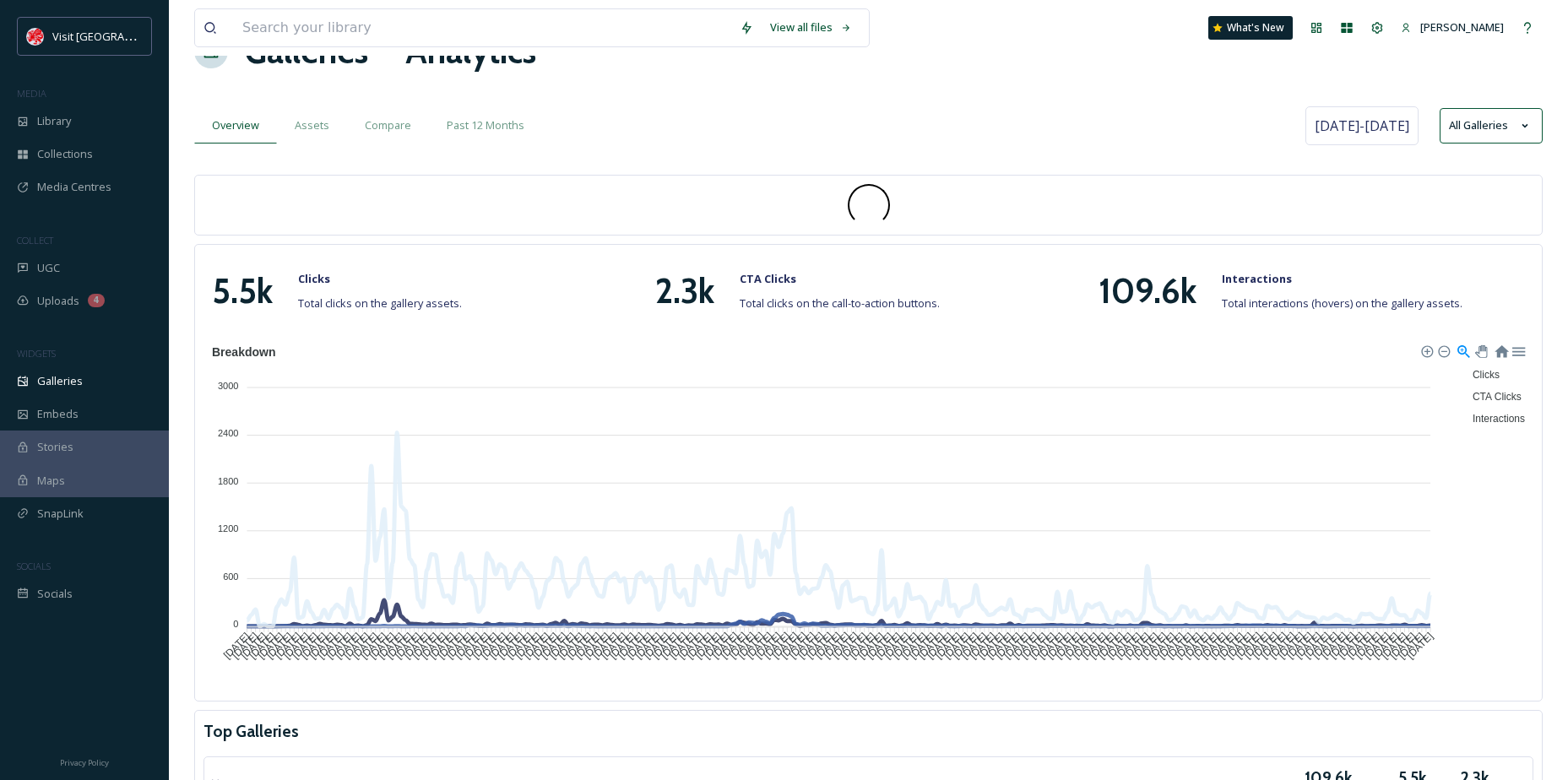
scroll to position [85, 0]
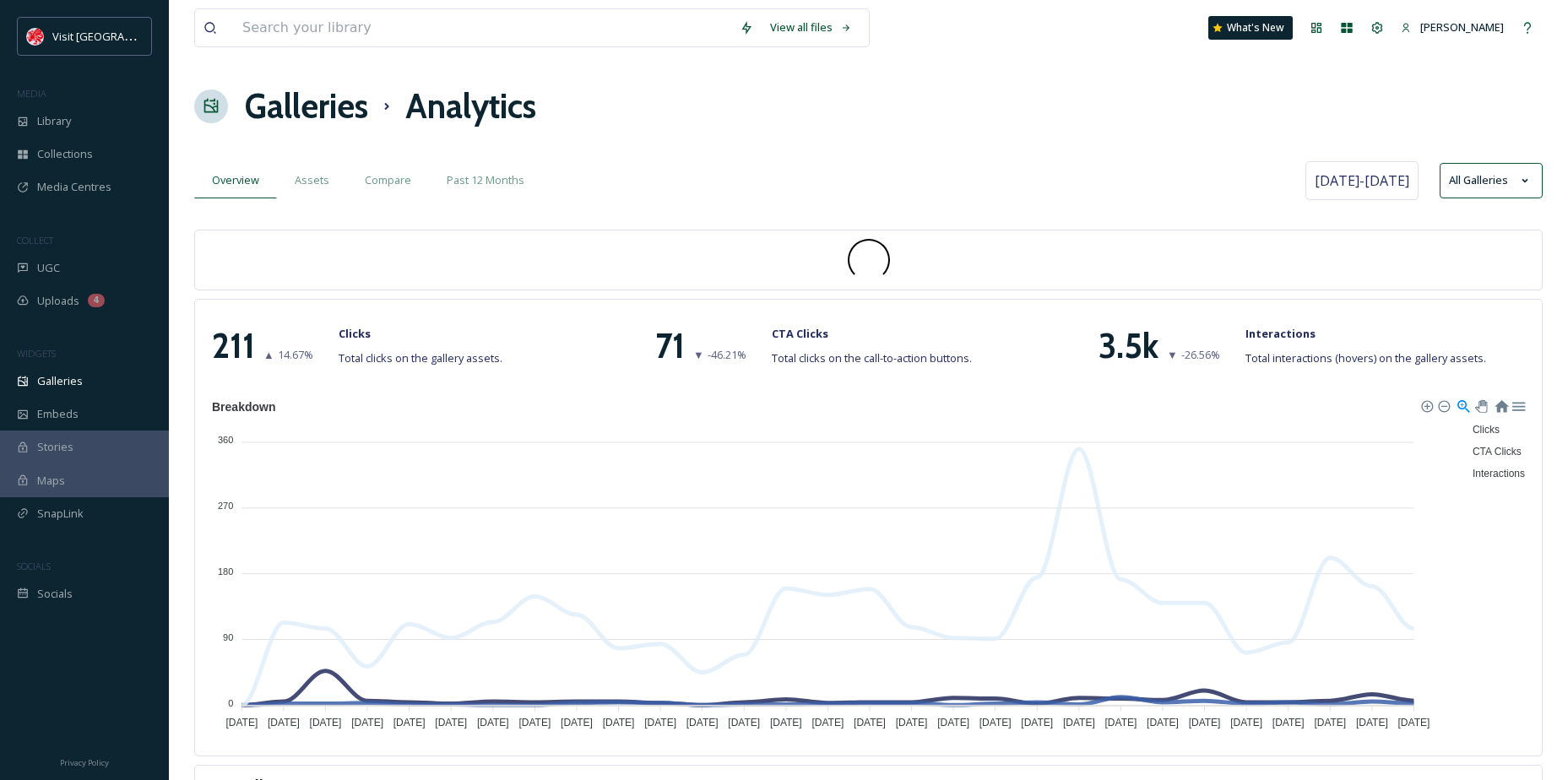
drag, startPoint x: 914, startPoint y: 255, endPoint x: 808, endPoint y: 269, distance: 106.9
click at [808, 270] on div at bounding box center [869, 260] width 1330 height 42
drag, startPoint x: 808, startPoint y: 269, endPoint x: 864, endPoint y: 278, distance: 56.7
click at [864, 278] on div at bounding box center [869, 260] width 1330 height 42
drag, startPoint x: 907, startPoint y: 276, endPoint x: 773, endPoint y: 311, distance: 138.5
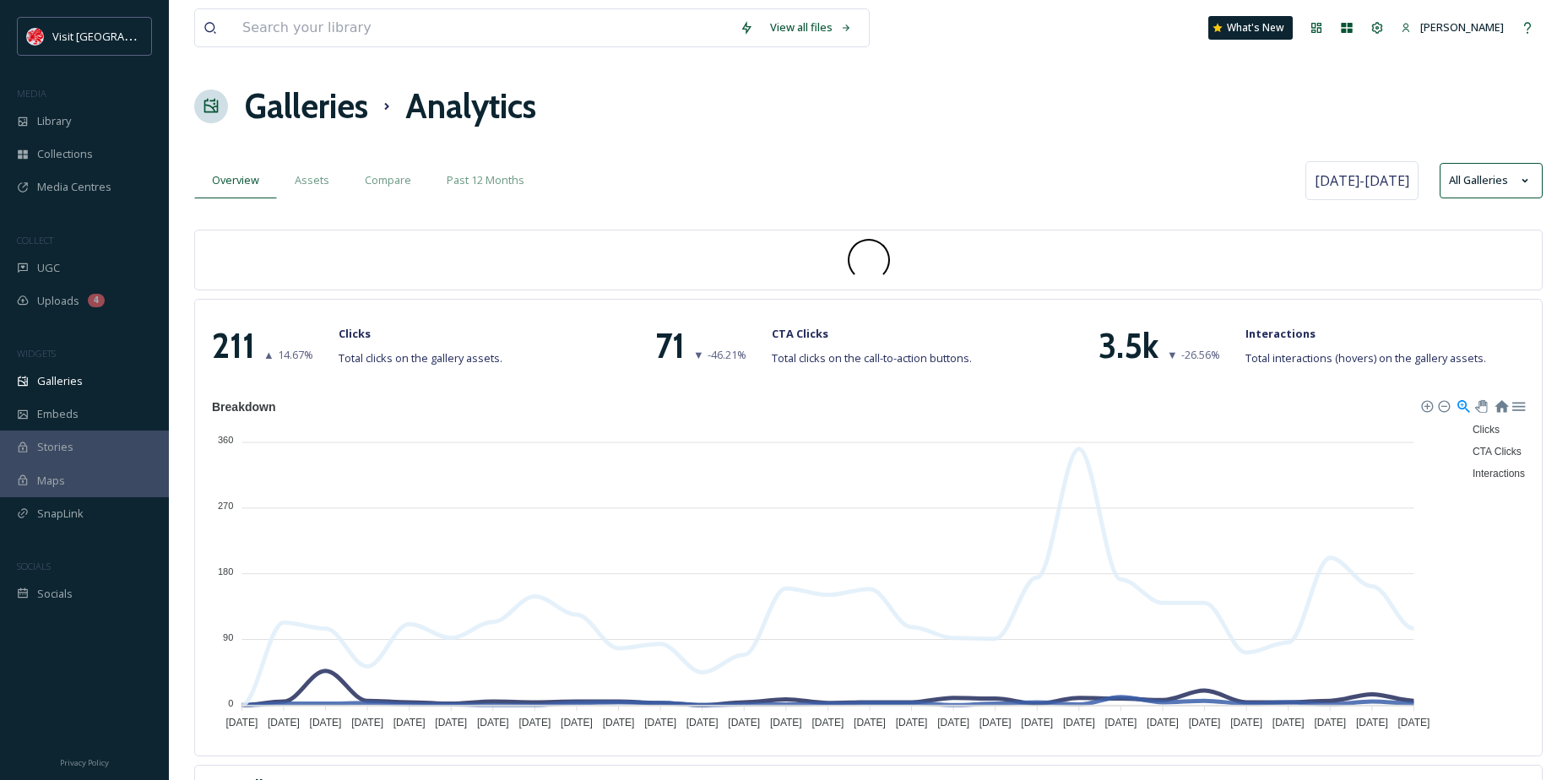
drag, startPoint x: 773, startPoint y: 311, endPoint x: 748, endPoint y: 298, distance: 28.2
drag, startPoint x: 643, startPoint y: 398, endPoint x: 674, endPoint y: 85, distance: 314.5
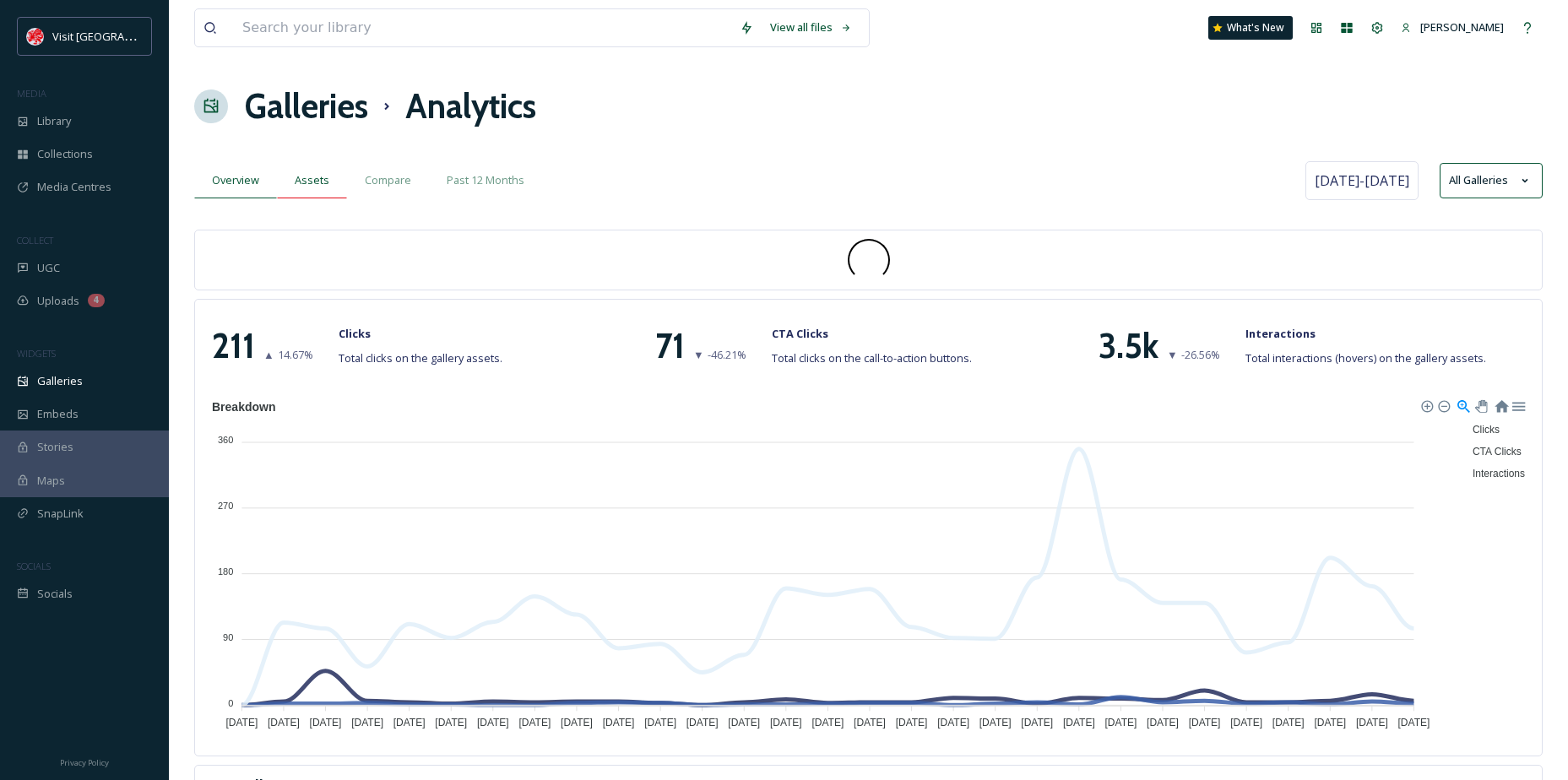
click at [328, 179] on div "Assets" at bounding box center [311, 180] width 70 height 34
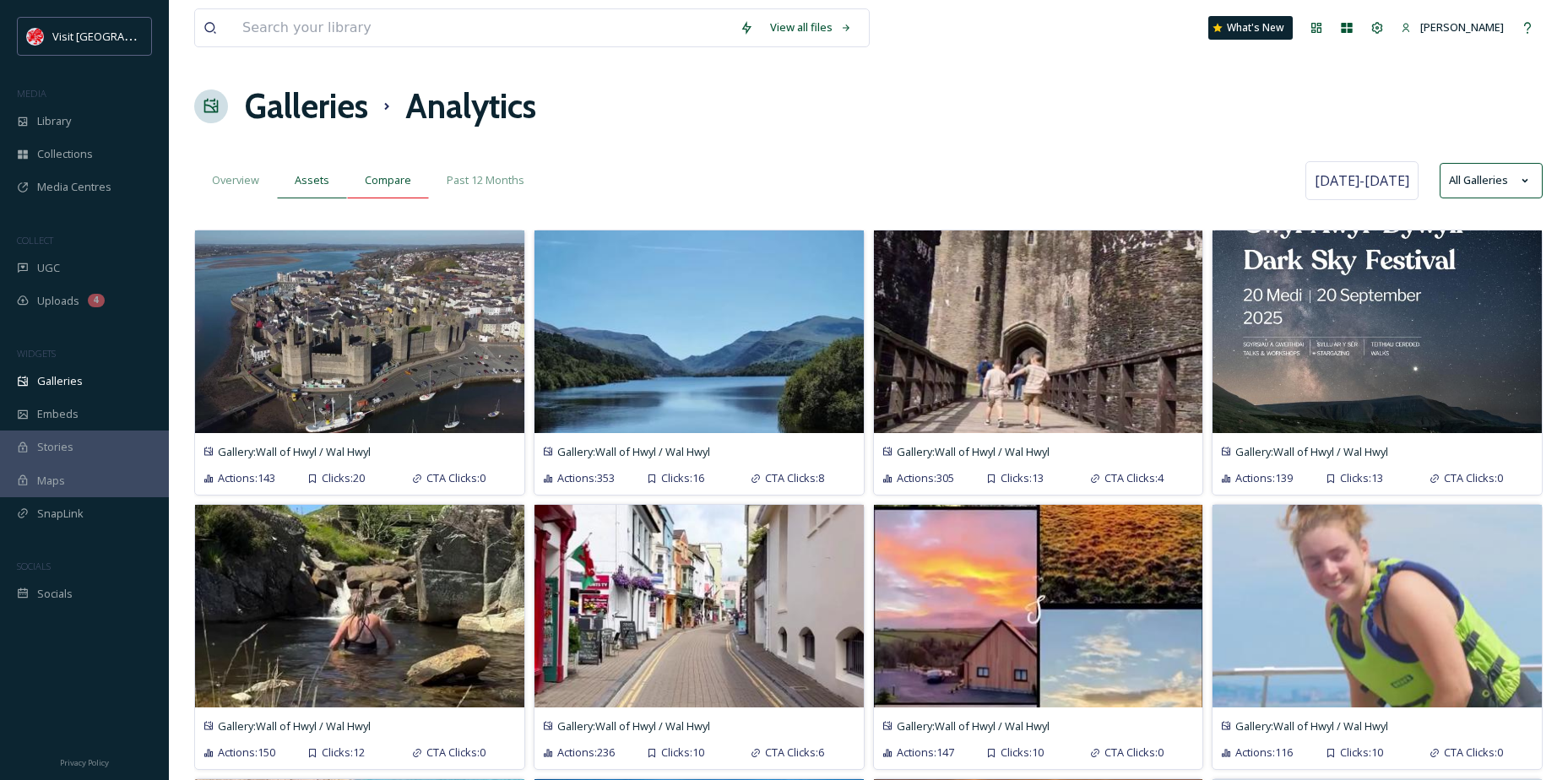
click at [381, 179] on span "Compare" at bounding box center [388, 180] width 47 height 16
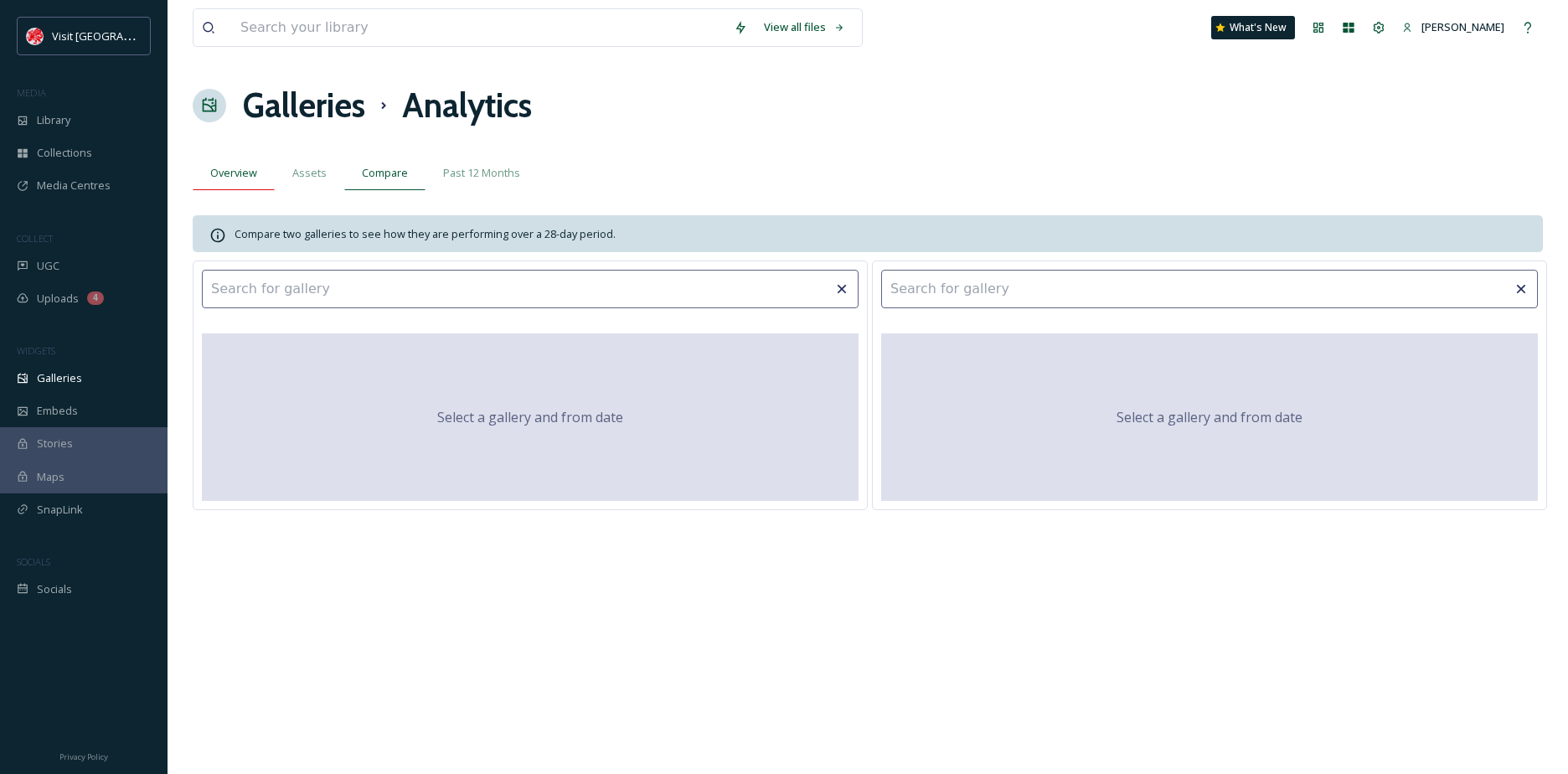
click at [241, 169] on span "Overview" at bounding box center [234, 173] width 47 height 16
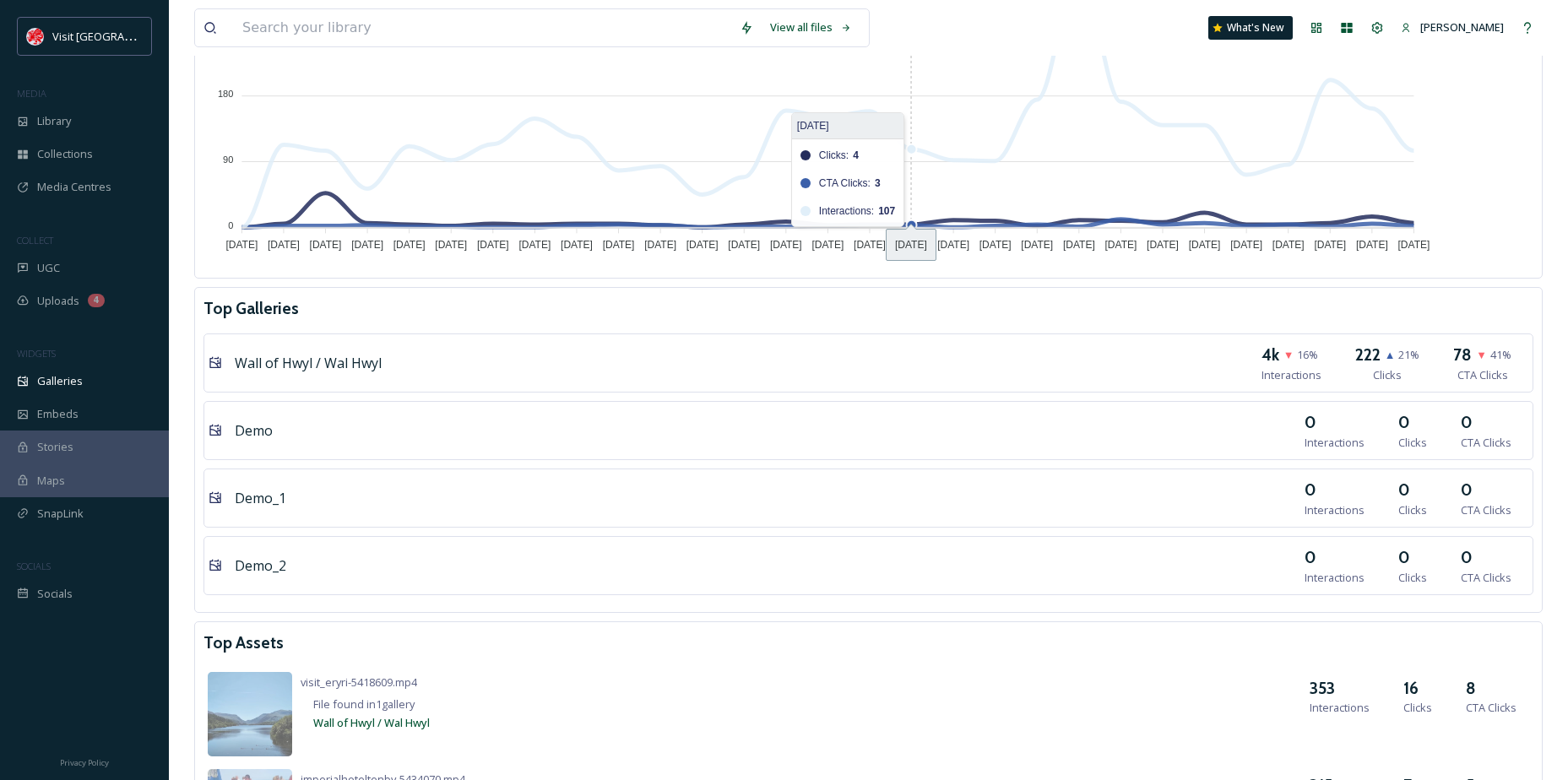
scroll to position [85, 0]
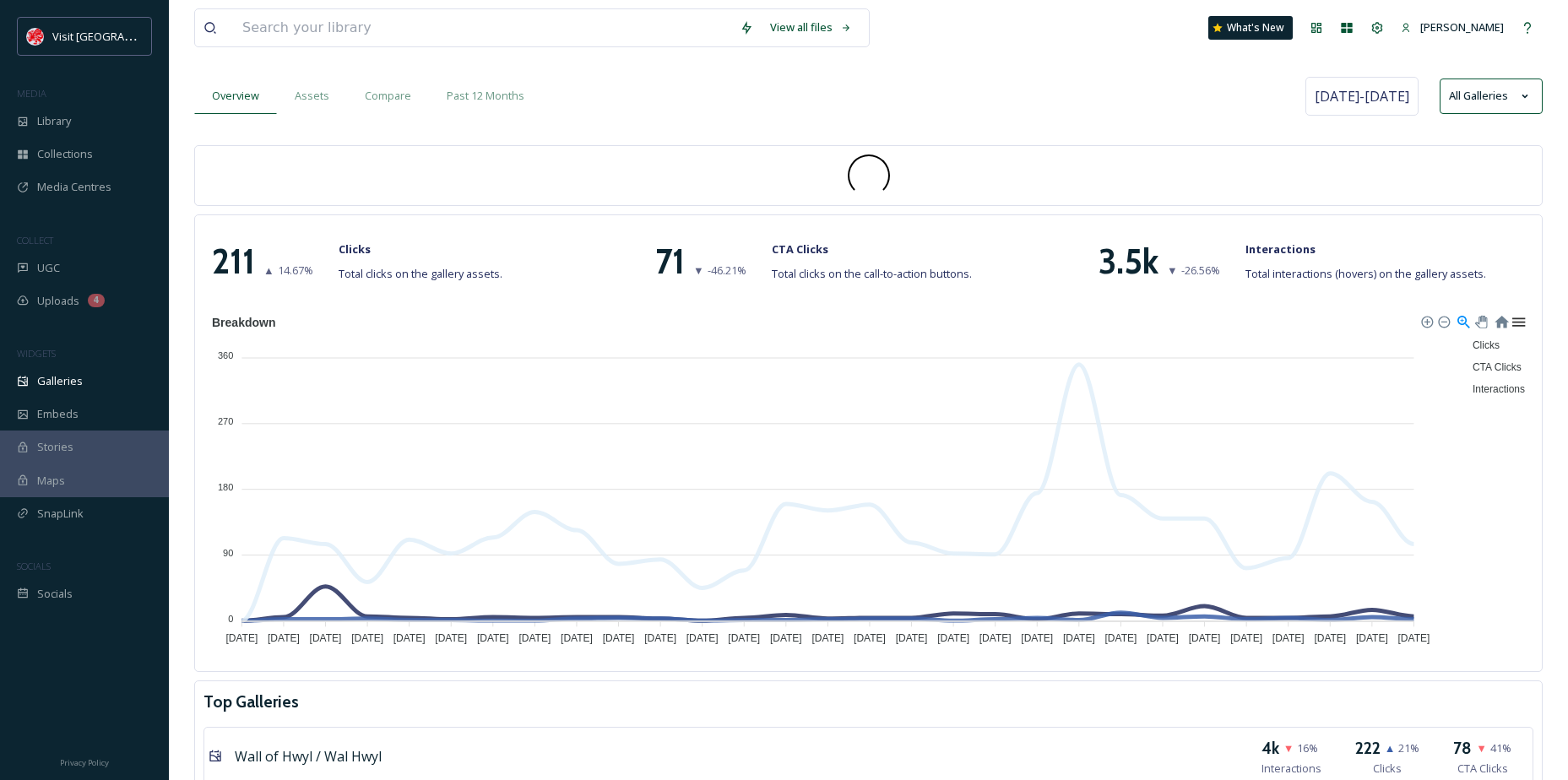
click at [1520, 319] on div at bounding box center [1518, 320] width 14 height 14
click at [1385, 90] on span "[DATE] - [DATE]" at bounding box center [1362, 97] width 95 height 20
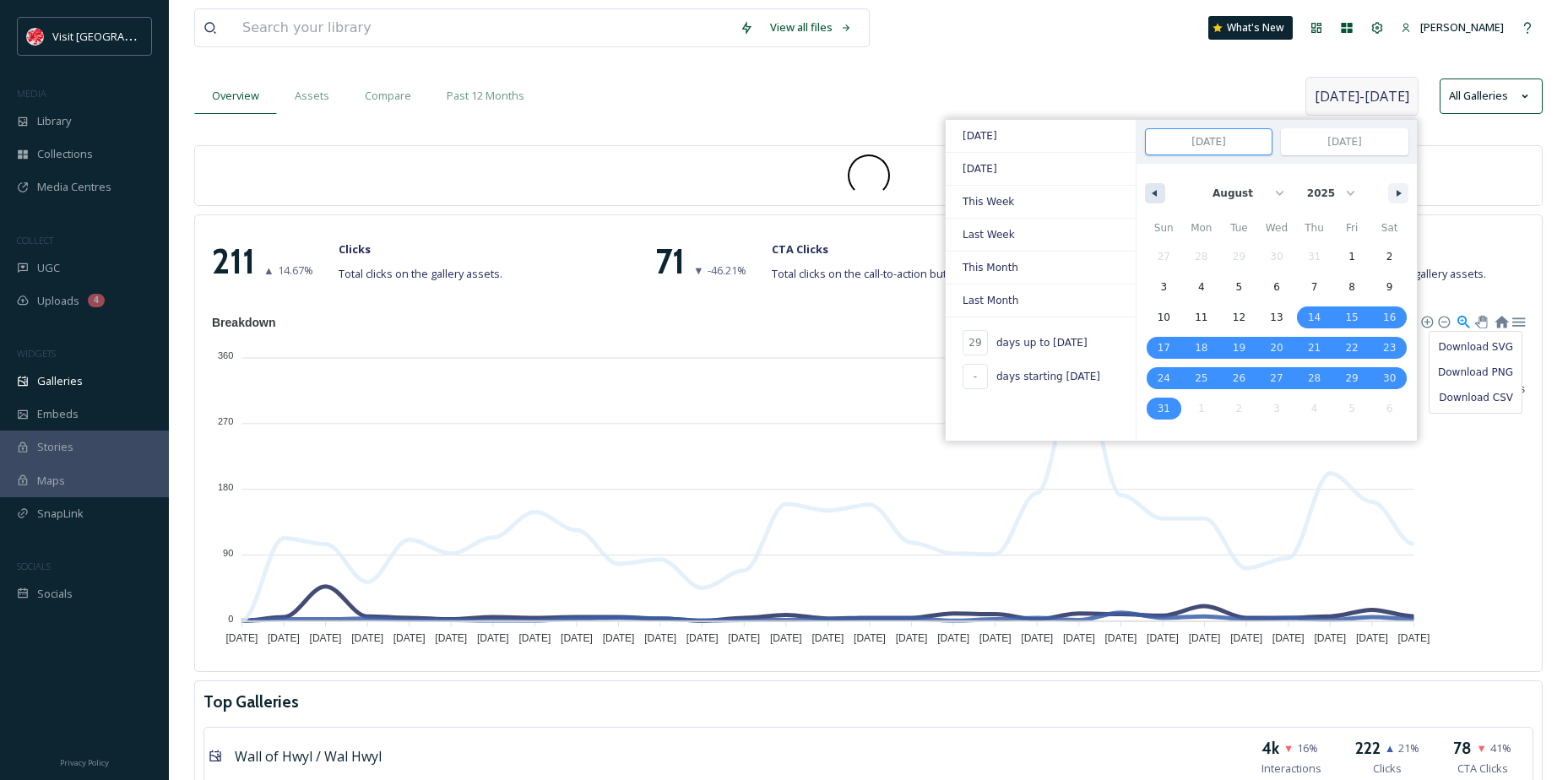
click at [1148, 194] on icon "button" at bounding box center [1152, 193] width 8 height 7
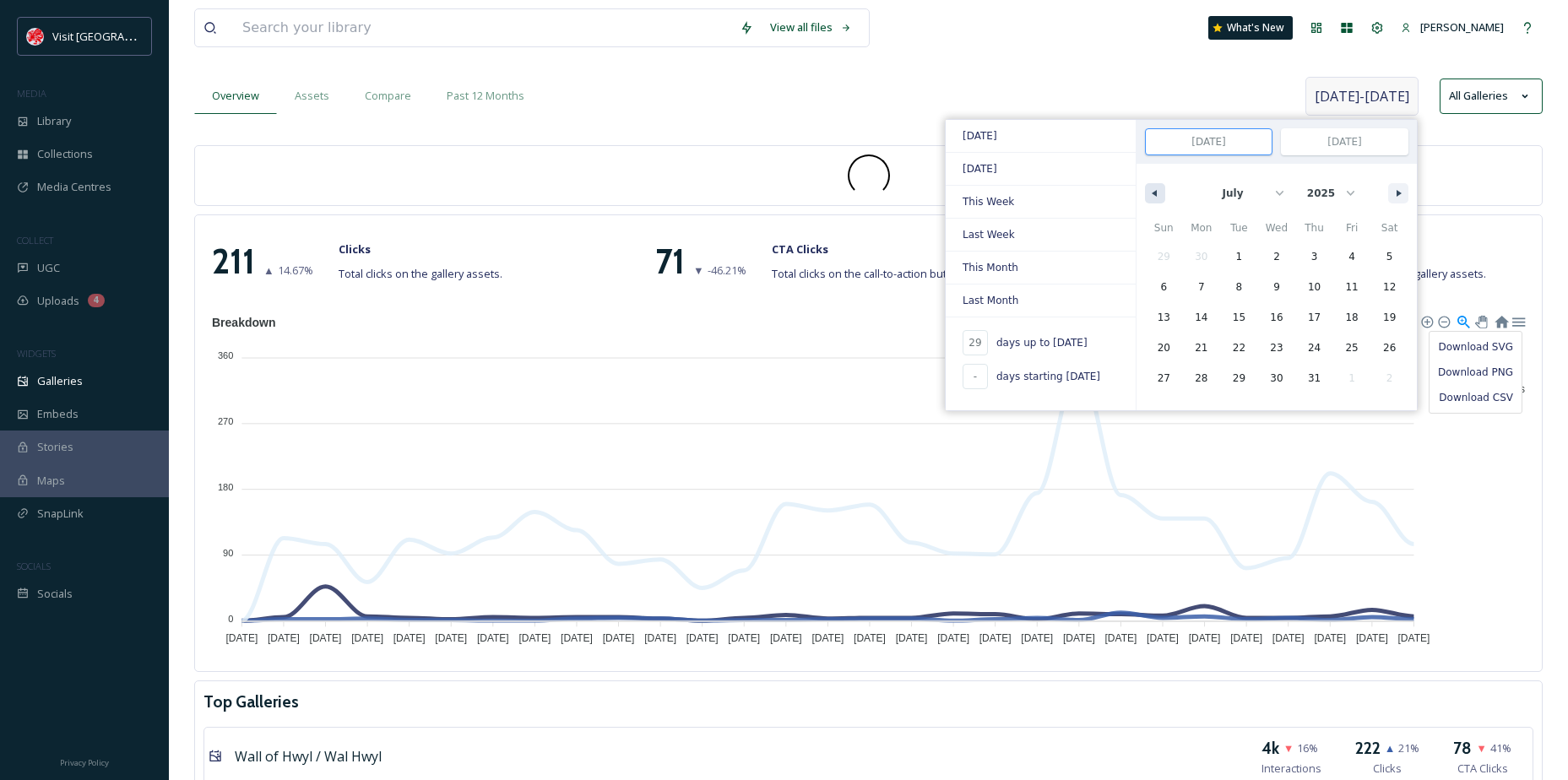
click at [1148, 194] on icon "button" at bounding box center [1152, 193] width 8 height 7
click at [1148, 195] on icon "button" at bounding box center [1152, 193] width 8 height 7
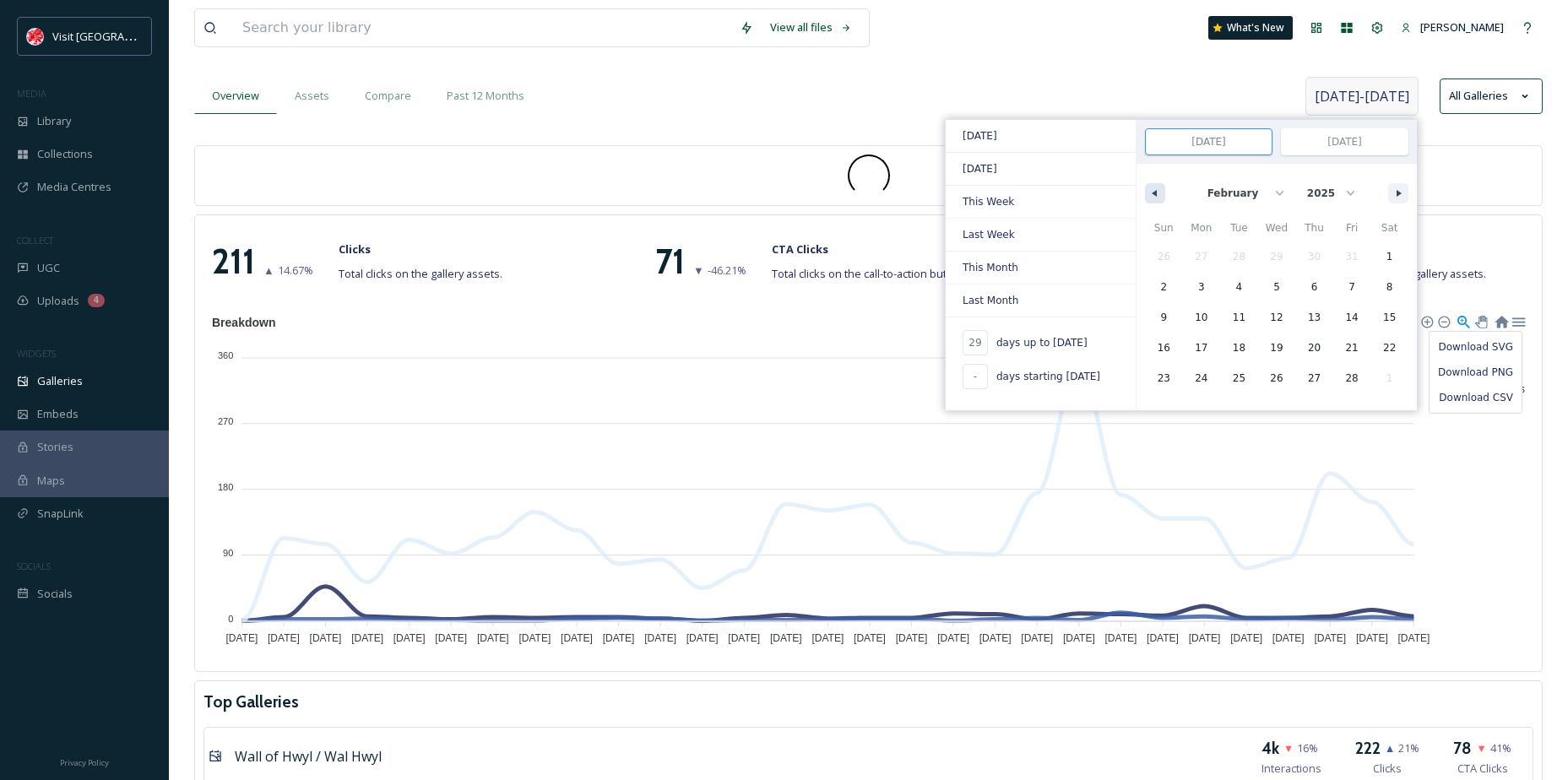
click at [1148, 195] on icon "button" at bounding box center [1152, 193] width 8 height 7
select select "11"
select select "2024"
click at [1208, 276] on span "9" at bounding box center [1202, 288] width 38 height 22
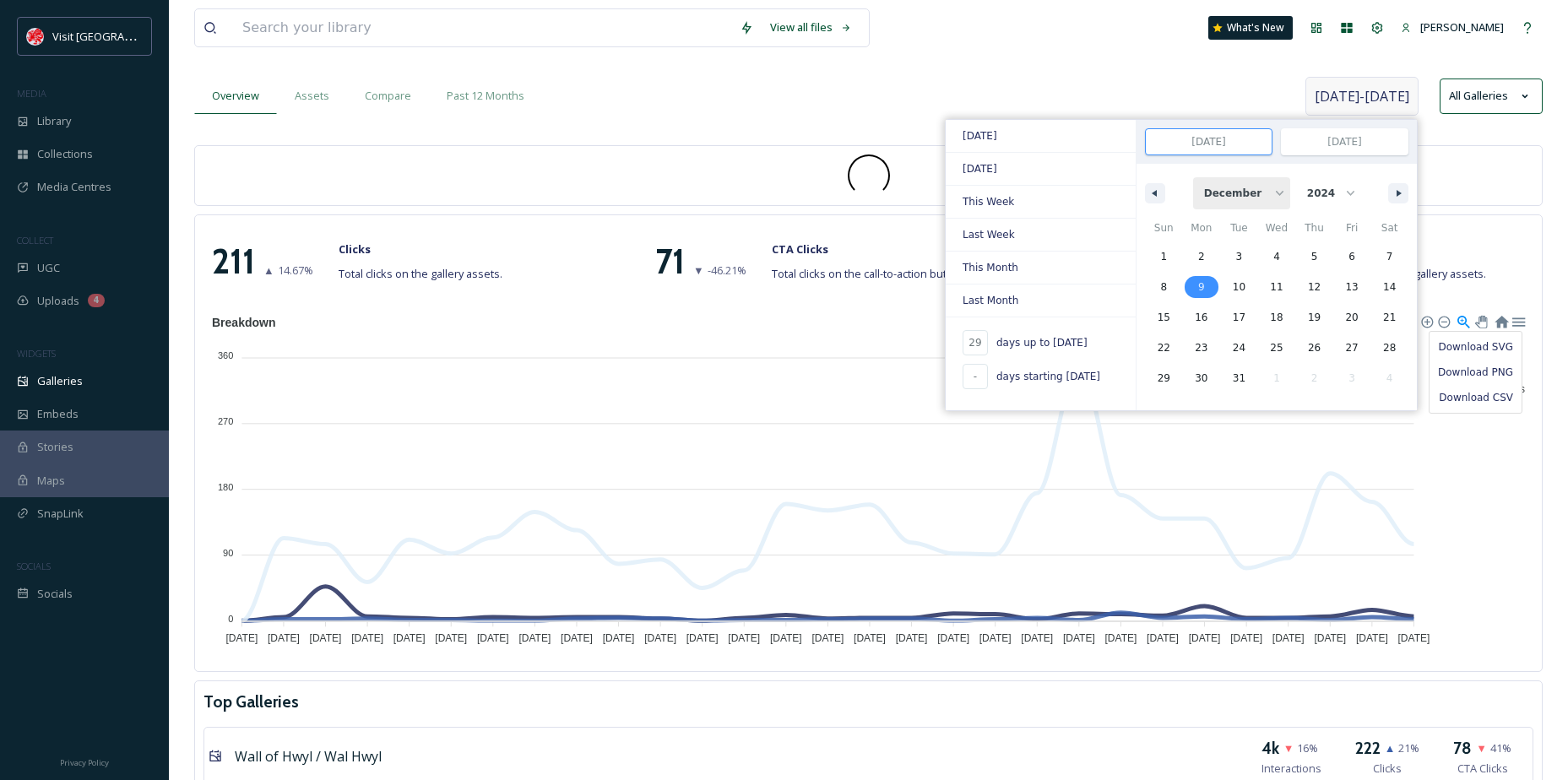
type input "-"
type input "[DATE]"
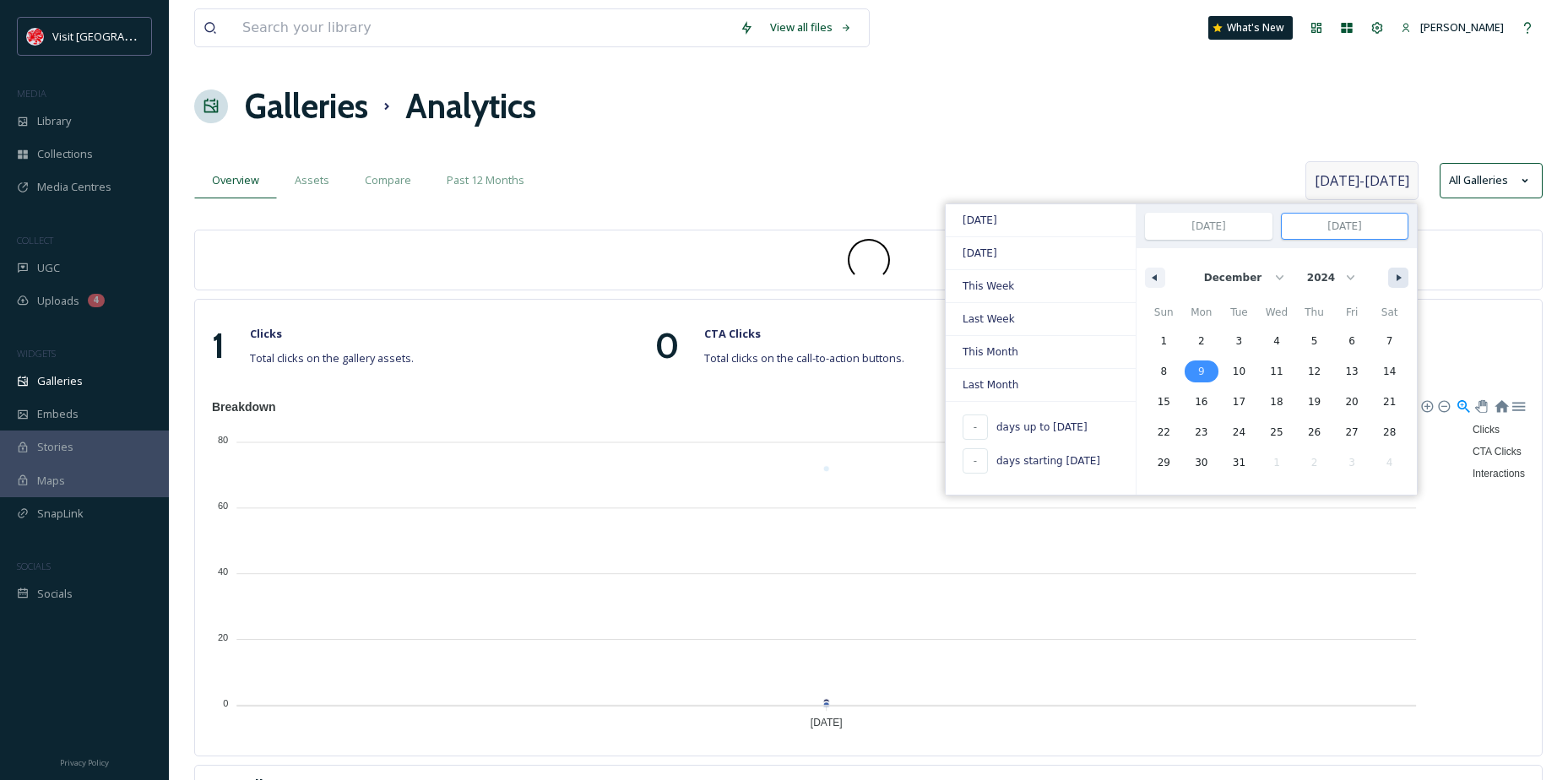
click at [1399, 269] on button "button" at bounding box center [1399, 278] width 20 height 20
select select "0"
select select "2025"
click at [1399, 269] on button "button" at bounding box center [1399, 278] width 20 height 20
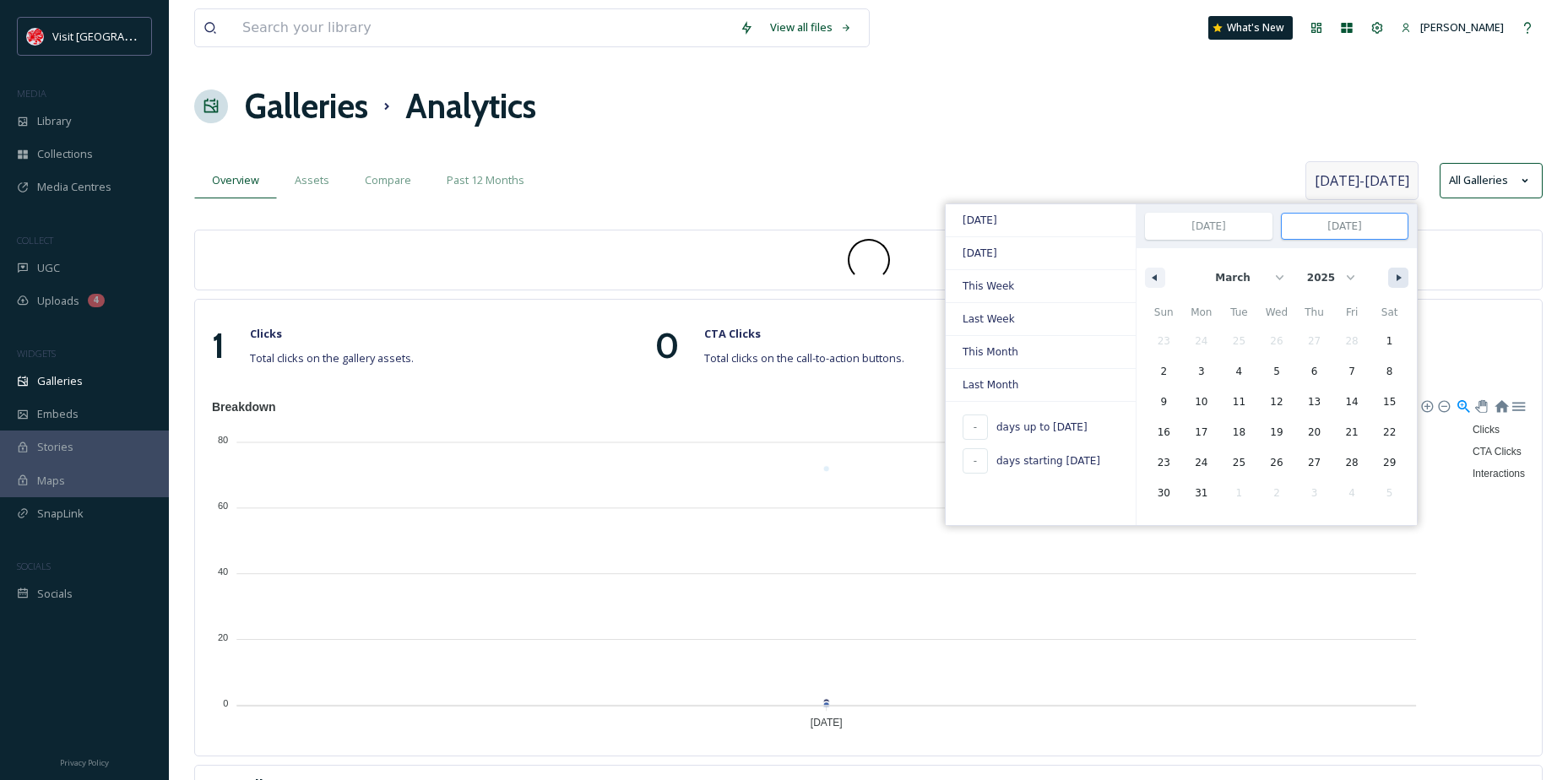
click at [1399, 269] on button "button" at bounding box center [1399, 278] width 20 height 20
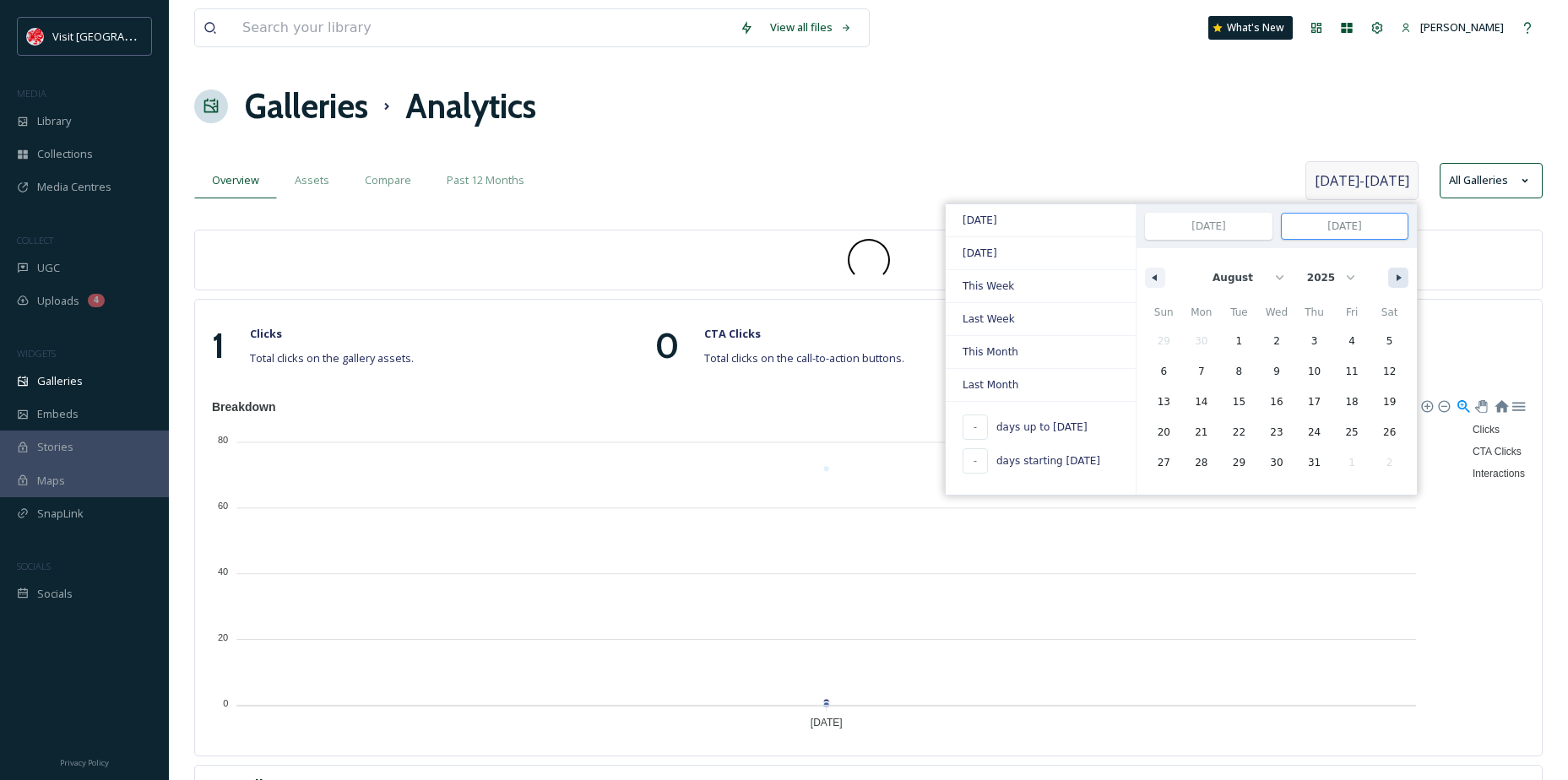
click at [1399, 269] on button "button" at bounding box center [1399, 278] width 20 height 20
select select "8"
click at [1399, 269] on button "button" at bounding box center [1399, 278] width 20 height 20
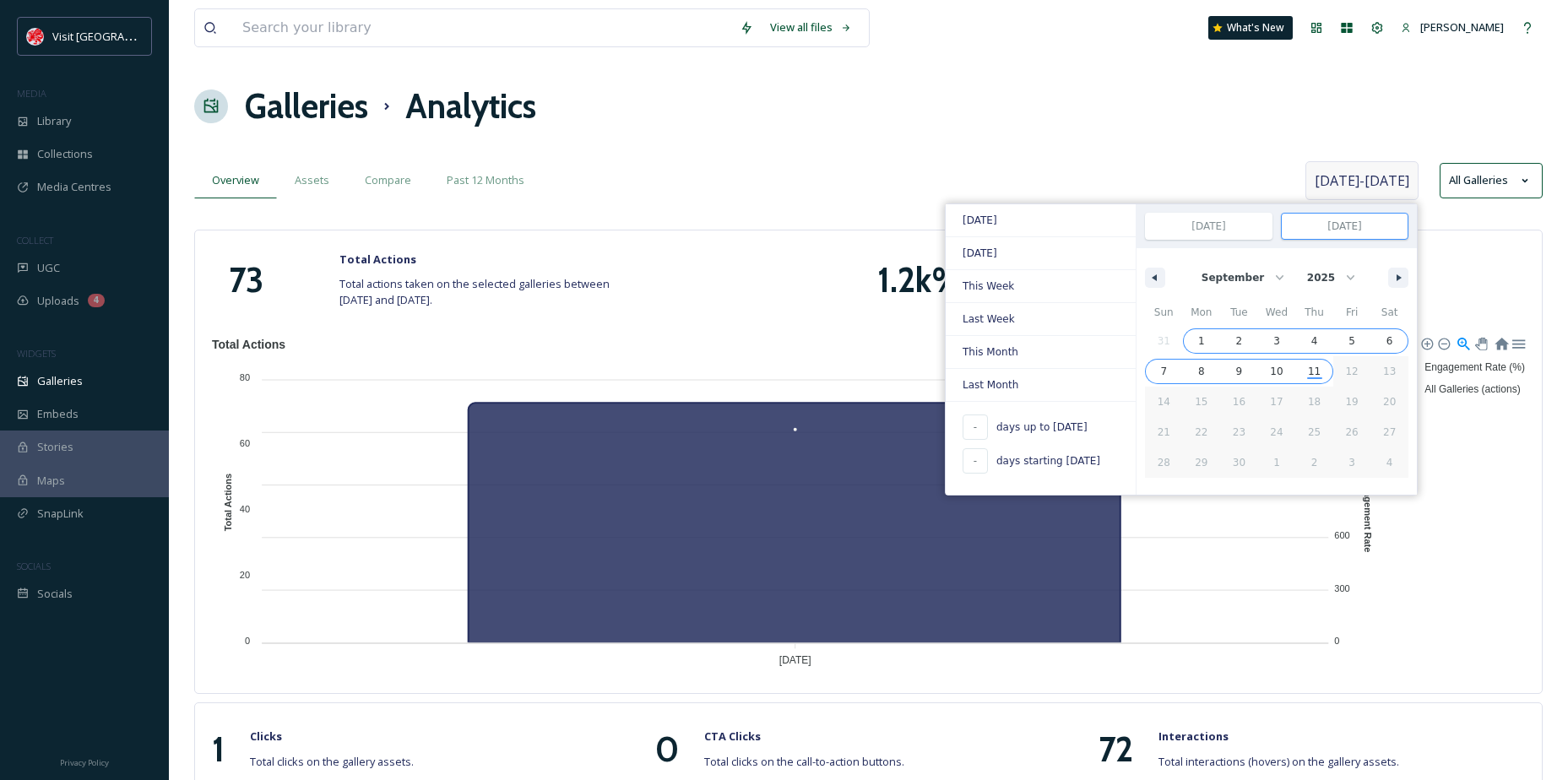
click at [1313, 368] on span "11" at bounding box center [1315, 371] width 13 height 31
type input "277"
type input "[DATE]"
select select "11"
select select "2024"
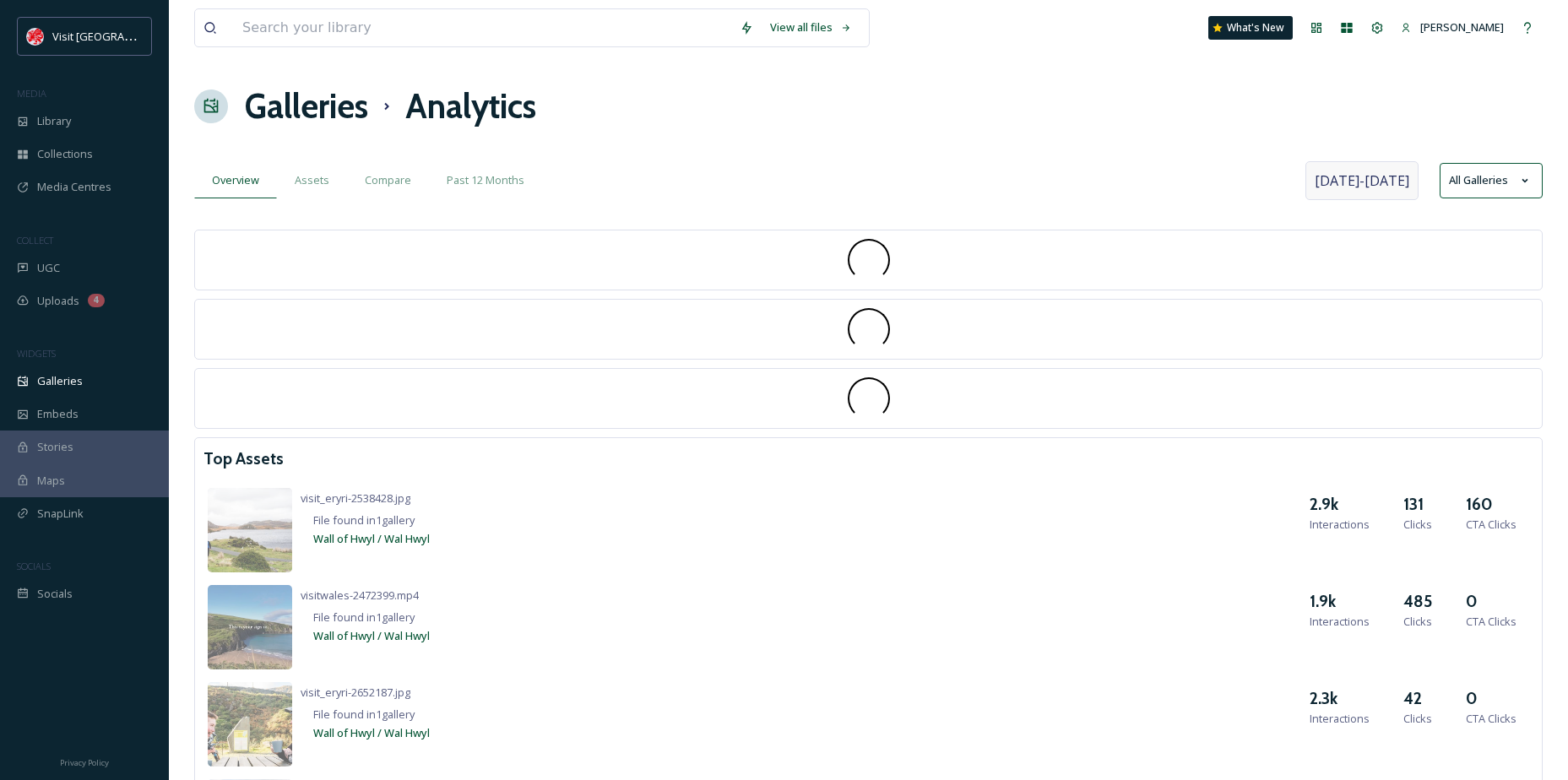
click at [999, 129] on div "Galleries Analytics" at bounding box center [869, 106] width 1348 height 50
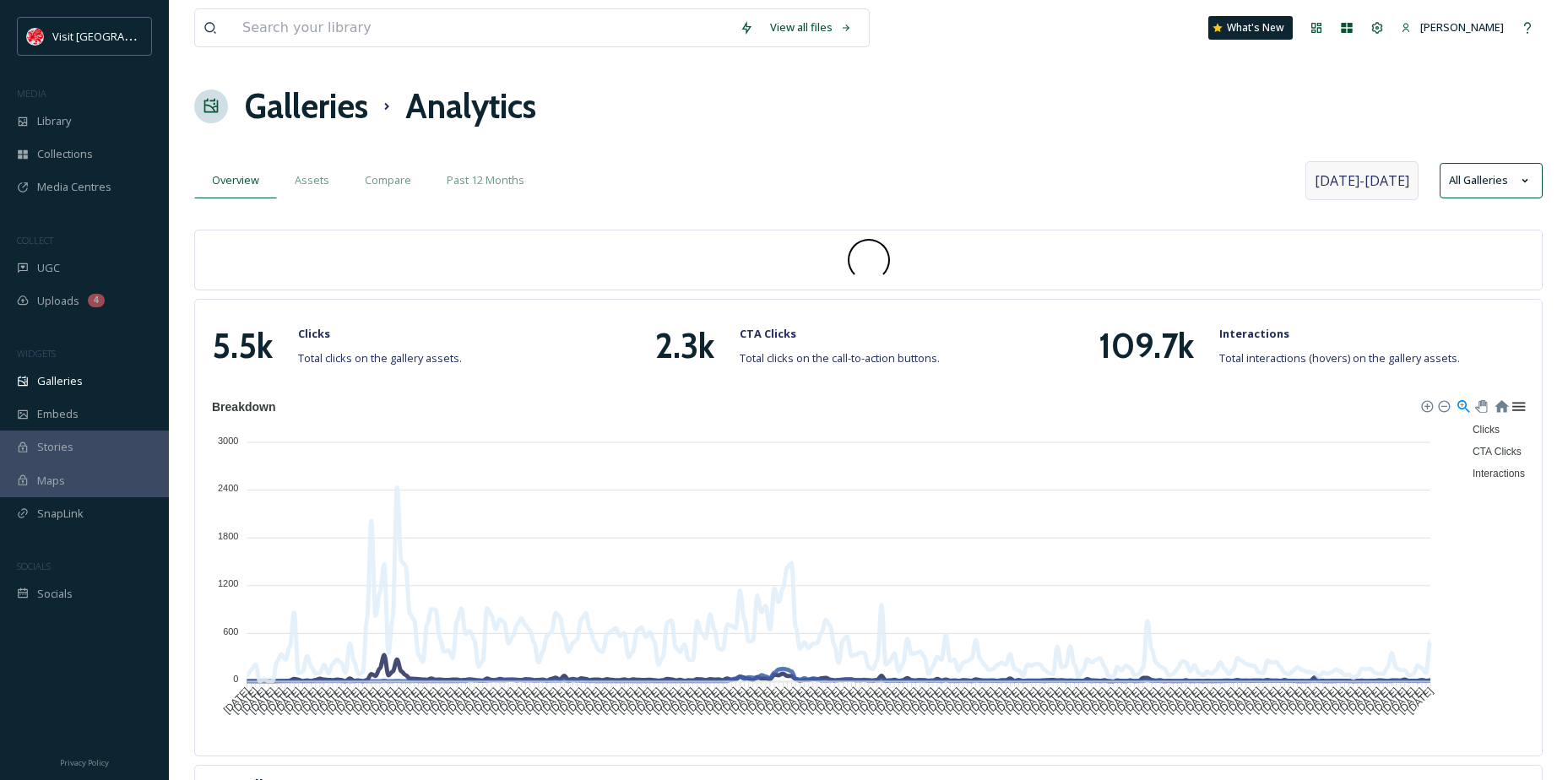
click at [1513, 410] on div at bounding box center [1518, 405] width 14 height 14
click at [1504, 460] on div "Download PNG" at bounding box center [1475, 456] width 87 height 25
click at [1517, 403] on div at bounding box center [1518, 405] width 14 height 14
click at [1489, 433] on div "Download SVG" at bounding box center [1475, 431] width 87 height 25
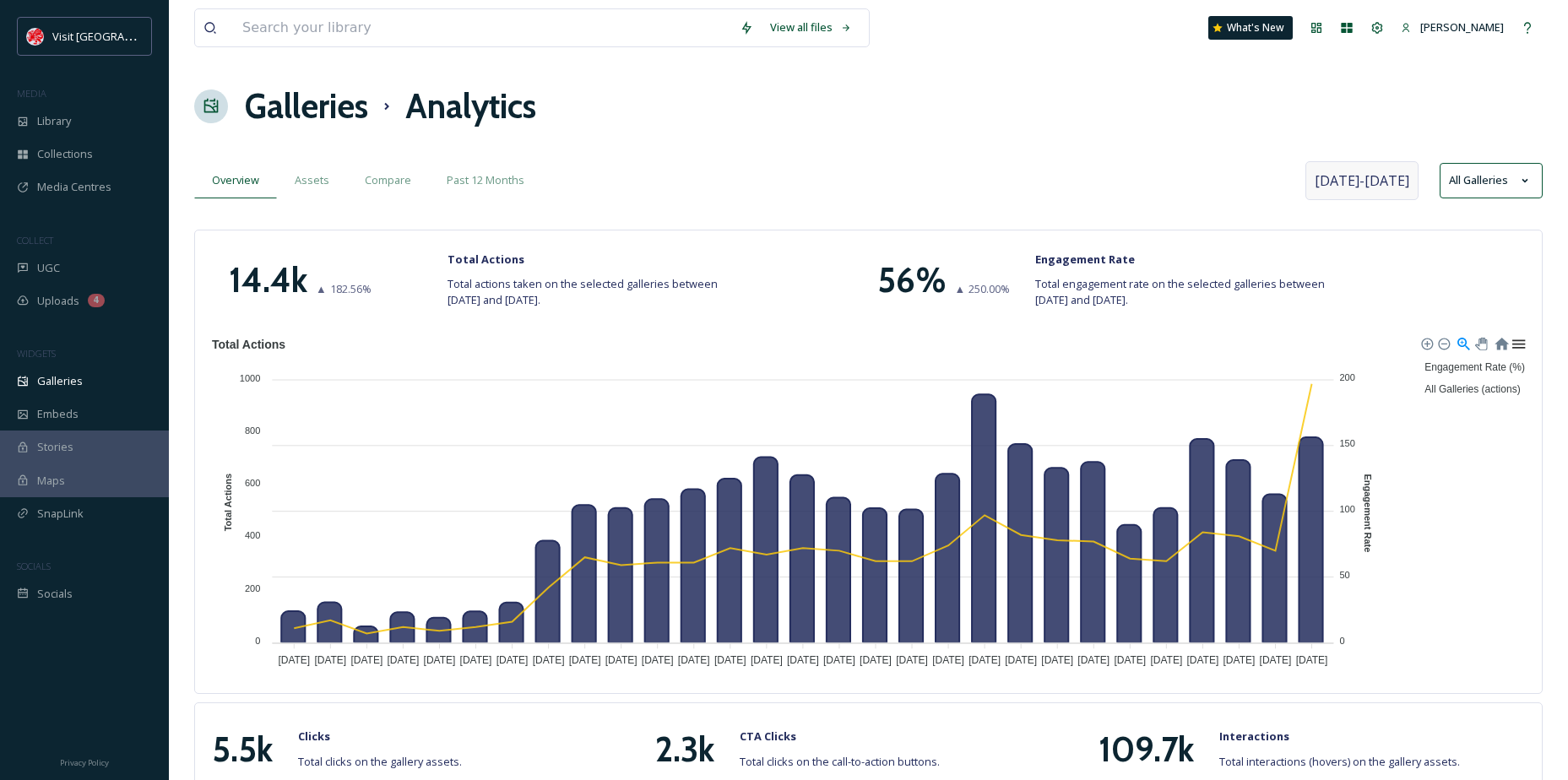
click at [1514, 346] on div at bounding box center [1518, 342] width 14 height 14
click at [1487, 416] on div "Download CSV" at bounding box center [1475, 419] width 87 height 25
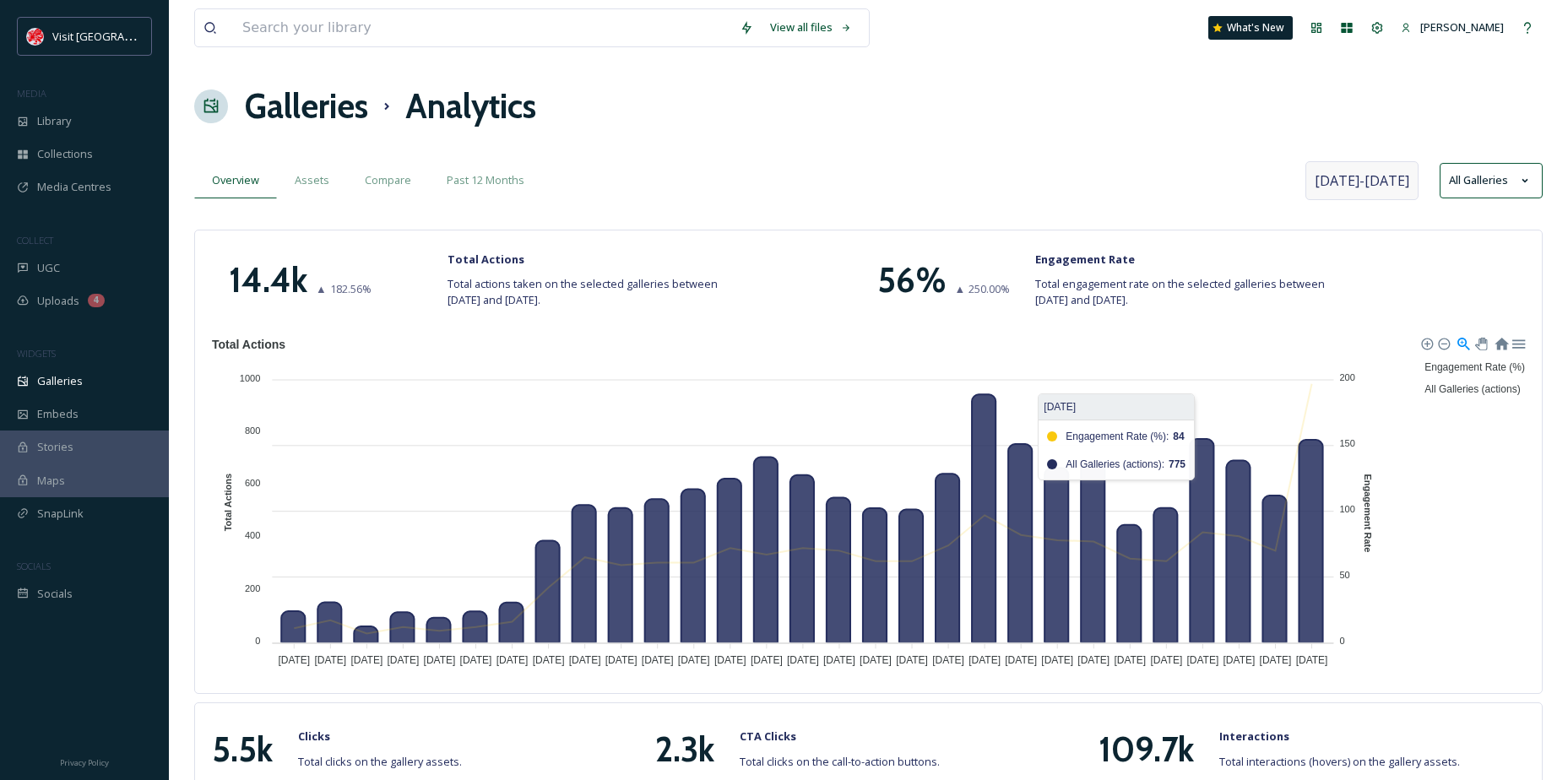
click at [1473, 389] on span "All Galleries (actions)" at bounding box center [1466, 389] width 108 height 12
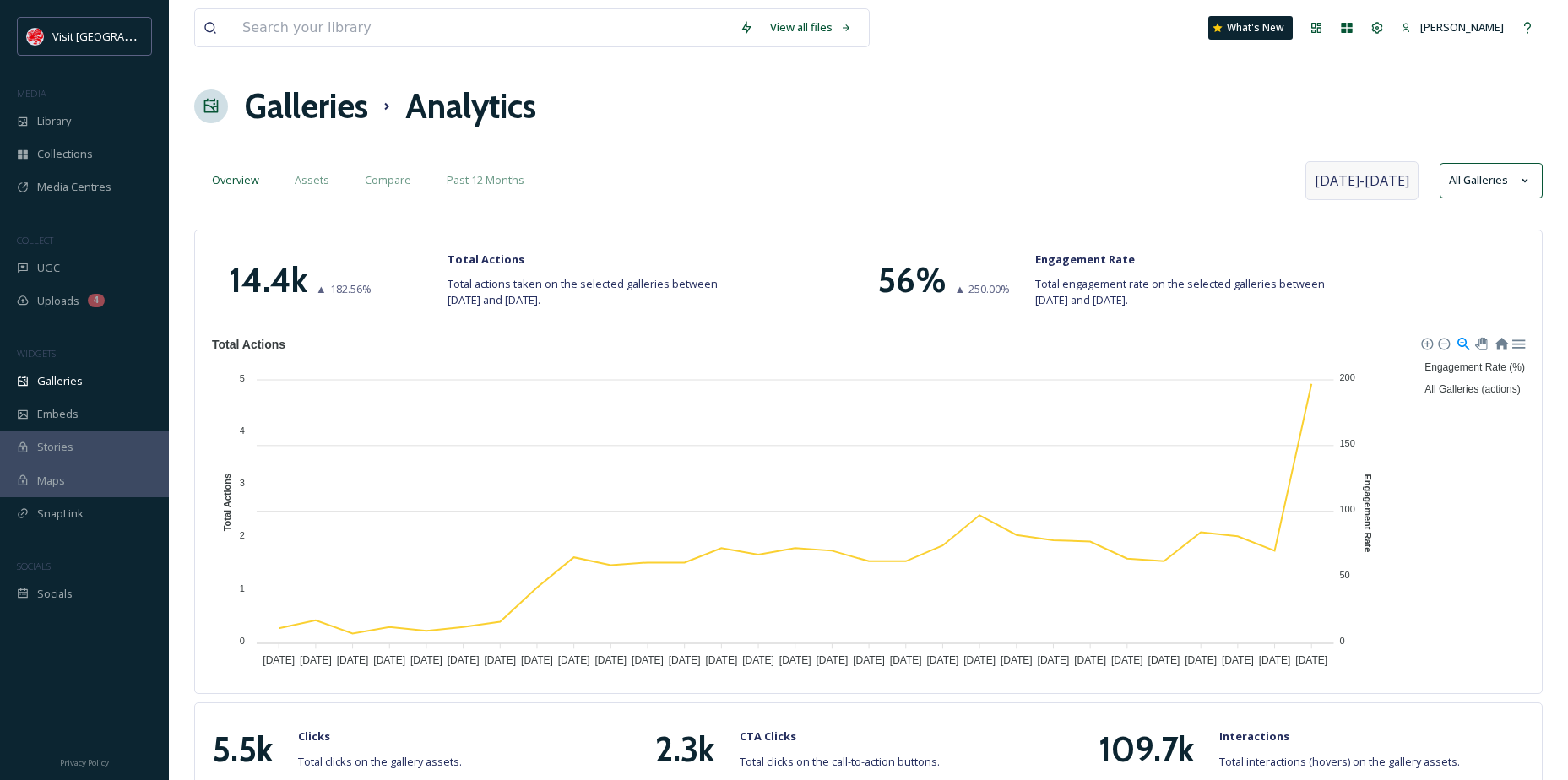
click at [1478, 368] on span "Engagement Rate (%)" at bounding box center [1468, 367] width 114 height 12
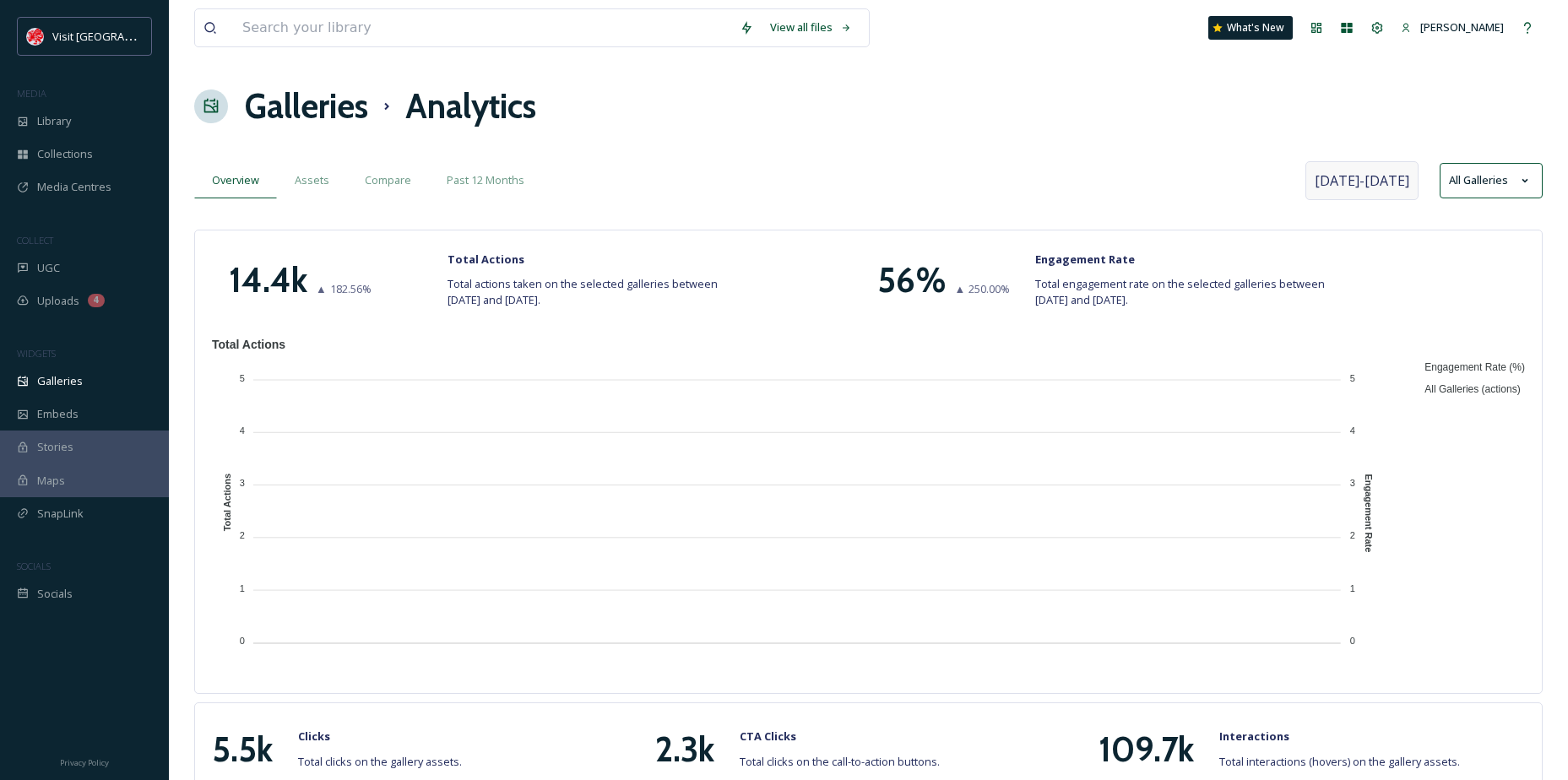
click at [1478, 368] on span "Engagement Rate (%)" at bounding box center [1468, 367] width 114 height 12
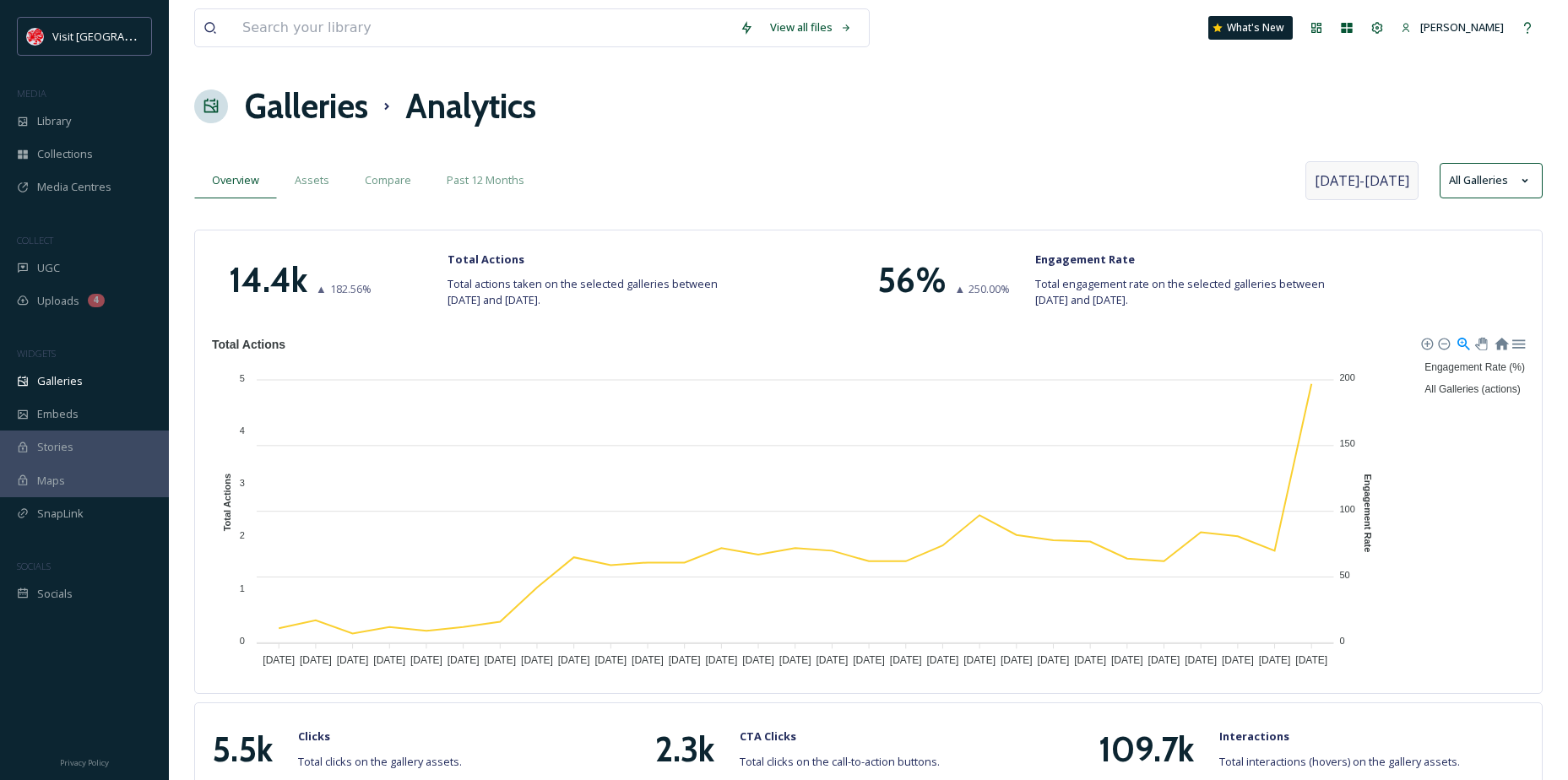
click at [1478, 368] on span "Engagement Rate (%)" at bounding box center [1468, 367] width 114 height 12
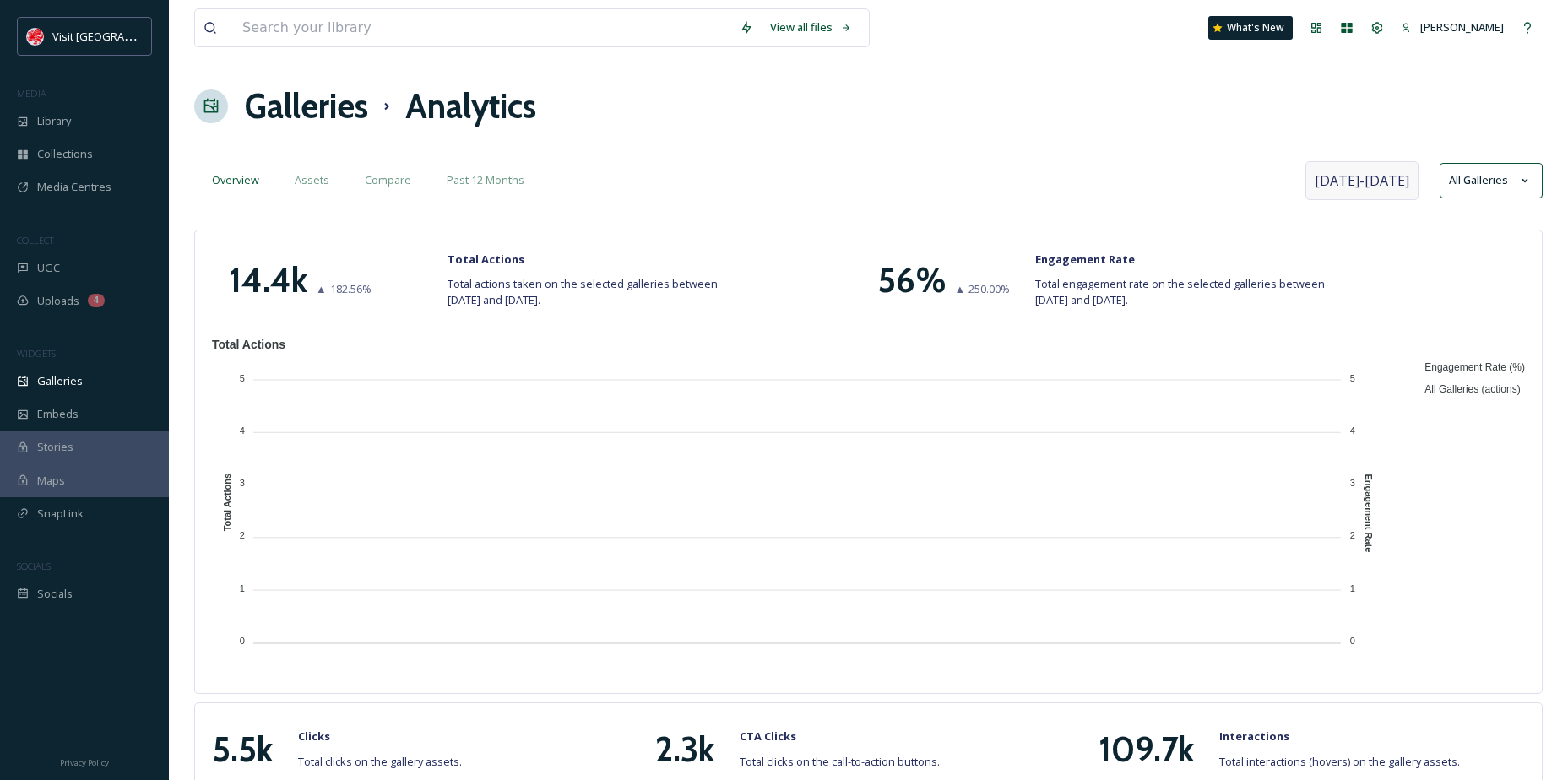
click at [1467, 389] on span "All Galleries (actions)" at bounding box center [1466, 389] width 108 height 12
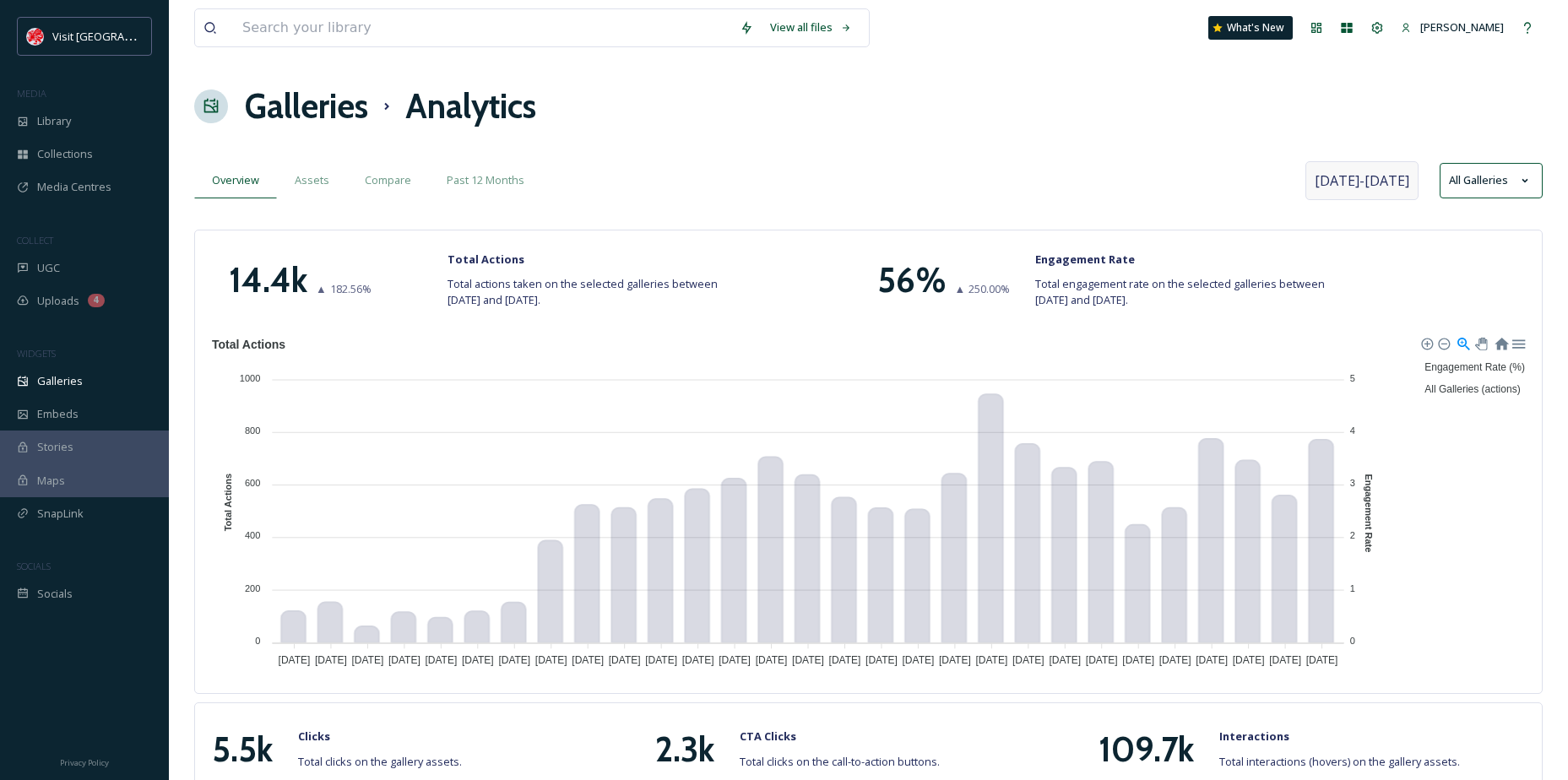
click at [1450, 365] on span "Engagement Rate (%)" at bounding box center [1468, 367] width 114 height 12
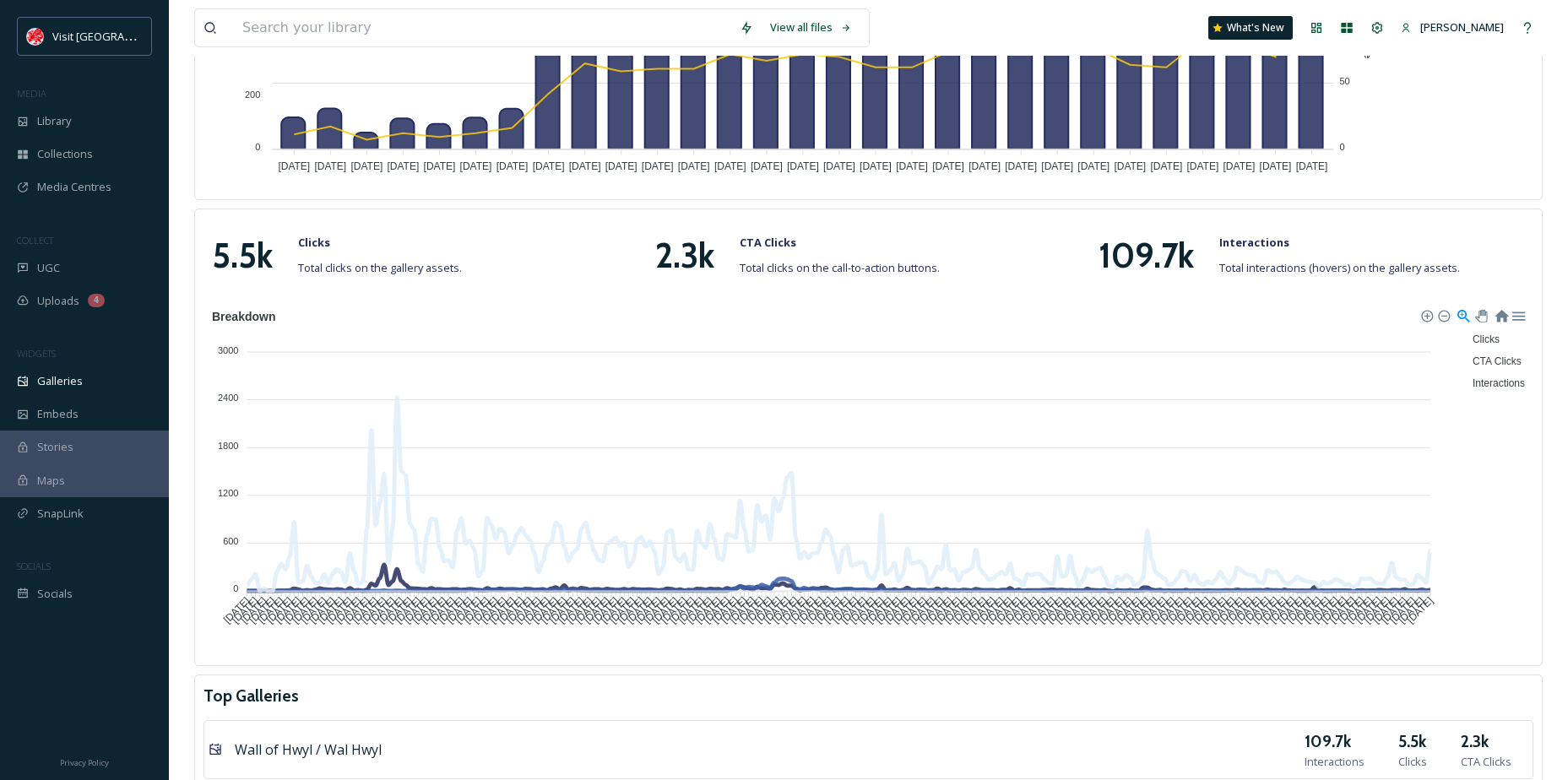
scroll to position [506, 0]
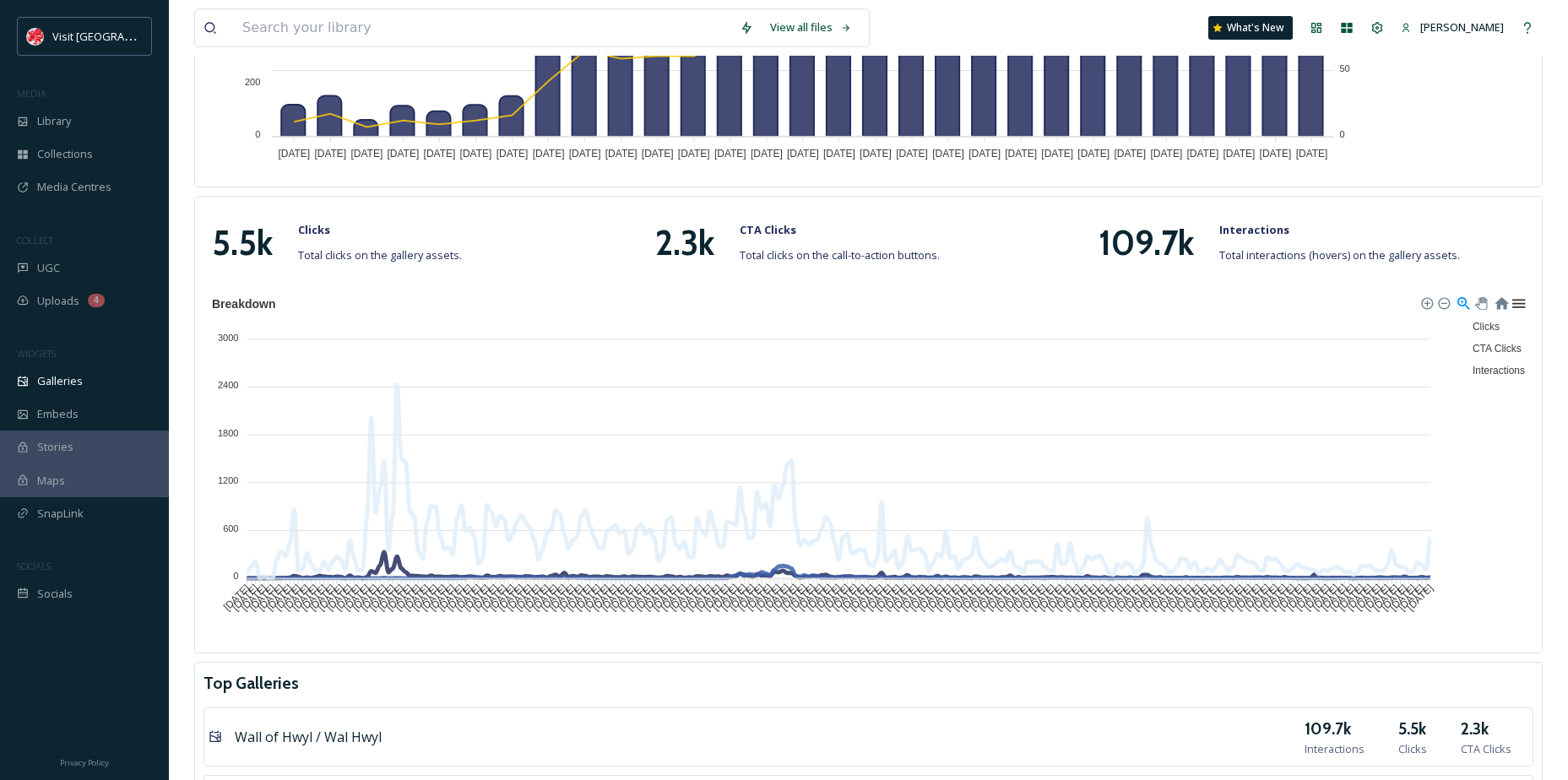
click at [1519, 303] on div at bounding box center [1518, 302] width 14 height 14
click at [1509, 370] on div "Download CSV" at bounding box center [1475, 379] width 87 height 25
click at [589, 239] on div "5.5k Clicks Total clicks on the gallery assets." at bounding box center [426, 243] width 443 height 50
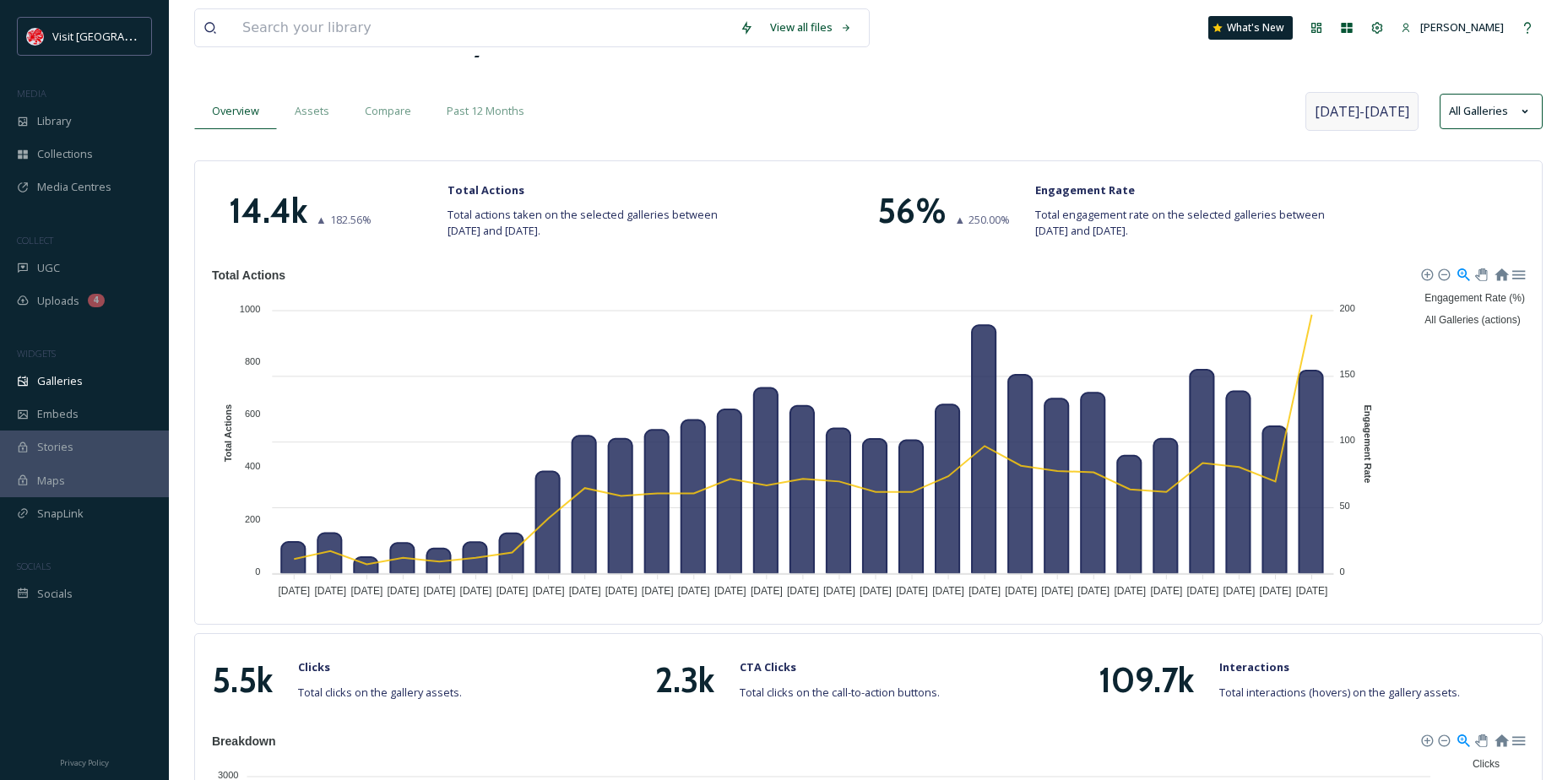
scroll to position [0, 0]
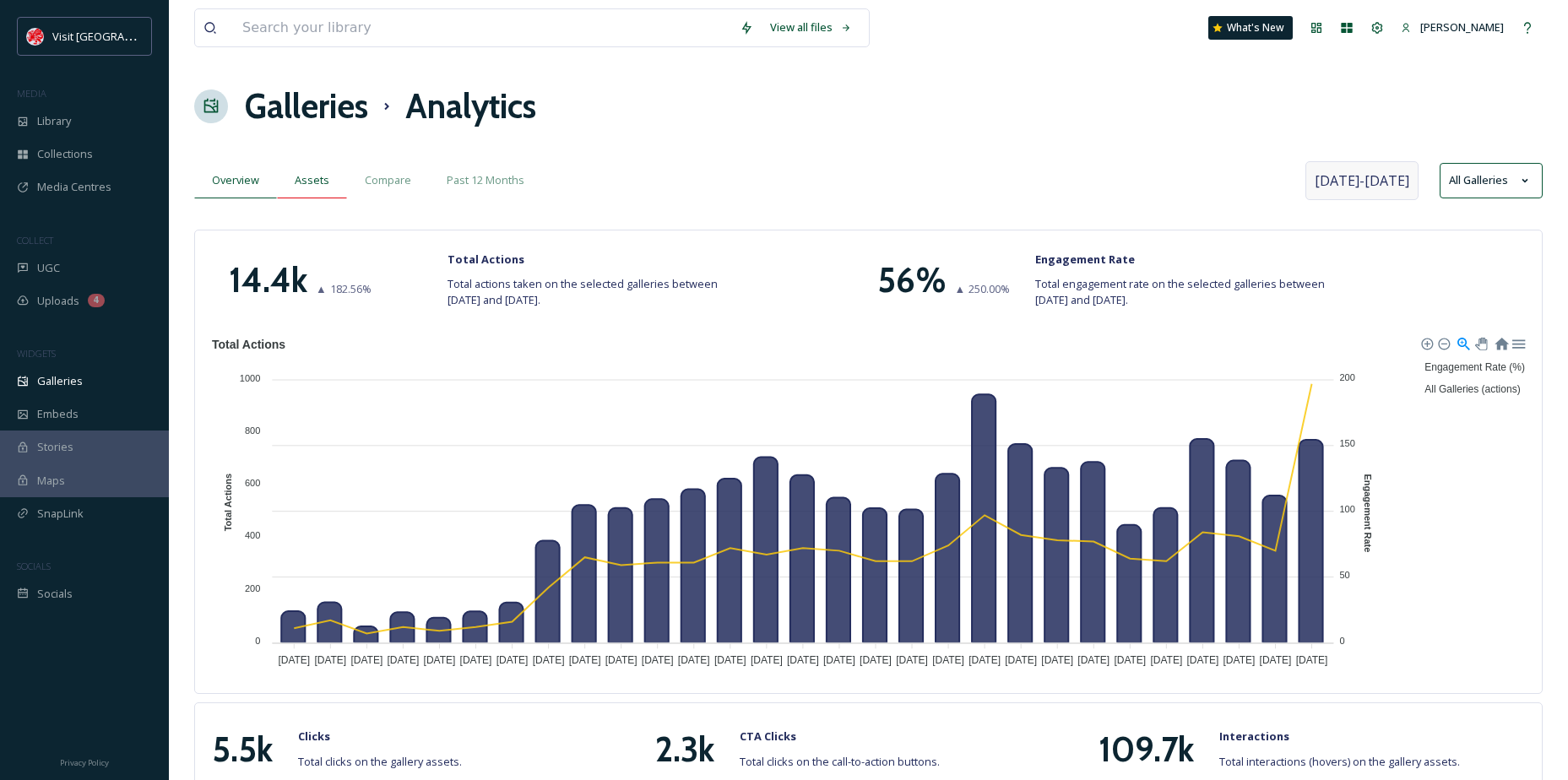
click at [329, 177] on div "Assets" at bounding box center [311, 180] width 70 height 34
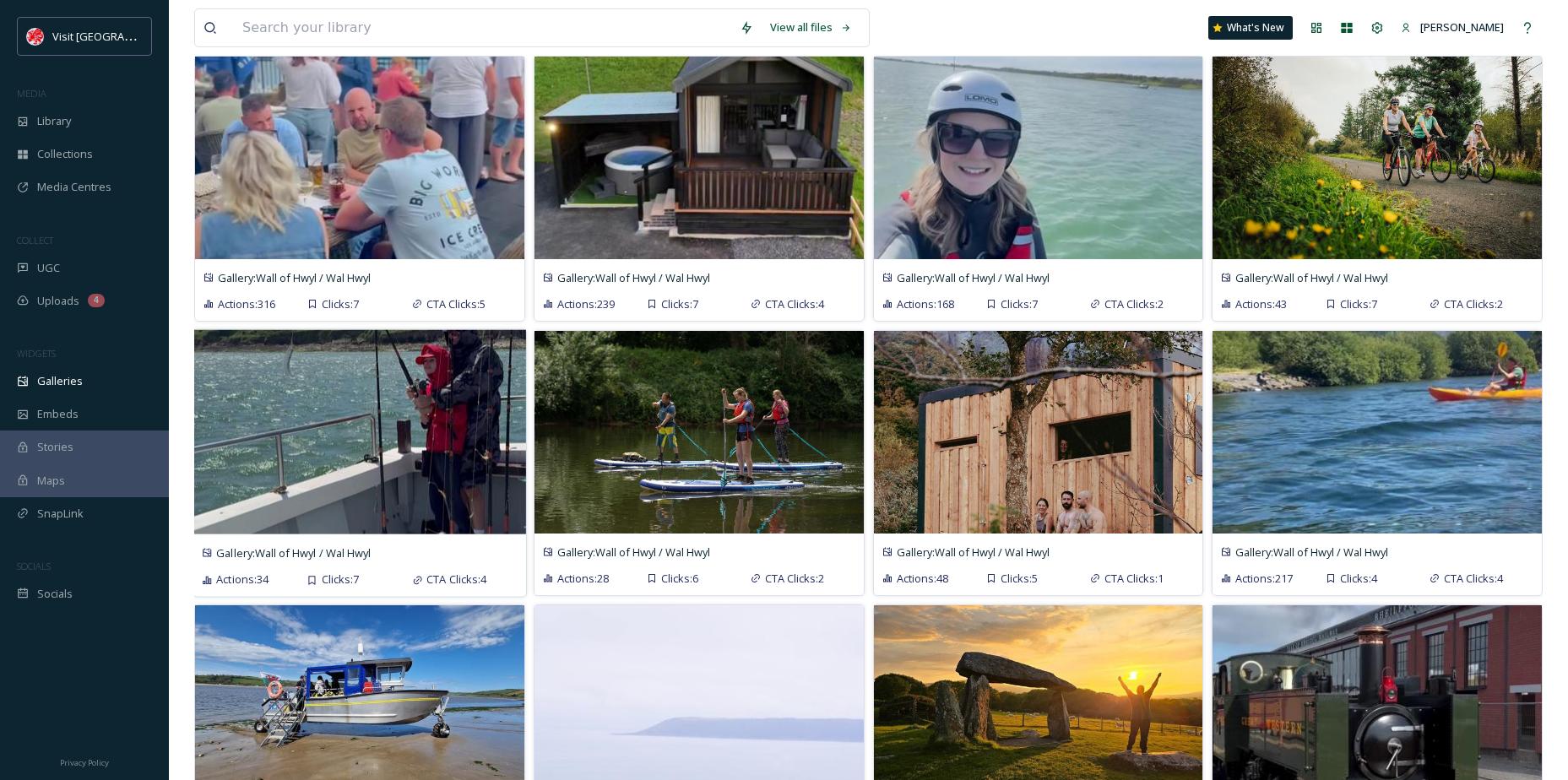
scroll to position [1447, 0]
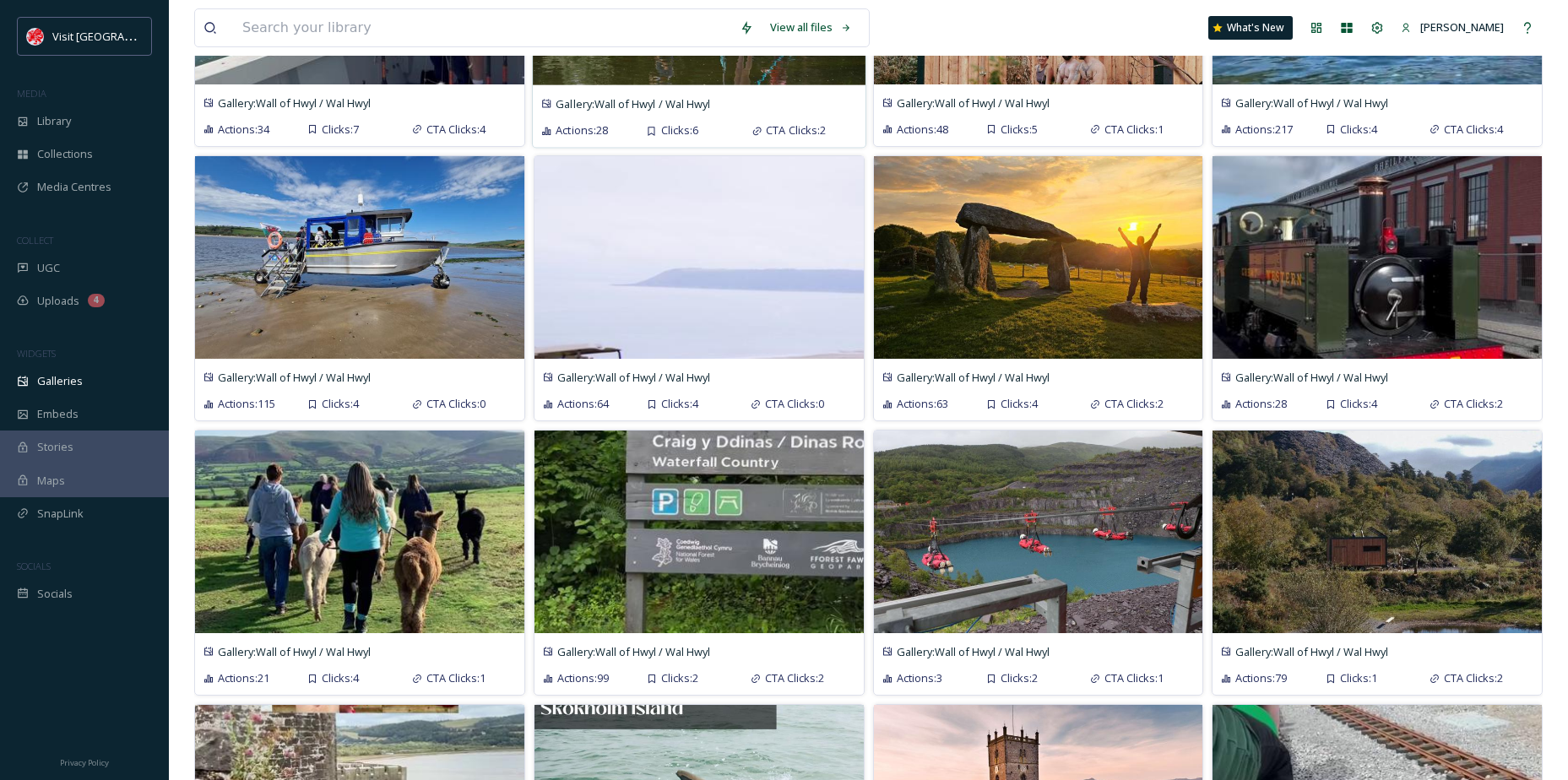
drag, startPoint x: 494, startPoint y: 298, endPoint x: 557, endPoint y: 61, distance: 245.2
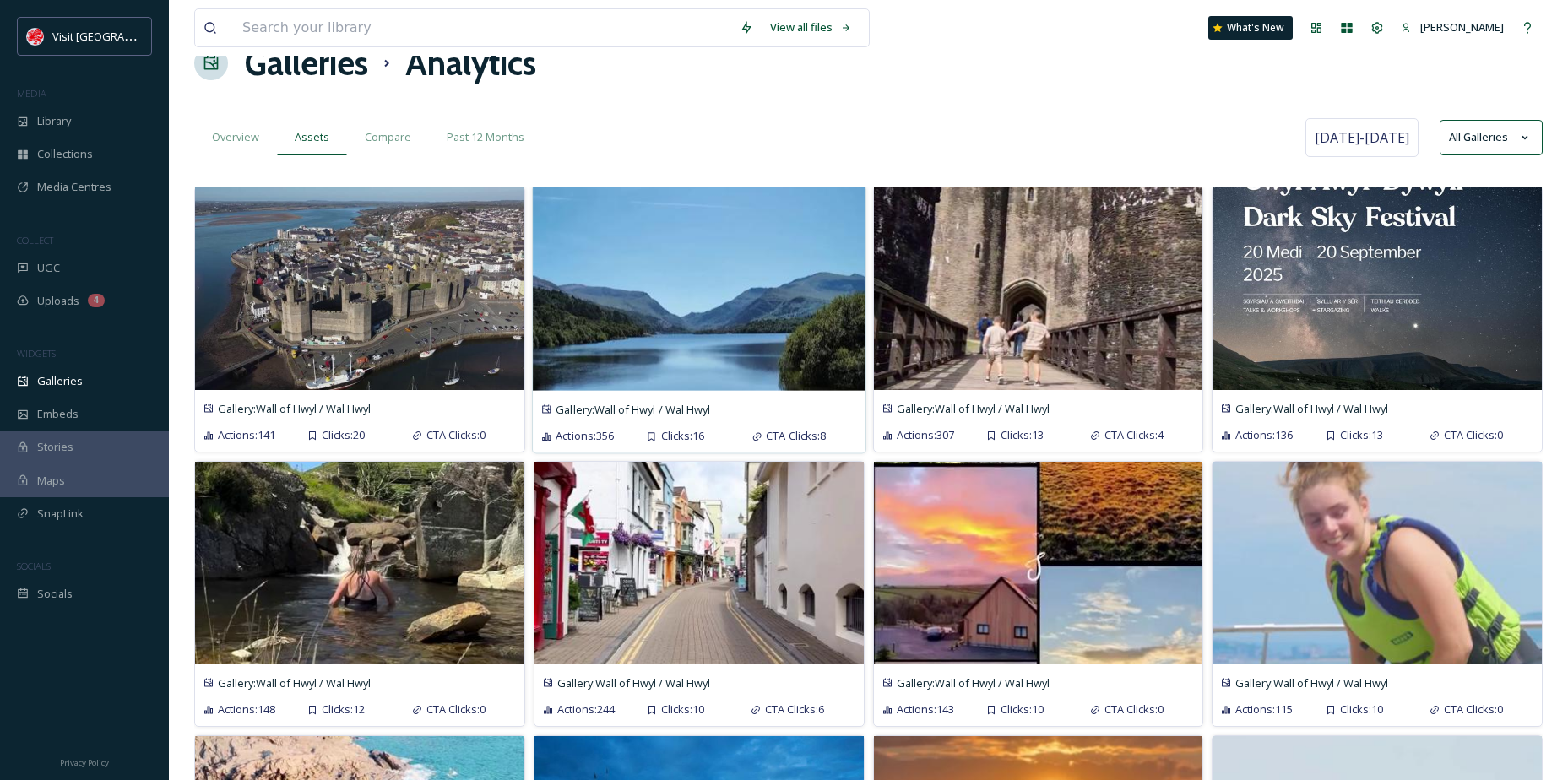
scroll to position [0, 0]
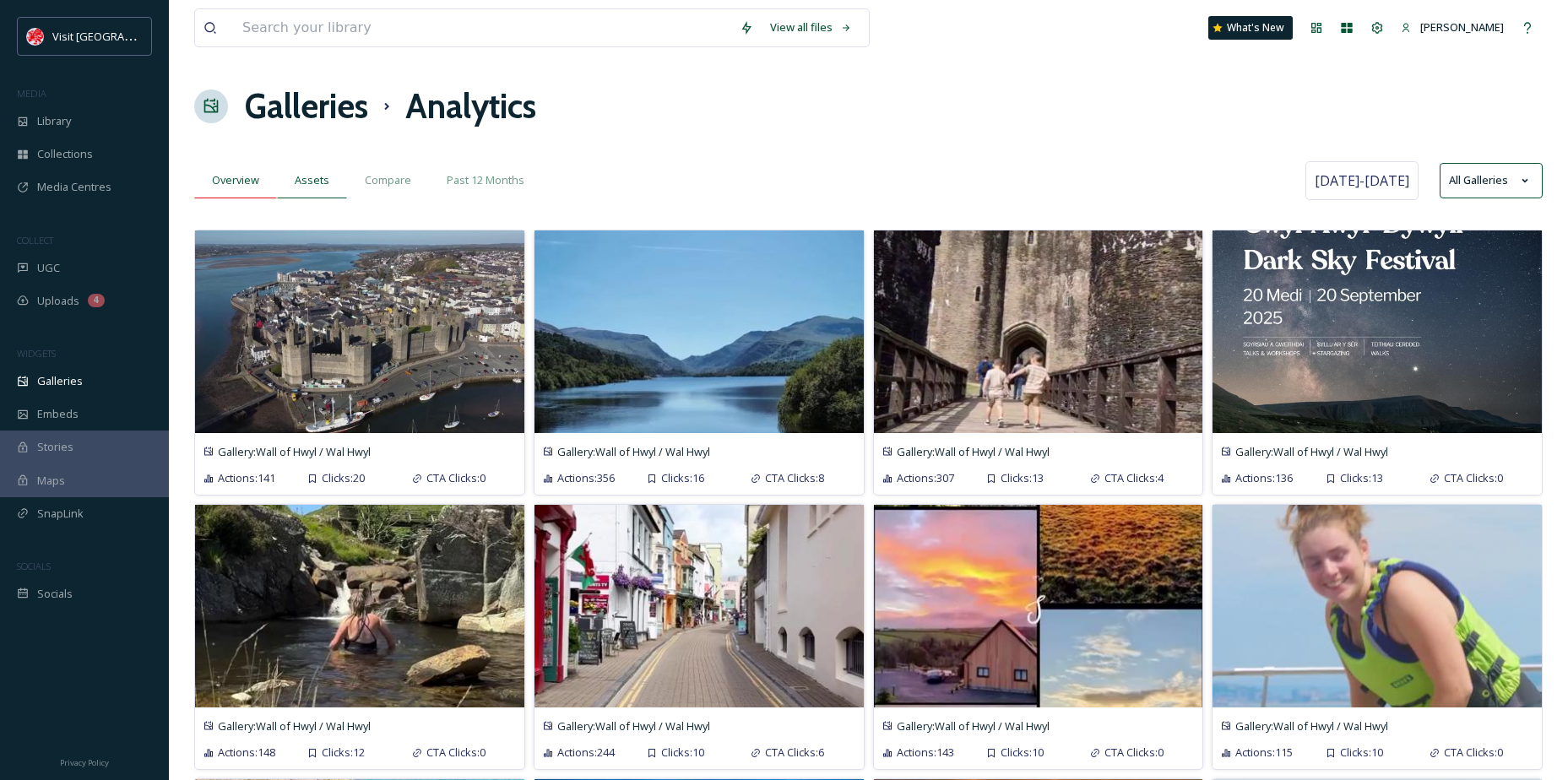
click at [254, 180] on span "Overview" at bounding box center [236, 180] width 47 height 16
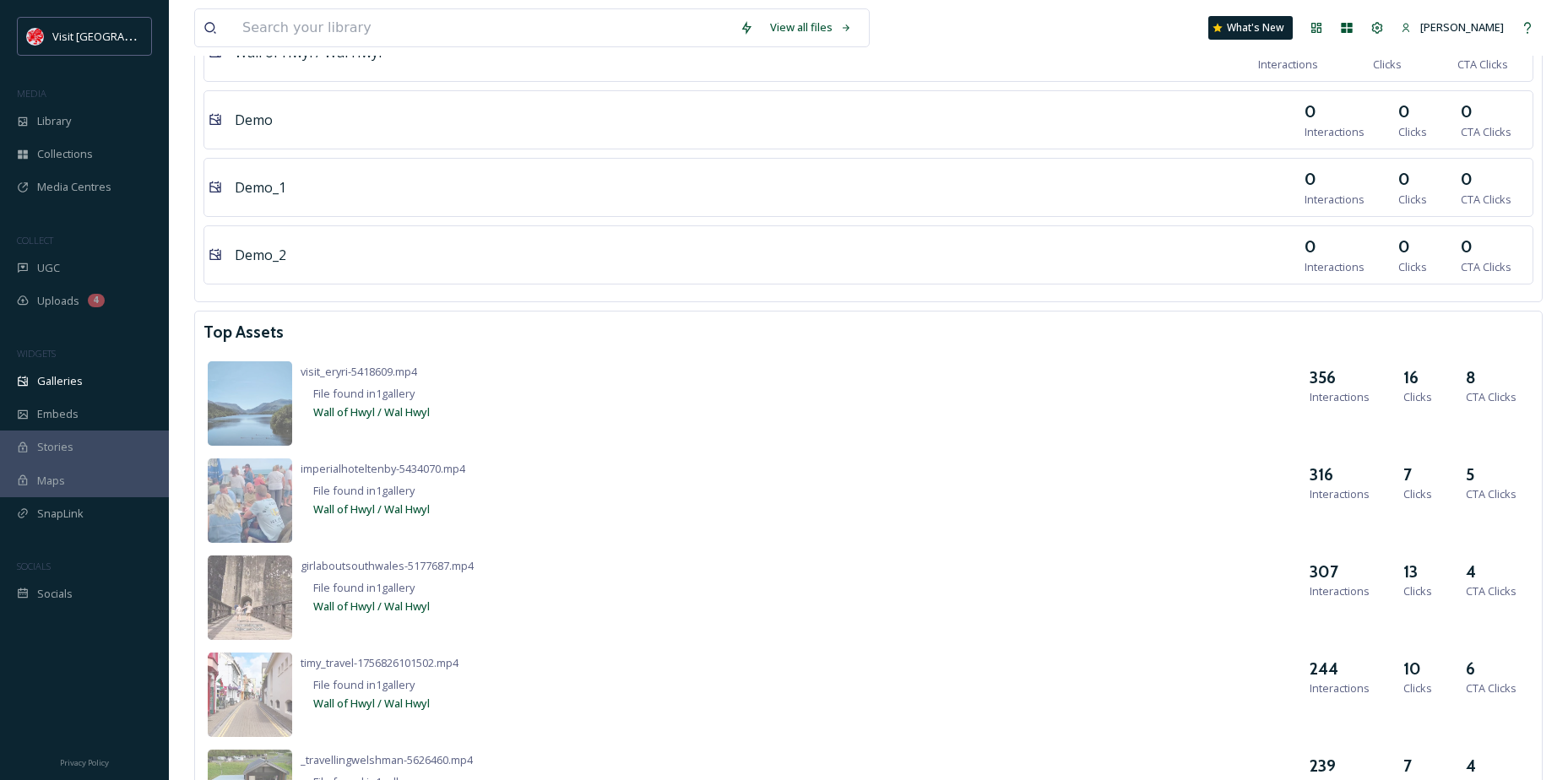
scroll to position [1185, 0]
